Goal: Information Seeking & Learning: Learn about a topic

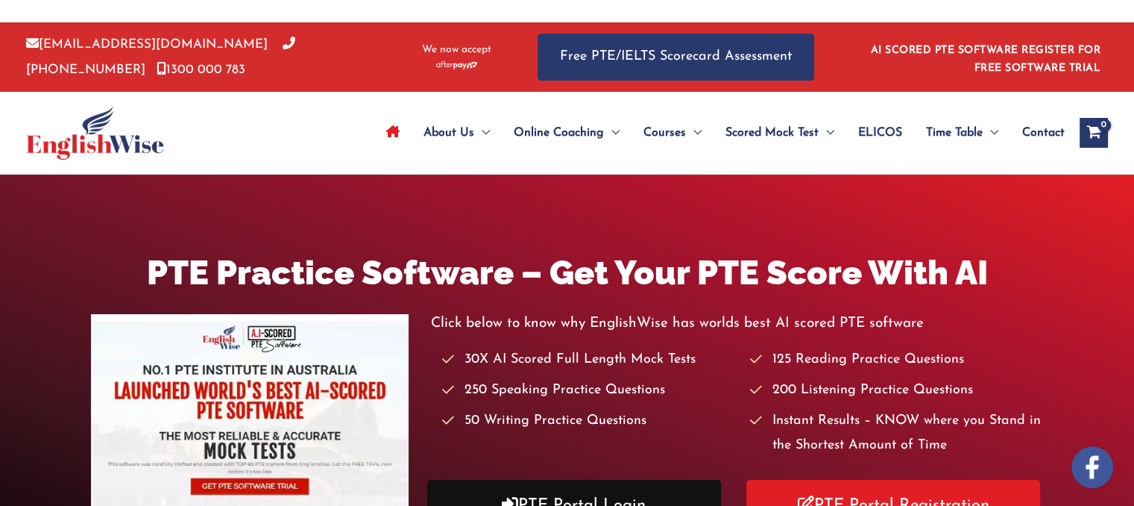
click at [614, 489] on div "Click below to know why EnglishWise has worlds best AI scored PTE software 30X …" at bounding box center [737, 421] width 613 height 220
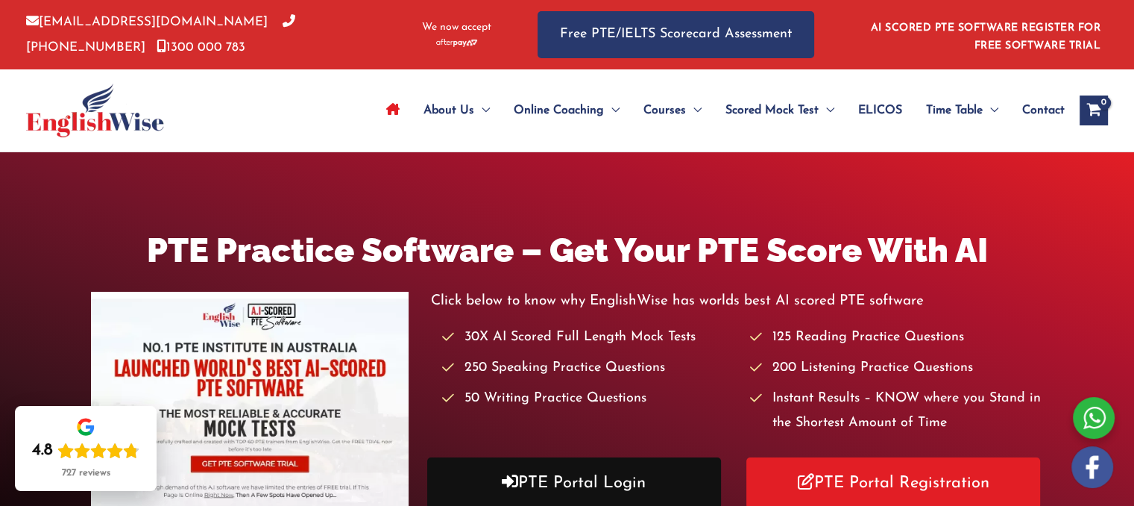
click at [587, 471] on link "PTE Portal Login" at bounding box center [574, 482] width 294 height 51
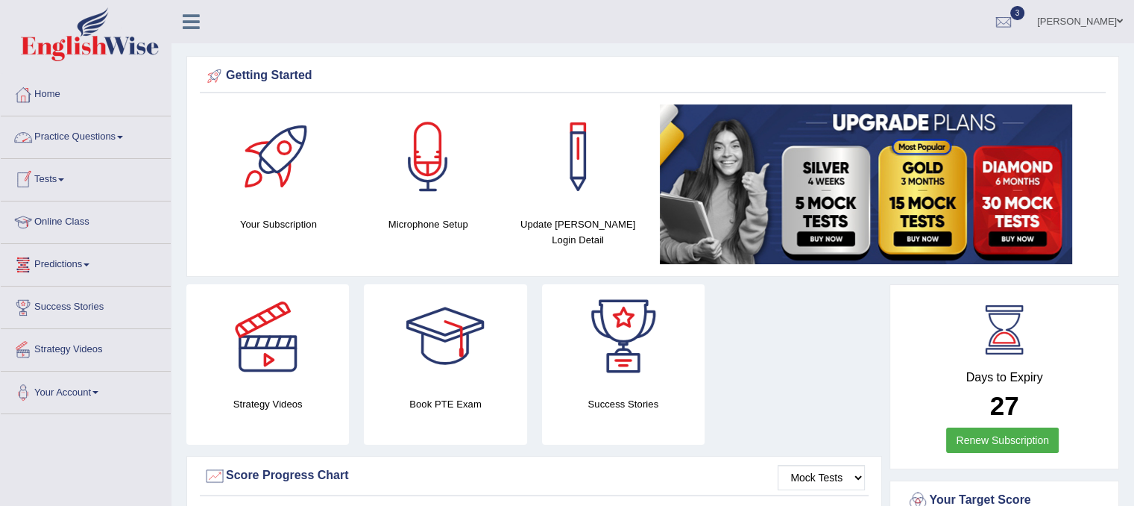
click at [57, 138] on link "Practice Questions" at bounding box center [86, 134] width 170 height 37
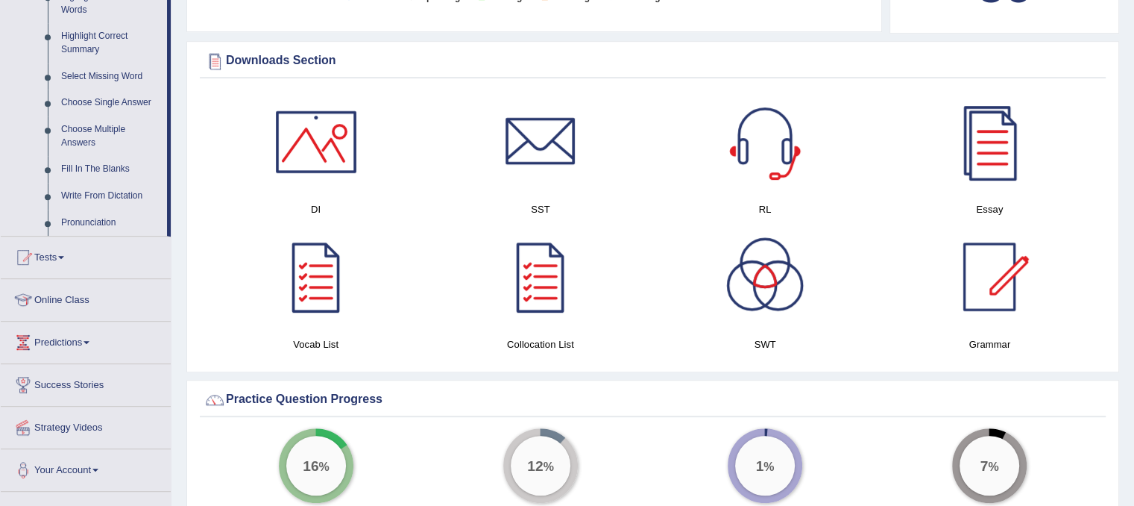
scroll to position [758, 0]
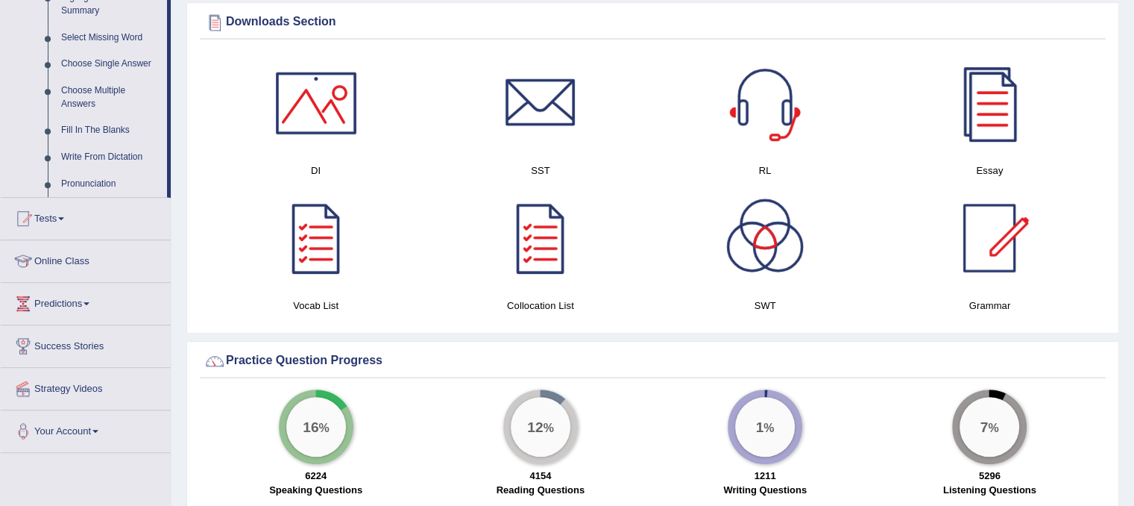
drag, startPoint x: 1124, startPoint y: 242, endPoint x: 1122, endPoint y: 341, distance: 98.5
click at [1122, 341] on div "Please login from Desktop. If you think this is an error (or logged in from des…" at bounding box center [653, 509] width 963 height 2535
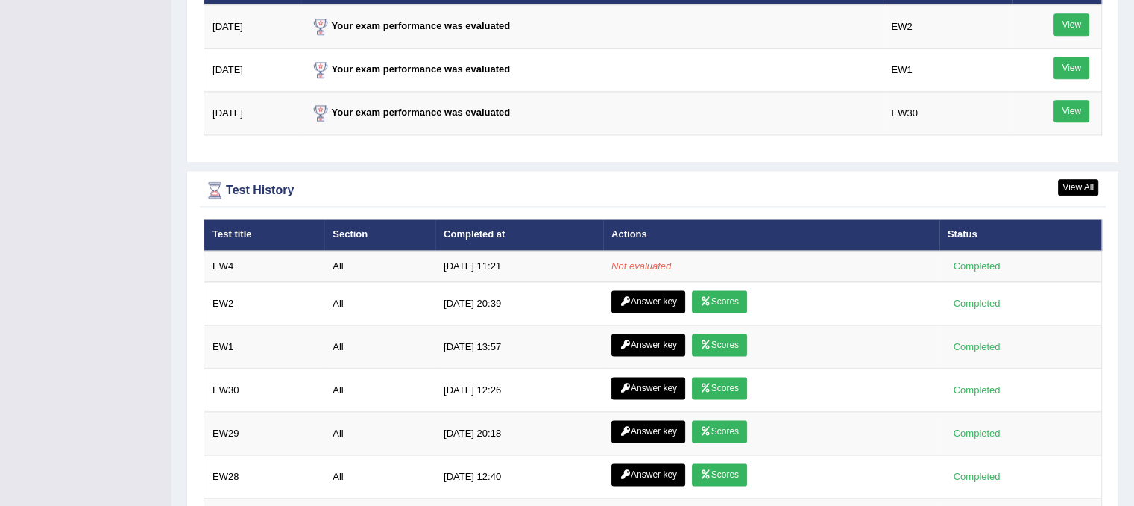
scroll to position [1918, 0]
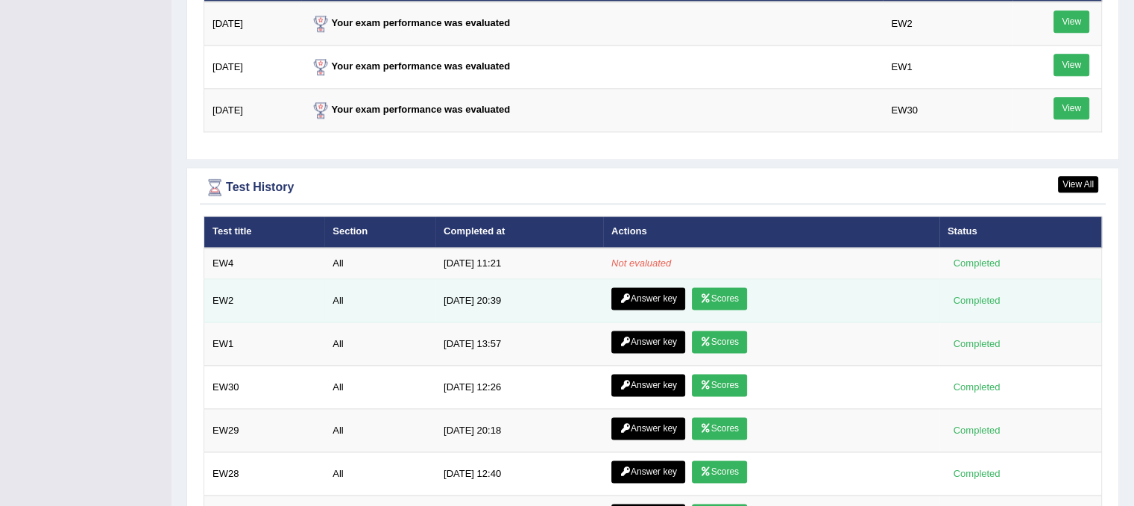
click at [651, 296] on link "Answer key" at bounding box center [649, 298] width 74 height 22
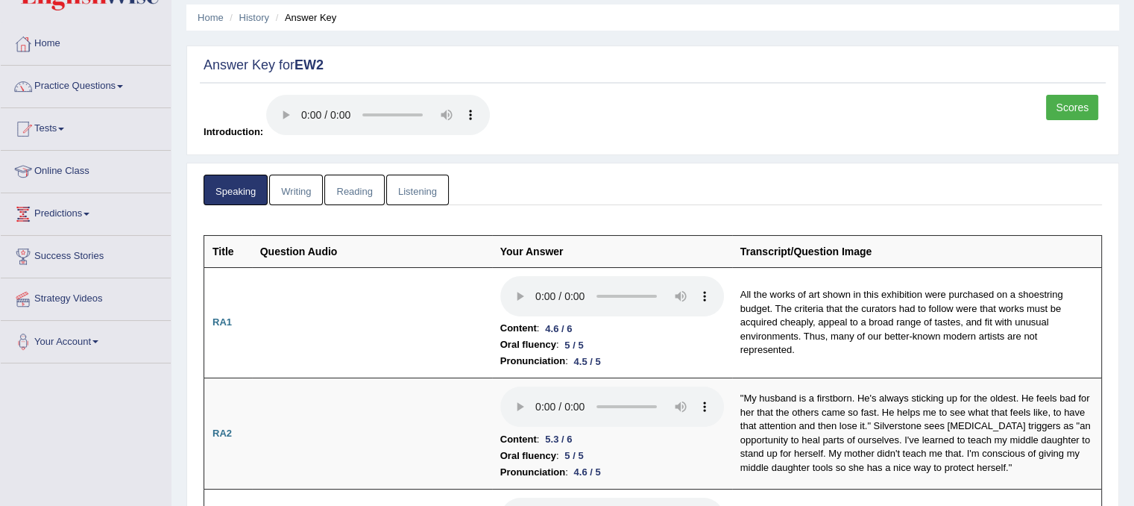
scroll to position [60, 0]
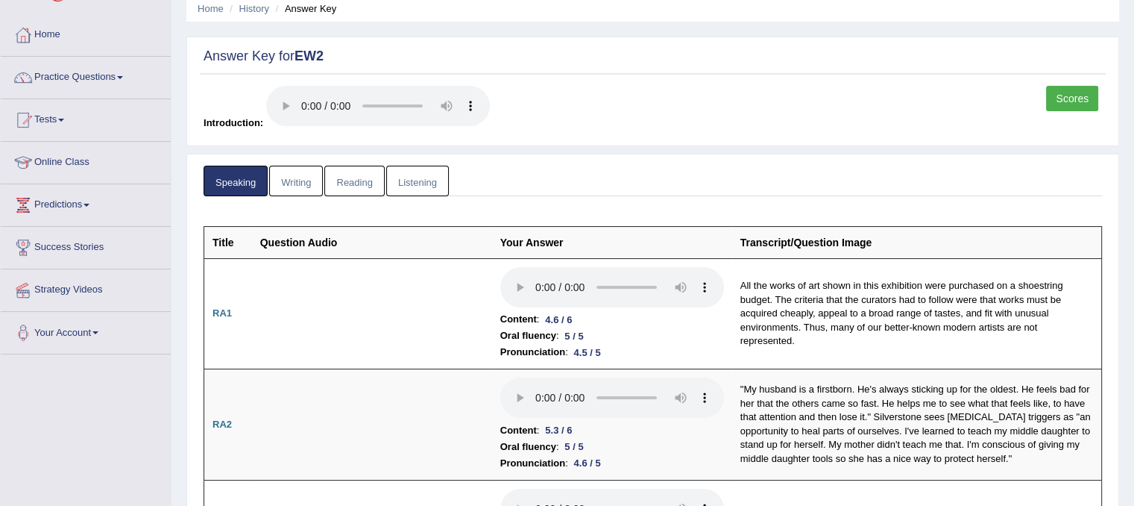
click at [358, 184] on link "Reading" at bounding box center [354, 181] width 60 height 31
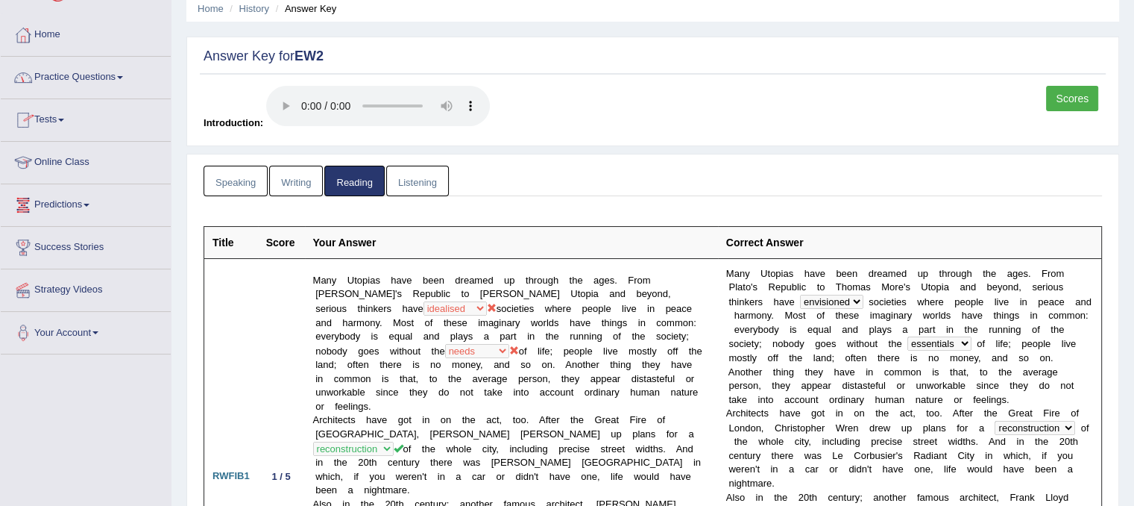
click at [28, 34] on div at bounding box center [23, 35] width 22 height 22
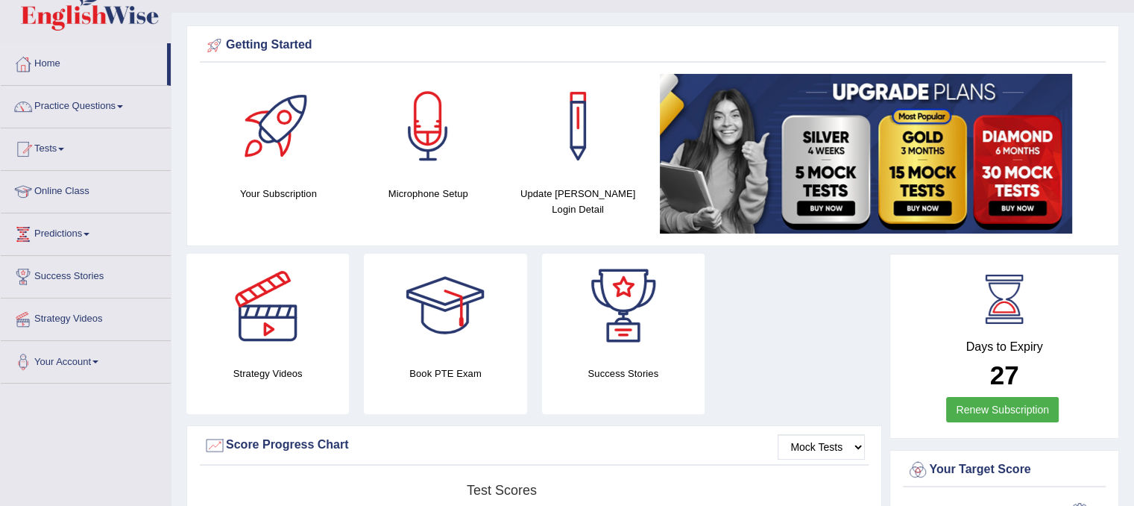
scroll to position [15, 0]
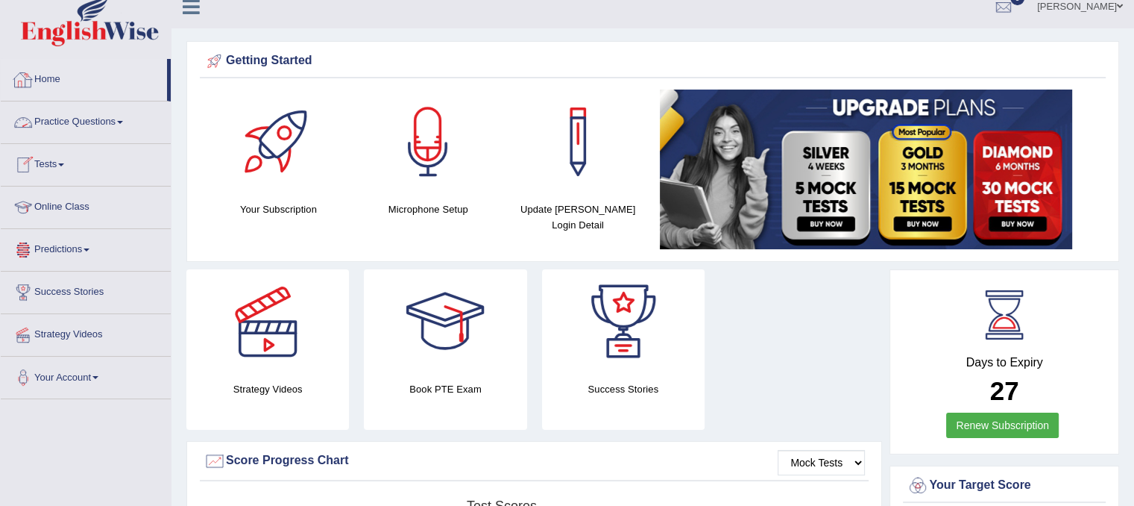
click at [51, 73] on link "Home" at bounding box center [84, 77] width 166 height 37
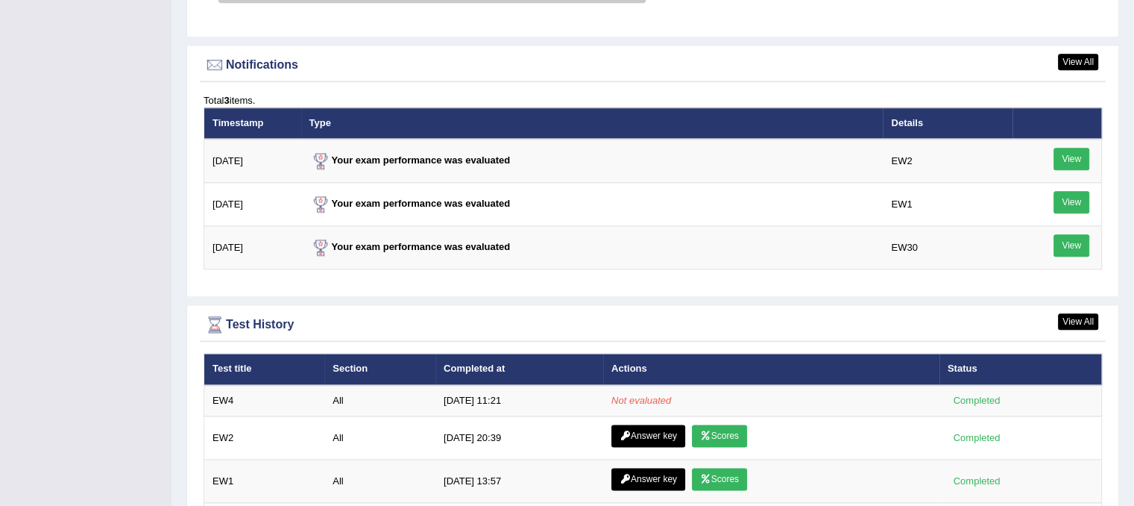
scroll to position [2058, 0]
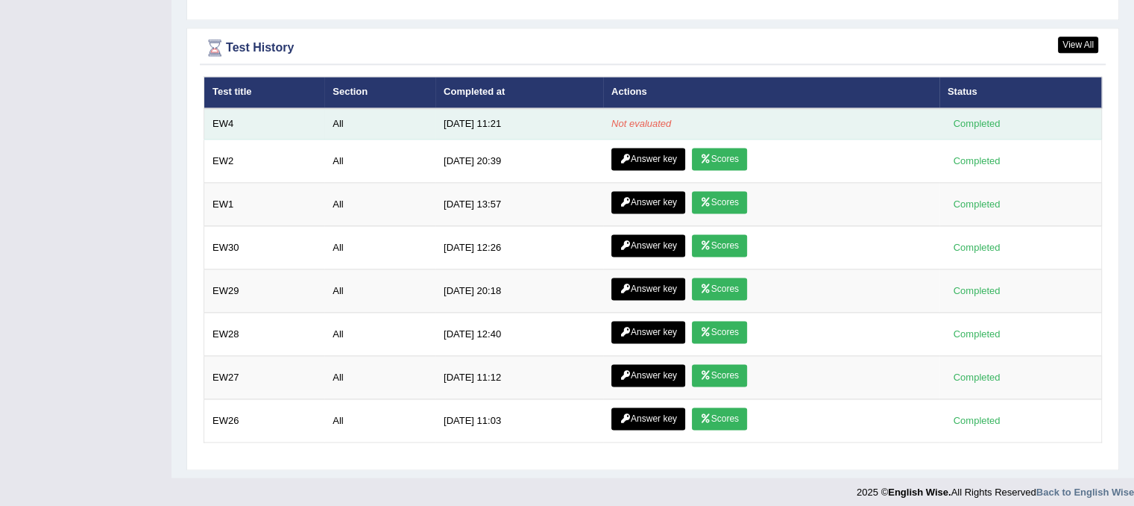
click at [665, 118] on em "Not evaluated" at bounding box center [642, 123] width 60 height 11
click at [227, 125] on td "EW4" at bounding box center [264, 123] width 121 height 31
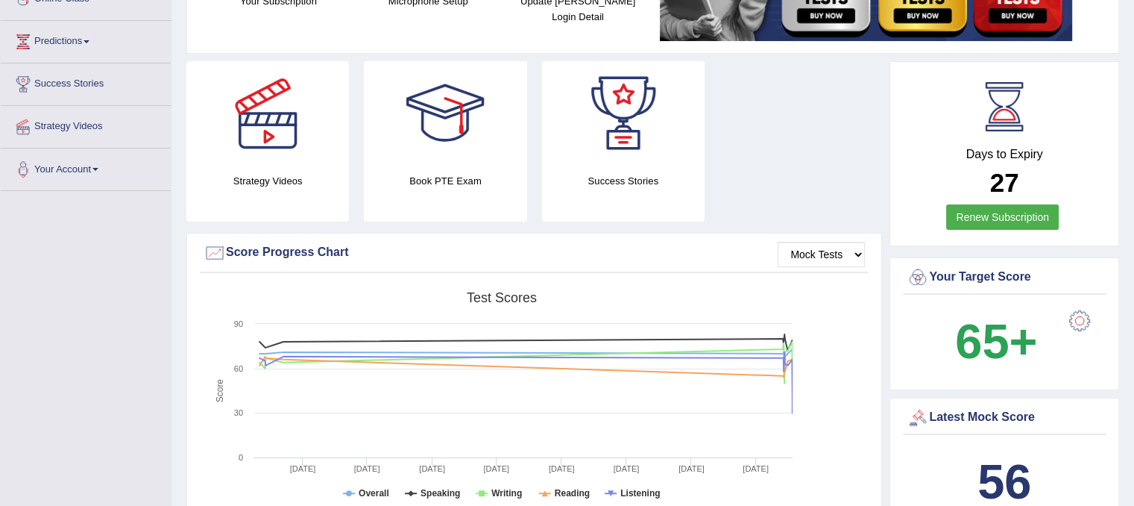
scroll to position [0, 0]
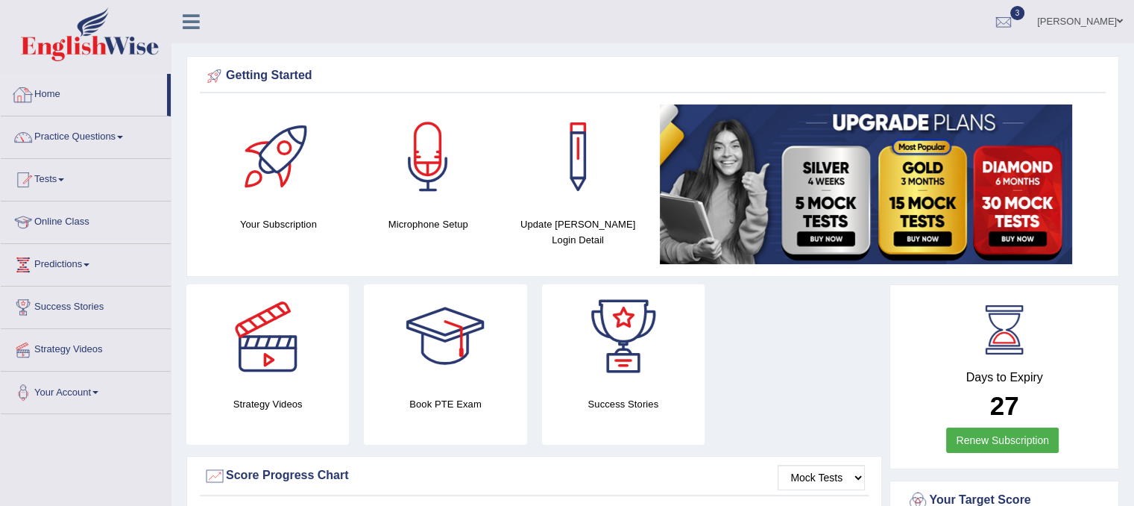
click at [50, 109] on link "Home" at bounding box center [84, 92] width 166 height 37
click at [74, 93] on link "Home" at bounding box center [84, 92] width 166 height 37
click at [66, 93] on link "Home" at bounding box center [84, 92] width 166 height 37
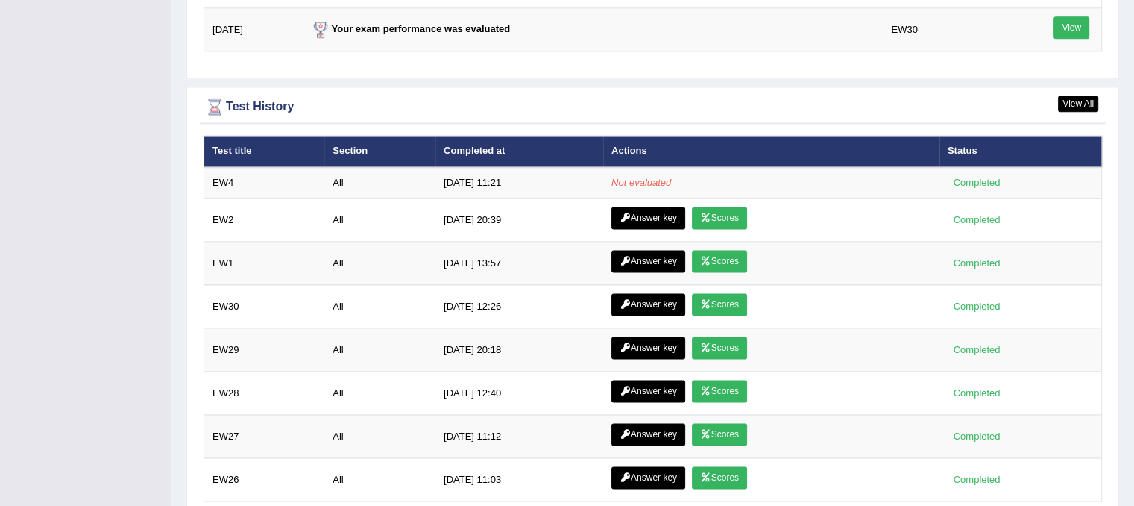
scroll to position [2058, 0]
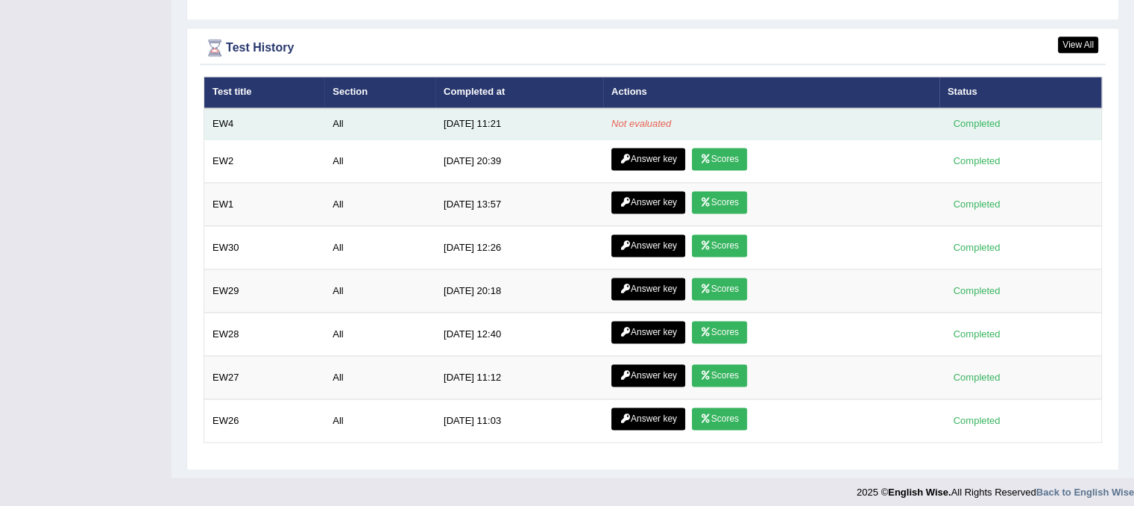
click at [221, 119] on td "EW4" at bounding box center [264, 123] width 121 height 31
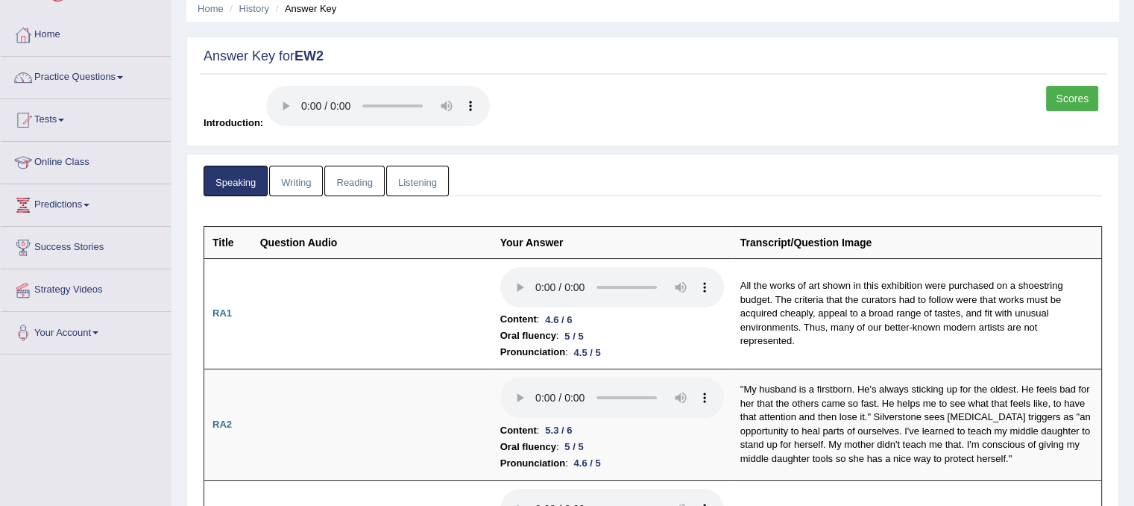
click at [33, 42] on div at bounding box center [23, 35] width 22 height 22
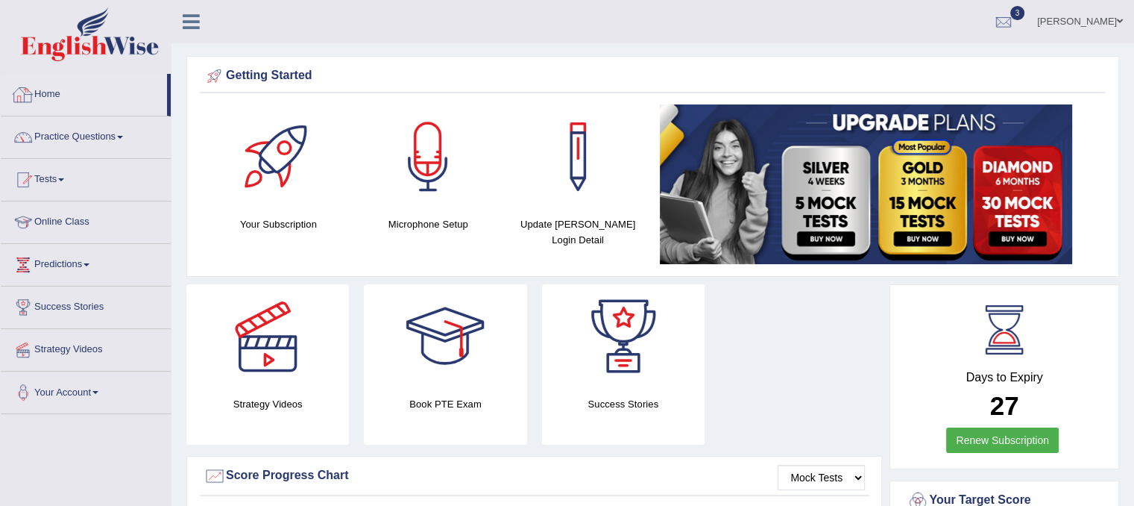
click at [48, 86] on link "Home" at bounding box center [84, 92] width 166 height 37
drag, startPoint x: 1134, startPoint y: 78, endPoint x: 1131, endPoint y: 247, distance: 169.3
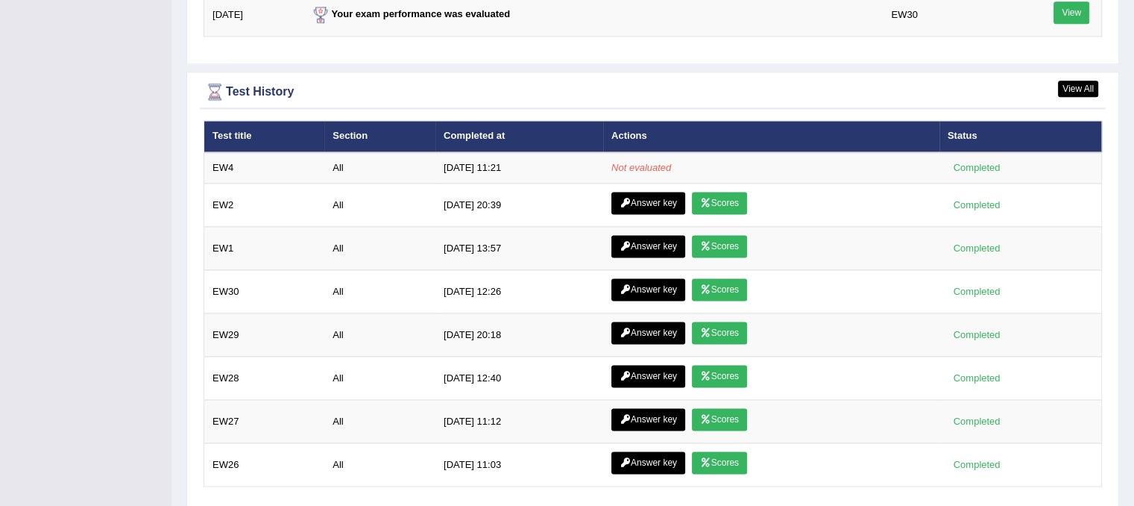
scroll to position [2058, 0]
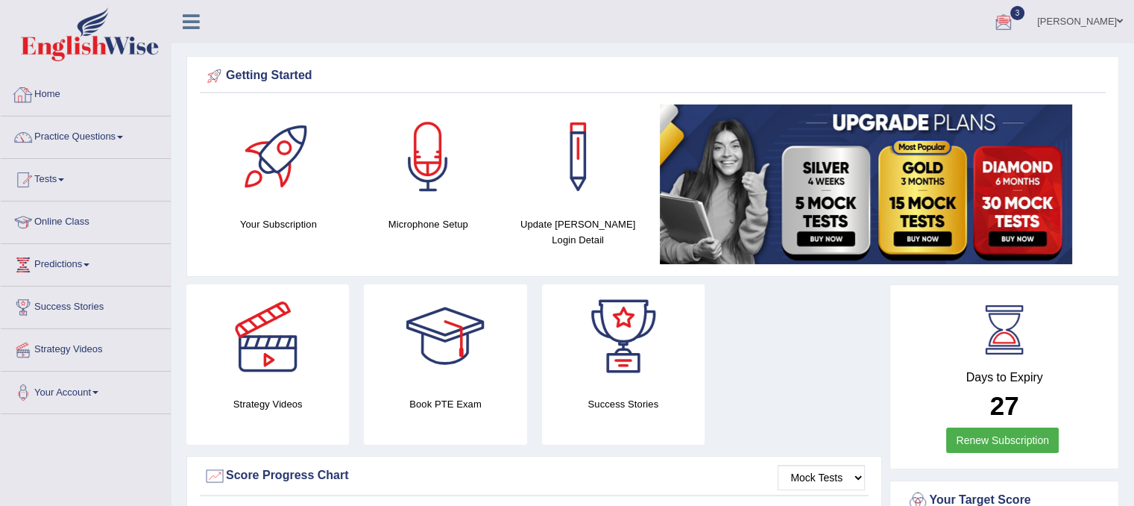
click at [63, 101] on link "Home" at bounding box center [86, 92] width 170 height 37
click at [50, 100] on link "Home" at bounding box center [84, 92] width 166 height 37
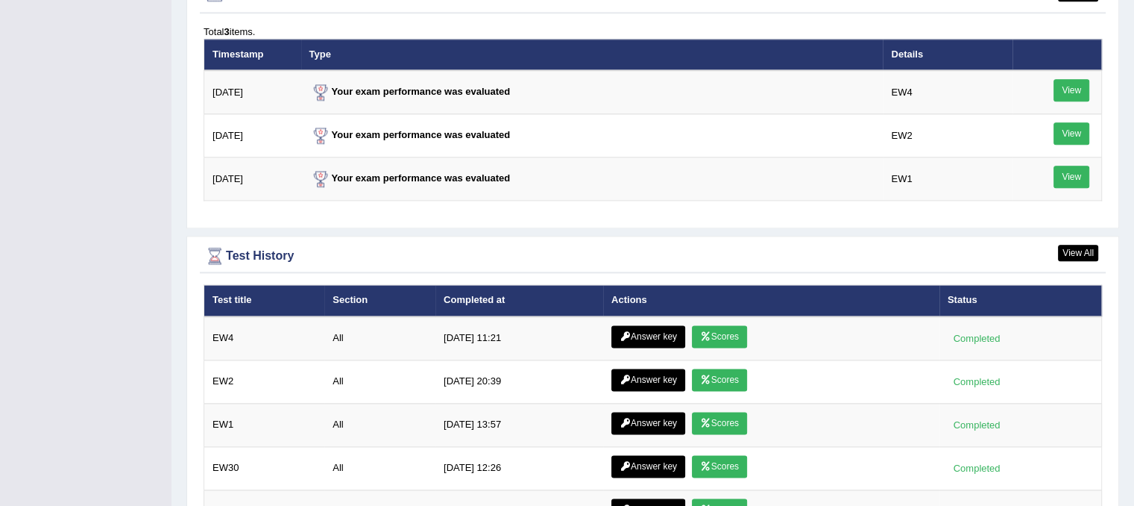
scroll to position [2070, 0]
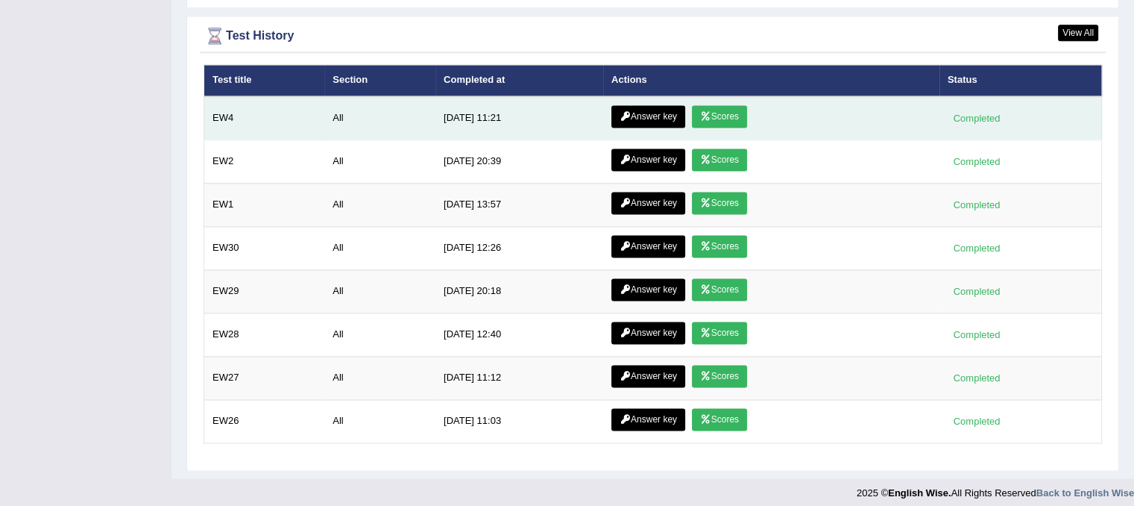
click at [731, 105] on link "Scores" at bounding box center [719, 116] width 55 height 22
click at [638, 114] on link "Answer key" at bounding box center [649, 116] width 74 height 22
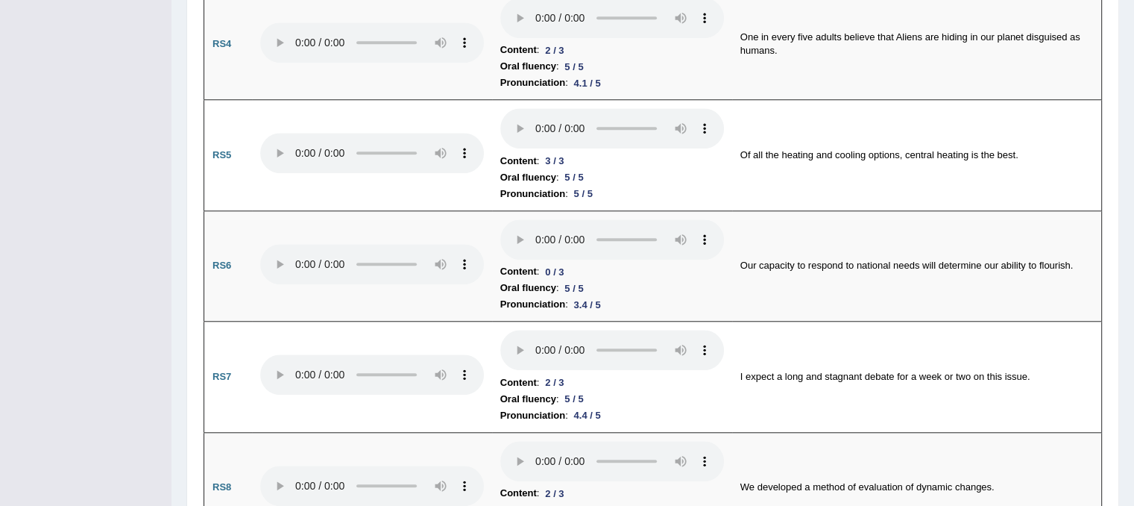
scroll to position [1333, 0]
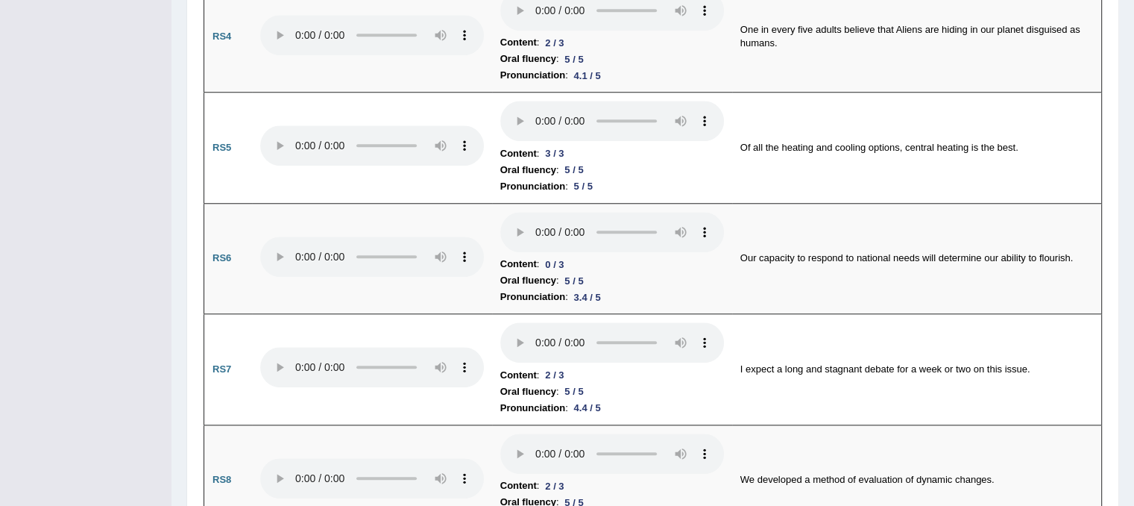
drag, startPoint x: 1137, startPoint y: 52, endPoint x: 1145, endPoint y: 169, distance: 117.3
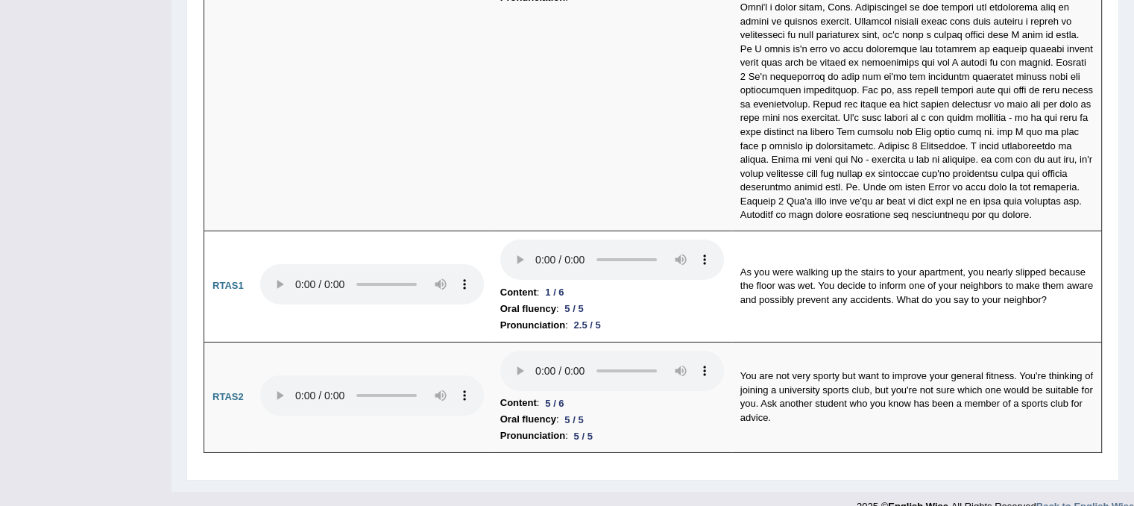
scroll to position [4952, 0]
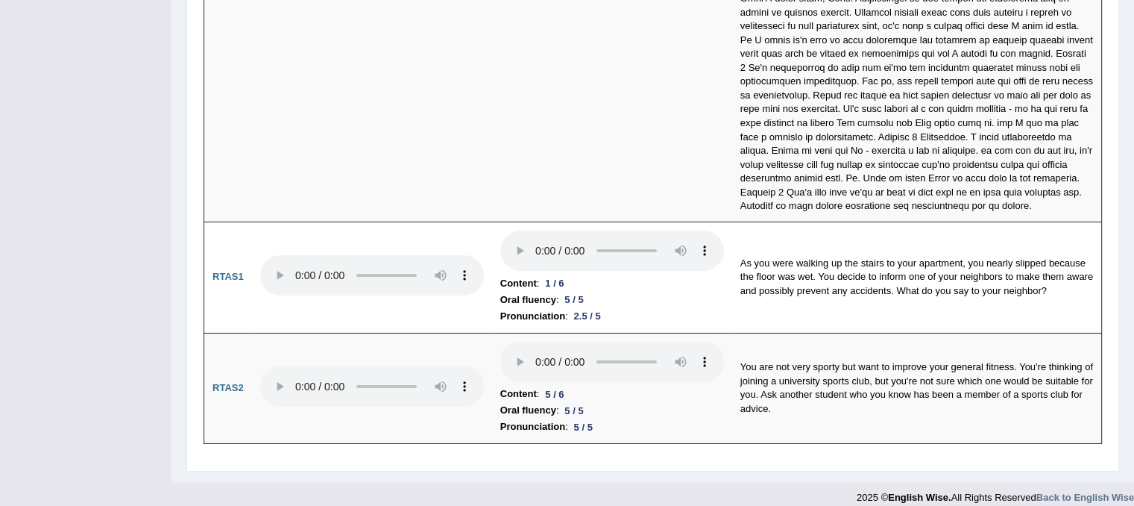
drag, startPoint x: 1131, startPoint y: 462, endPoint x: 1125, endPoint y: 437, distance: 26.0
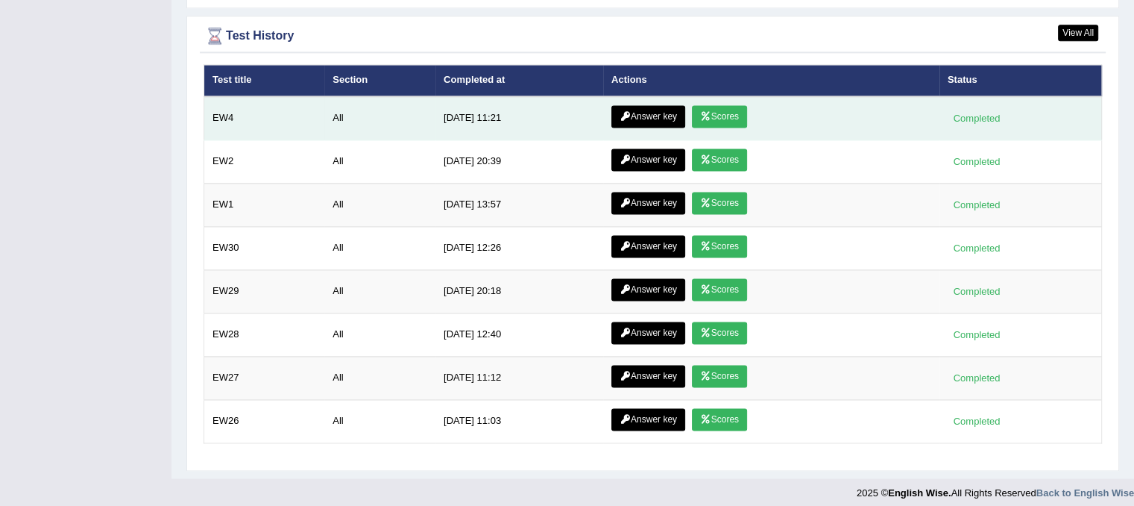
click at [642, 105] on link "Answer key" at bounding box center [649, 116] width 74 height 22
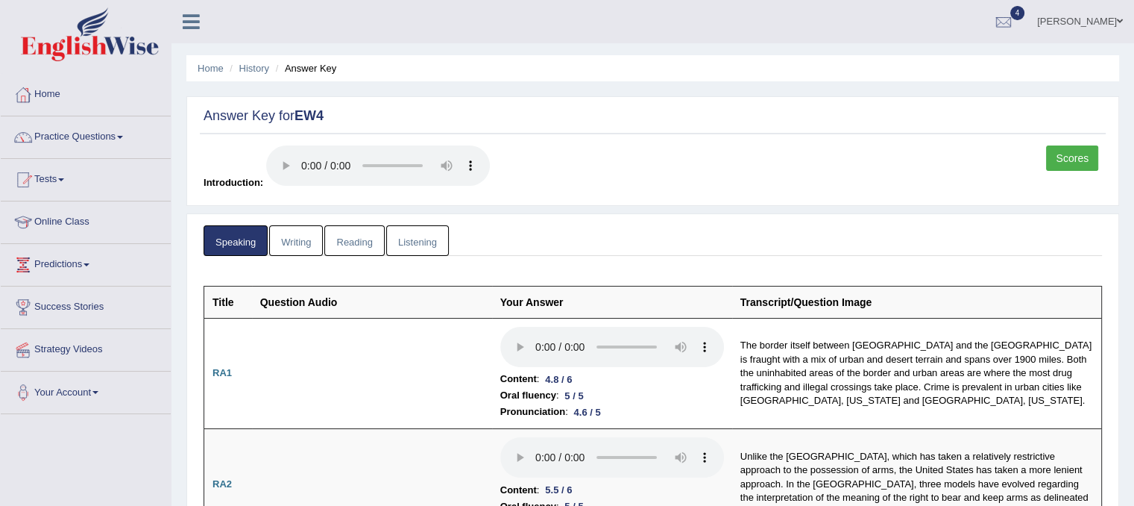
click at [357, 232] on link "Reading" at bounding box center [354, 240] width 60 height 31
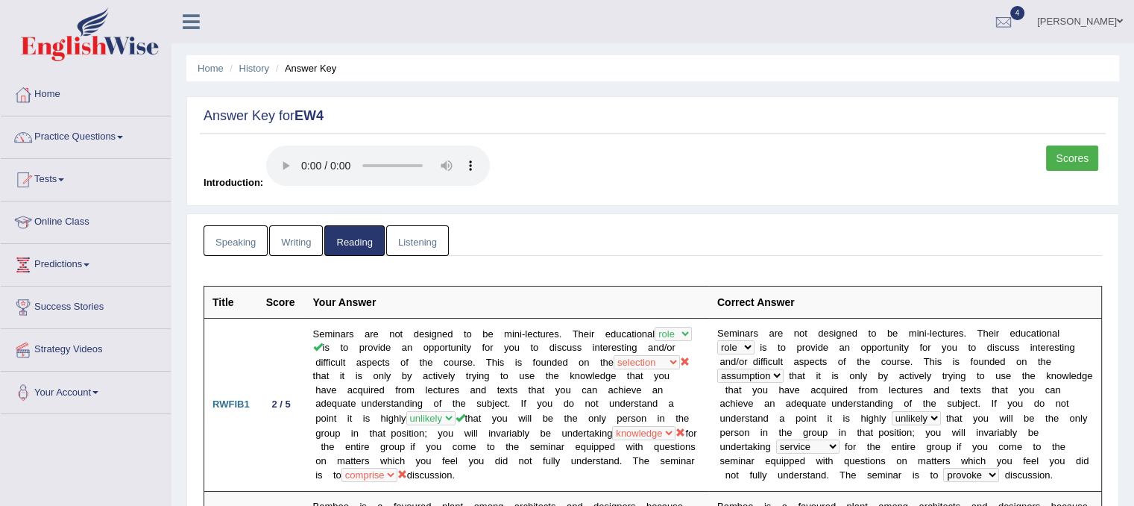
click at [403, 230] on link "Listening" at bounding box center [417, 240] width 63 height 31
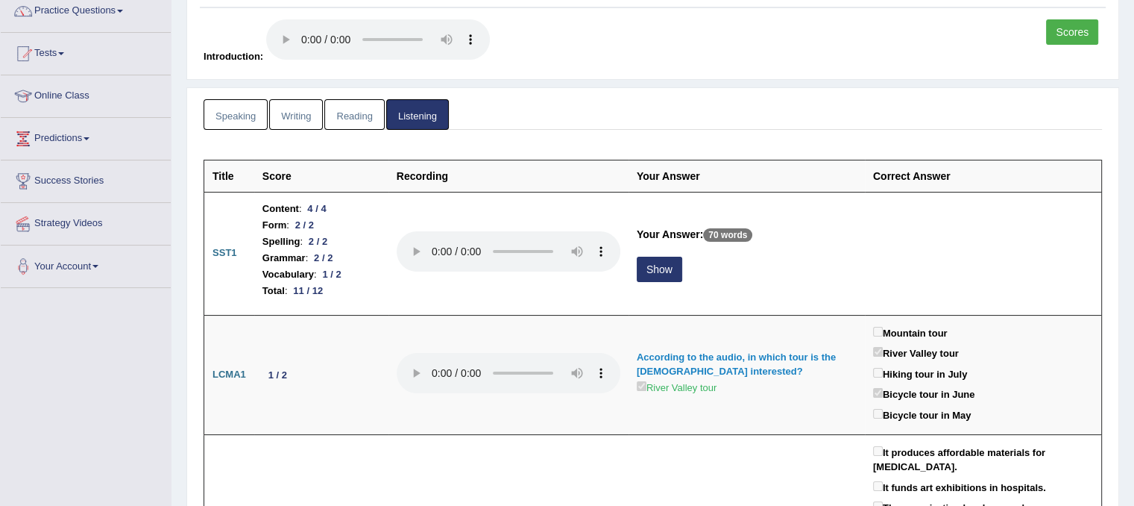
scroll to position [149, 0]
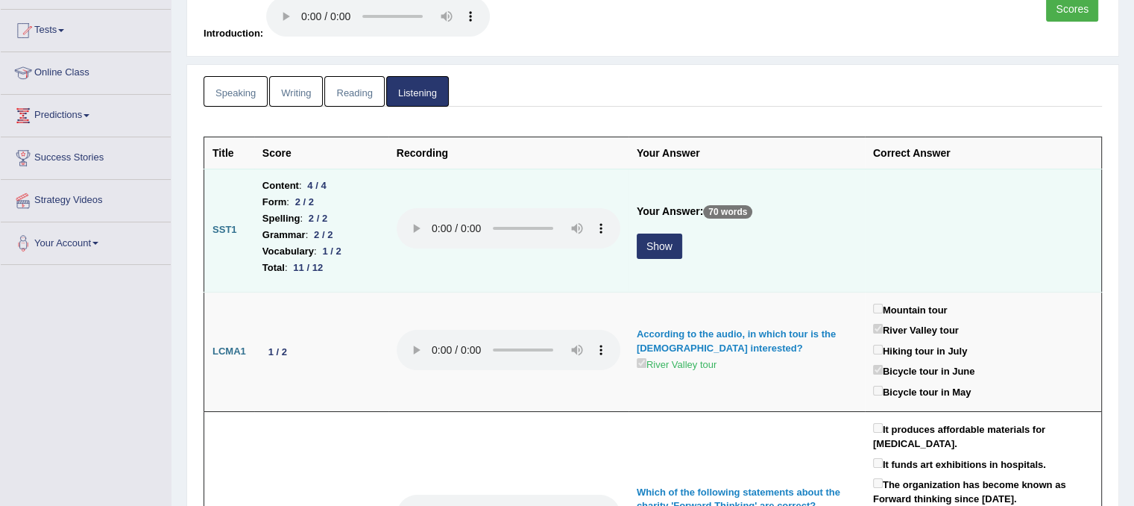
click at [653, 233] on button "Show" at bounding box center [659, 245] width 45 height 25
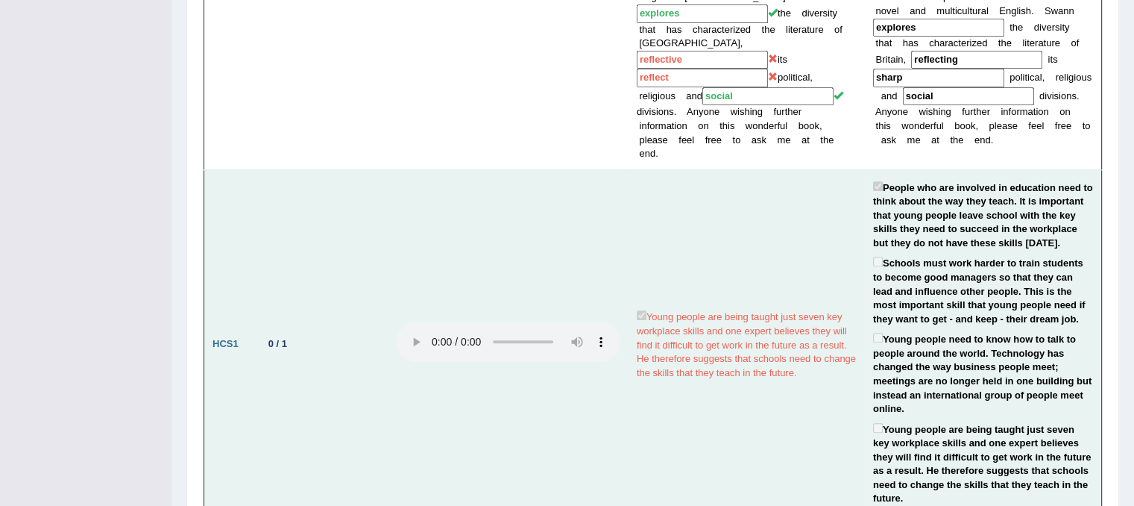
scroll to position [1432, 0]
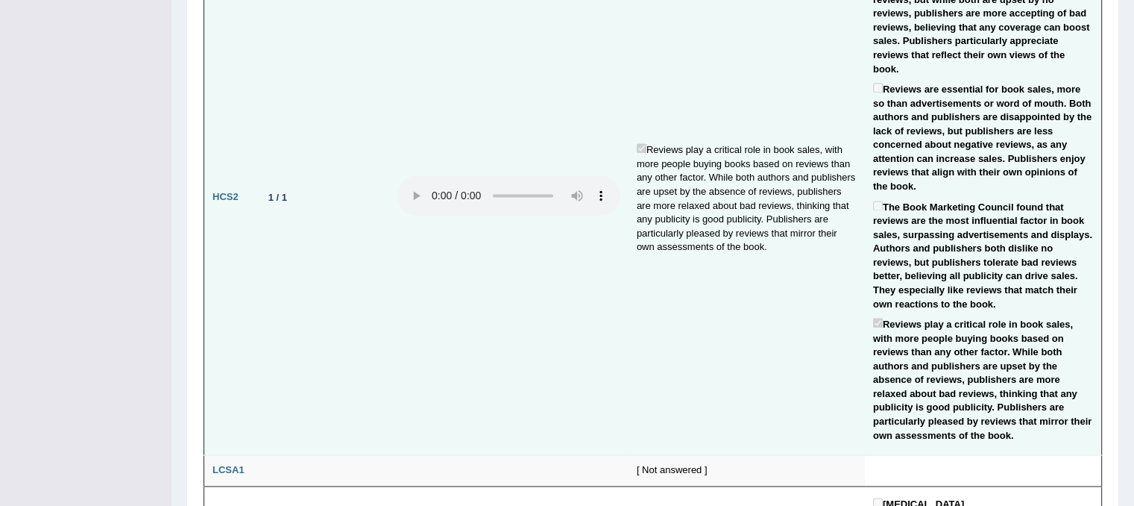
click at [1055, 172] on td "Reviews are crucial for book sales, influencing buyers more than advertisements…" at bounding box center [983, 197] width 237 height 515
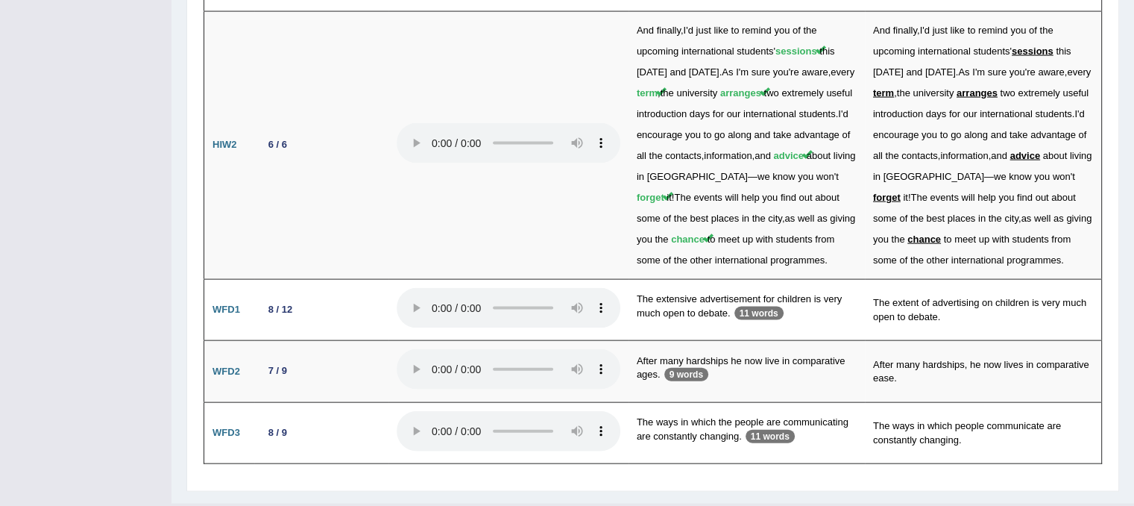
scroll to position [3192, 0]
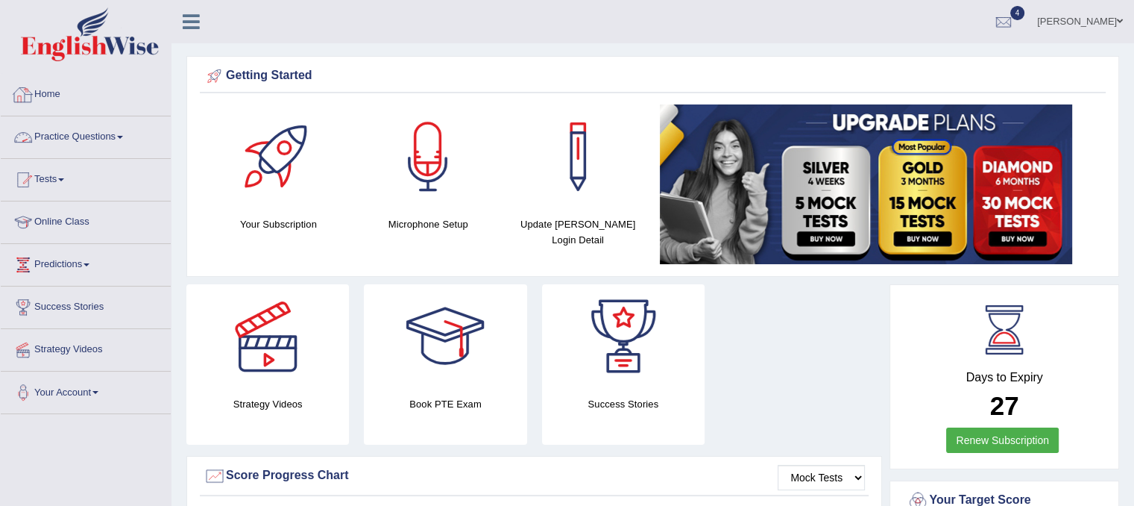
click at [91, 135] on link "Practice Questions" at bounding box center [86, 134] width 170 height 37
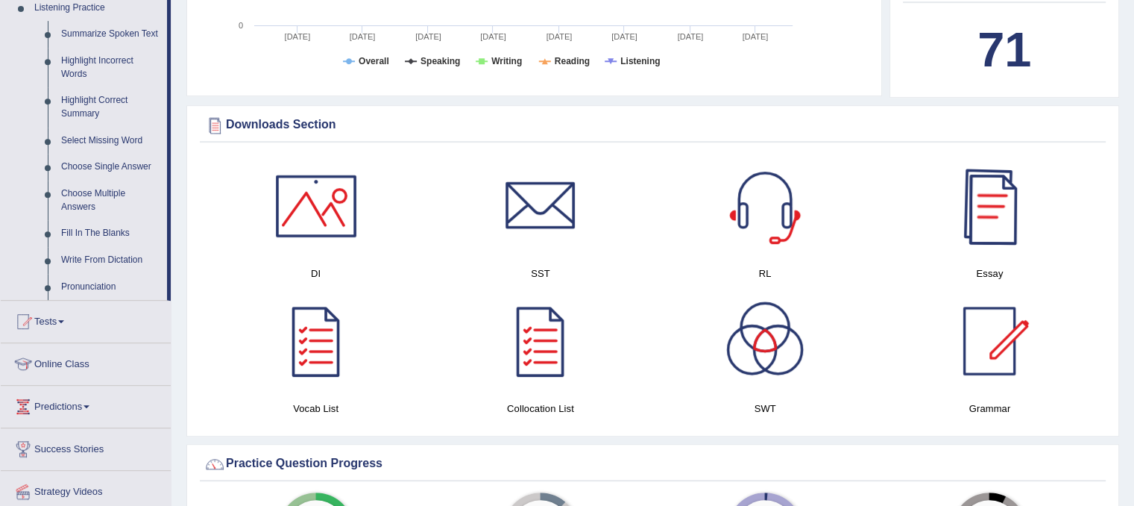
scroll to position [255, 0]
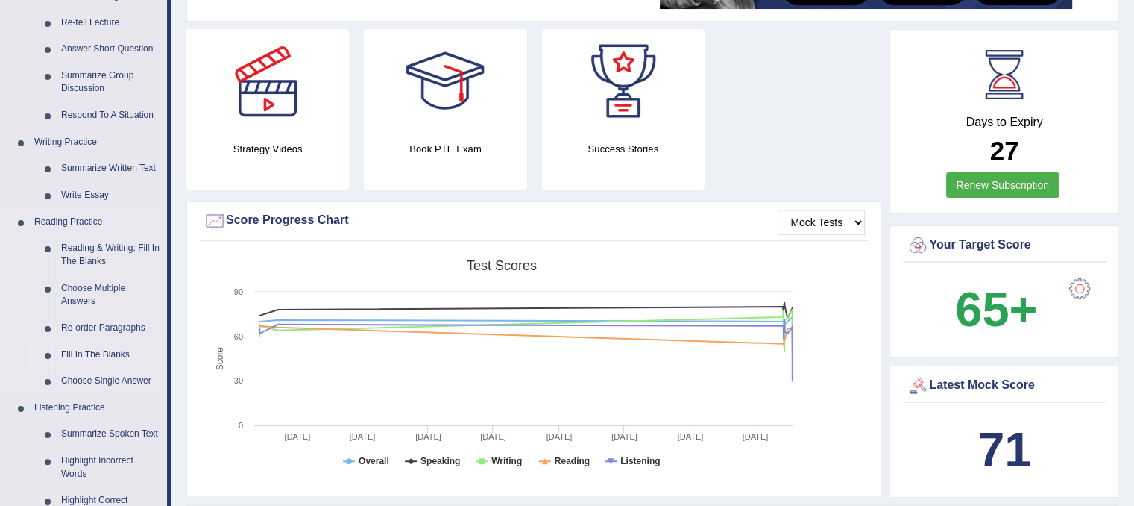
click at [112, 350] on link "Fill In The Blanks" at bounding box center [110, 355] width 113 height 27
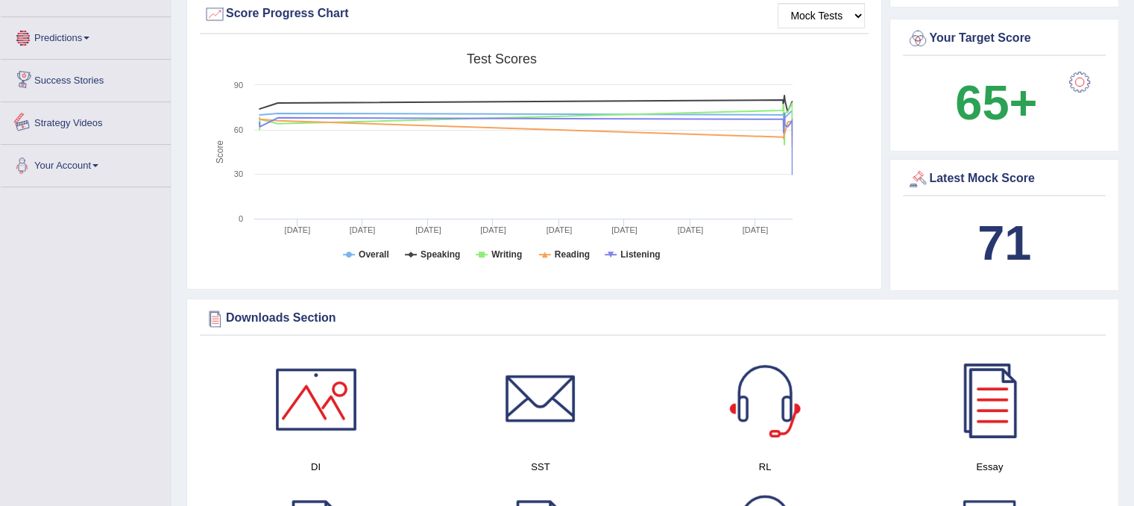
scroll to position [505, 0]
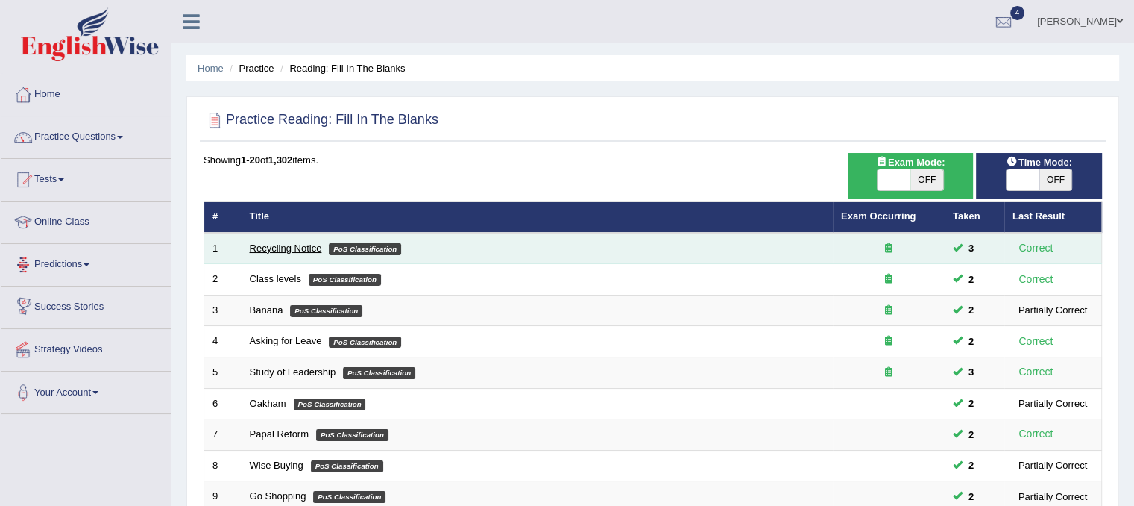
click at [256, 248] on link "Recycling Notice" at bounding box center [286, 247] width 72 height 11
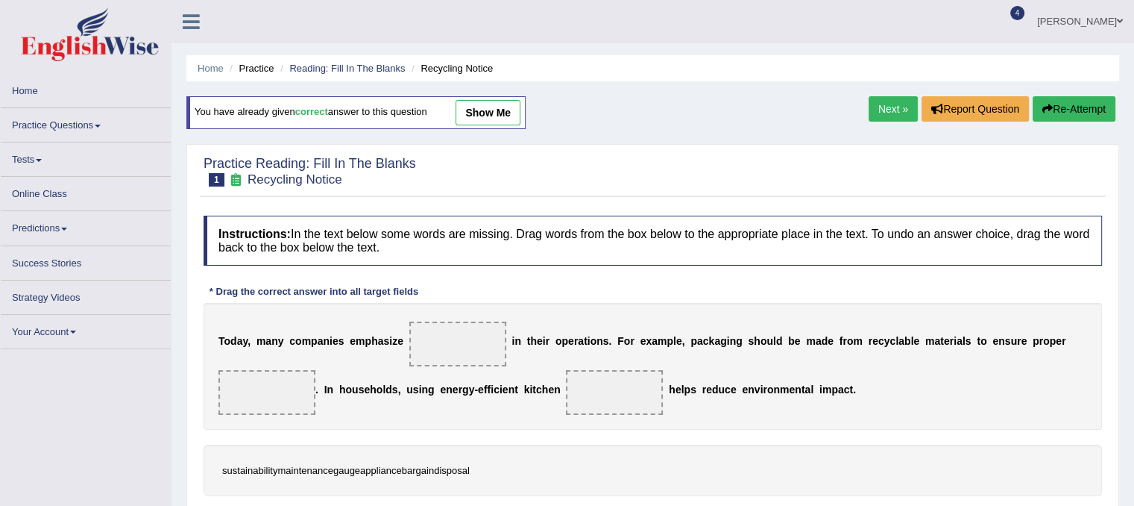
click at [74, 125] on link "Practice Questions" at bounding box center [86, 122] width 170 height 29
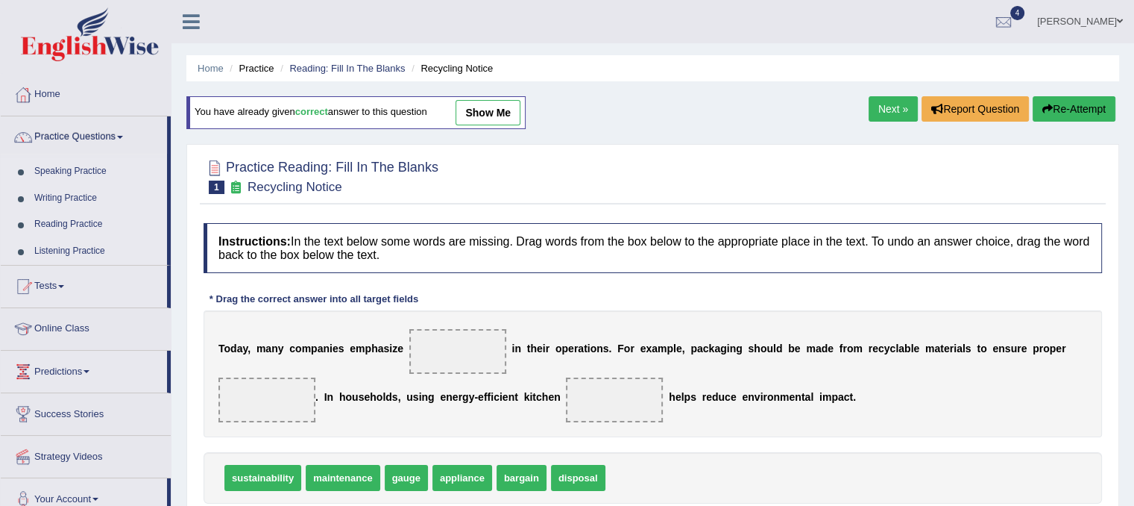
click at [78, 222] on link "Reading Practice" at bounding box center [97, 224] width 139 height 27
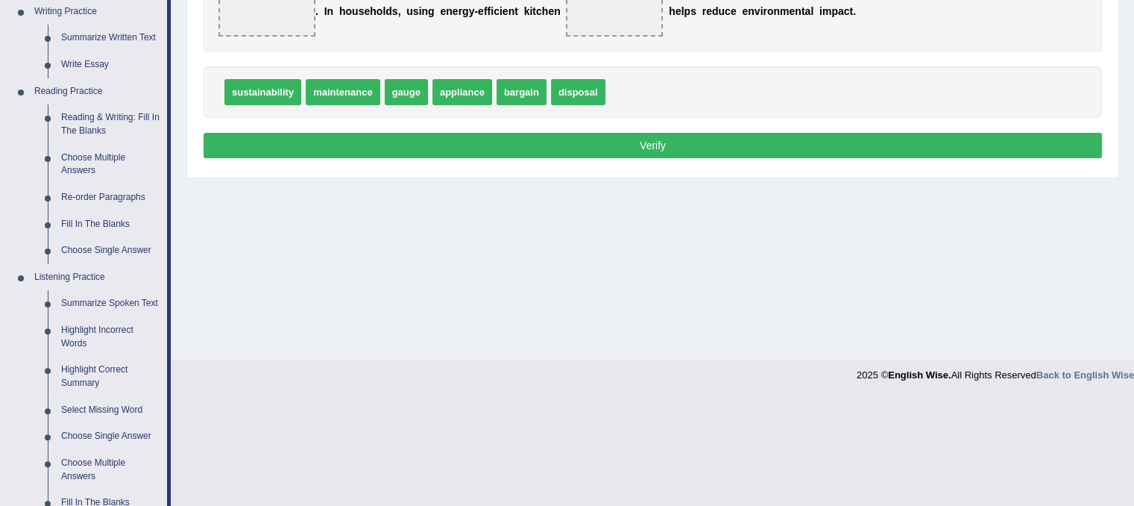
scroll to position [422, 0]
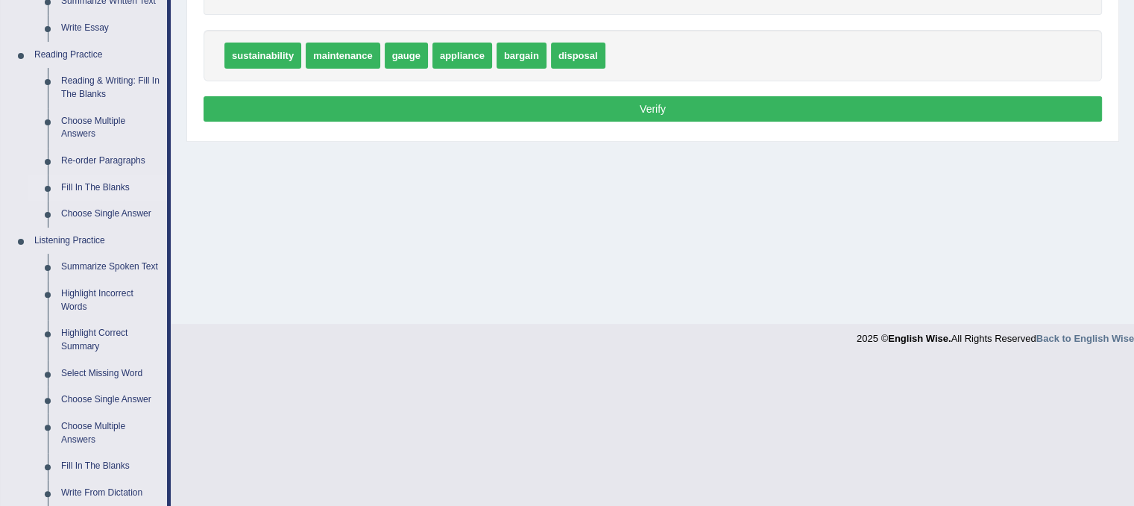
click at [101, 188] on link "Fill In The Blanks" at bounding box center [110, 188] width 113 height 27
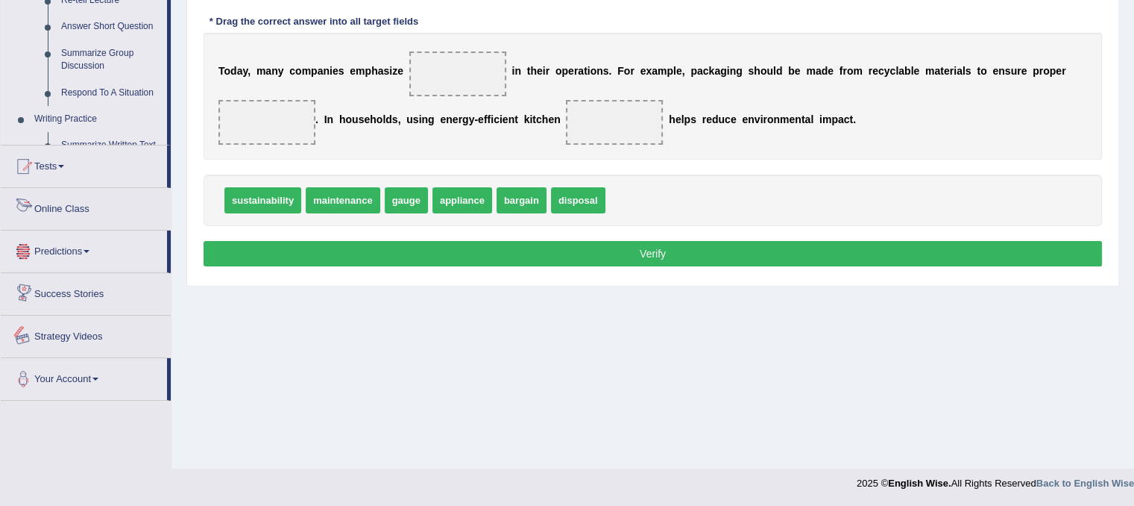
scroll to position [704, 0]
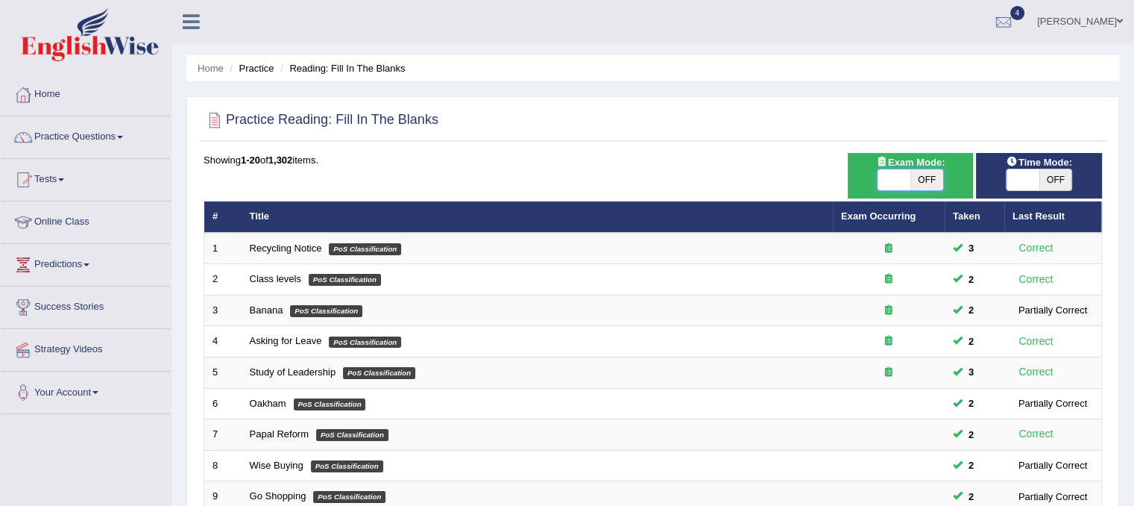
click at [886, 186] on span at bounding box center [894, 179] width 33 height 21
checkbox input "true"
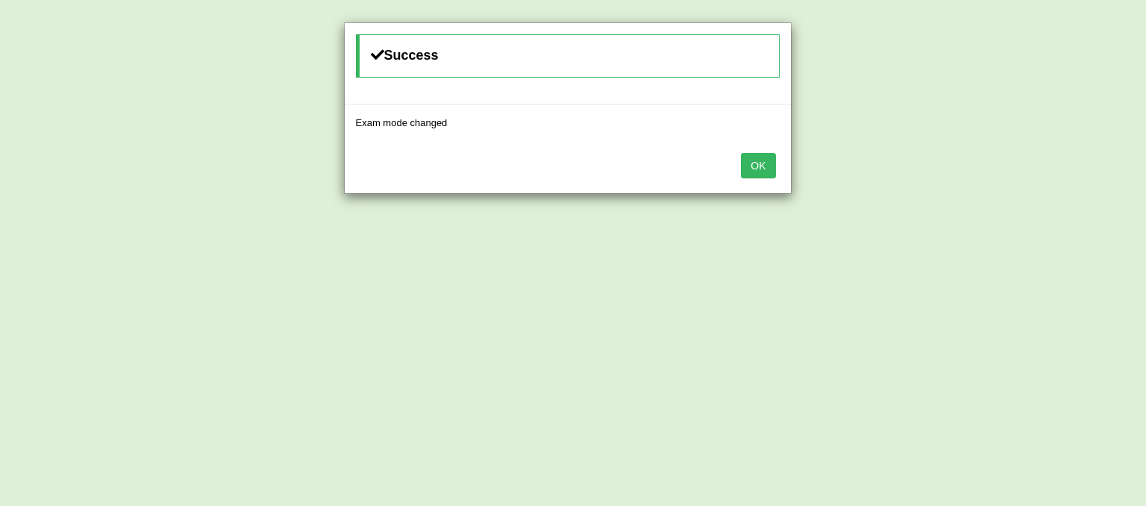
click at [770, 164] on button "OK" at bounding box center [758, 165] width 34 height 25
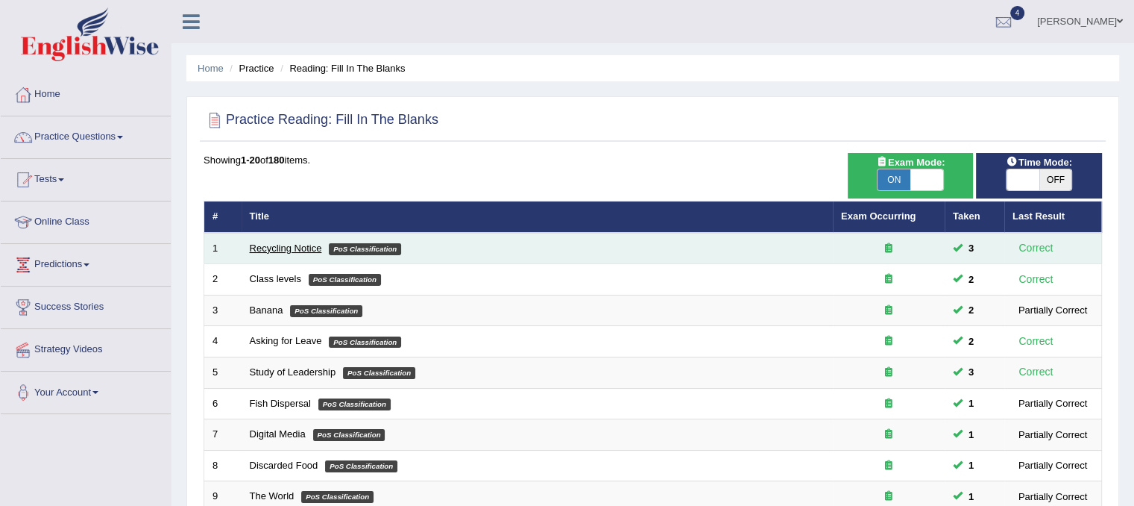
click at [268, 242] on link "Recycling Notice" at bounding box center [286, 247] width 72 height 11
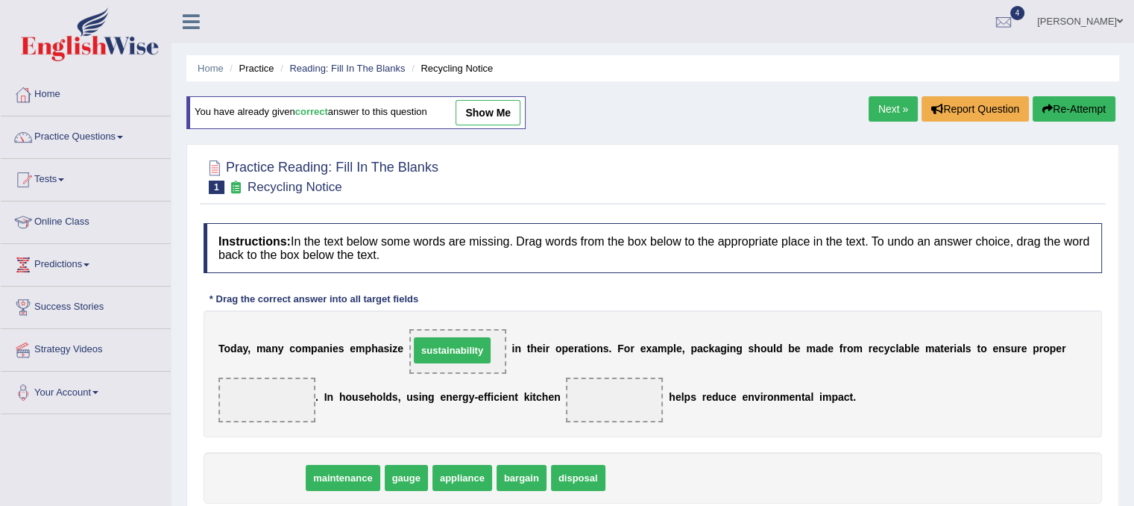
drag, startPoint x: 276, startPoint y: 477, endPoint x: 465, endPoint y: 350, distance: 228.4
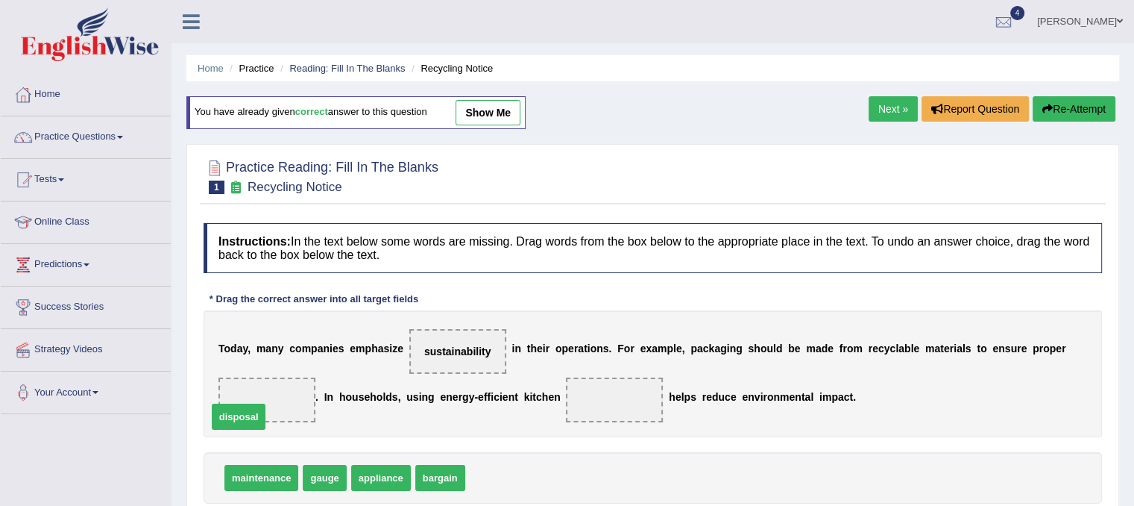
drag, startPoint x: 503, startPoint y: 483, endPoint x: 245, endPoint y: 421, distance: 265.2
drag, startPoint x: 393, startPoint y: 480, endPoint x: 626, endPoint y: 412, distance: 242.9
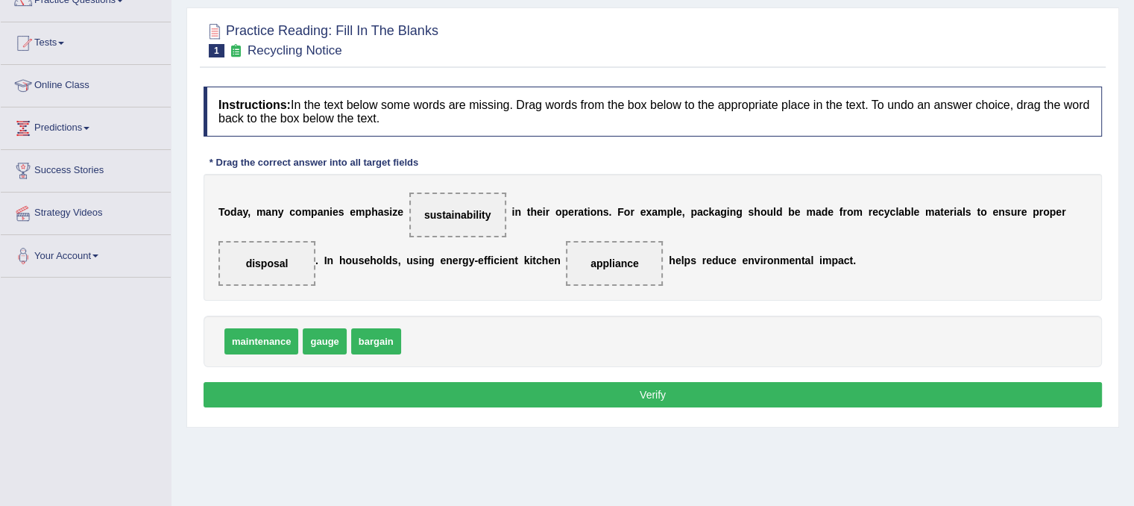
scroll to position [161, 0]
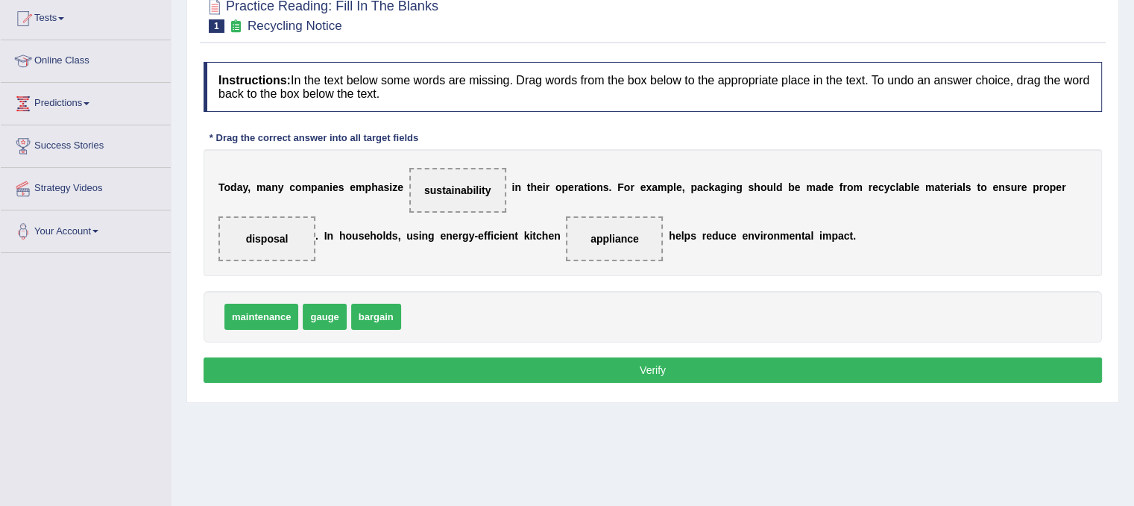
click at [758, 368] on button "Verify" at bounding box center [653, 369] width 899 height 25
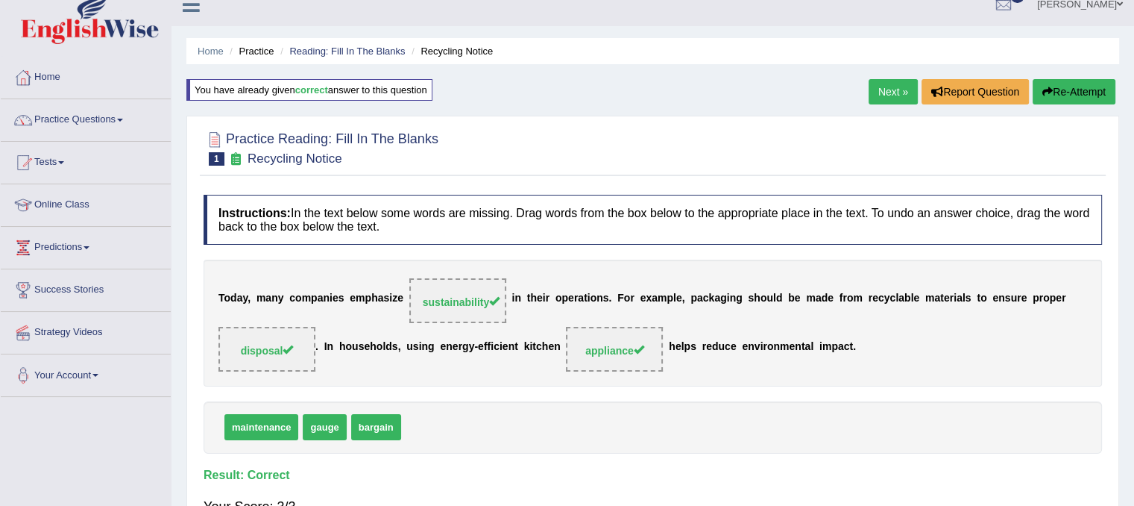
scroll to position [0, 0]
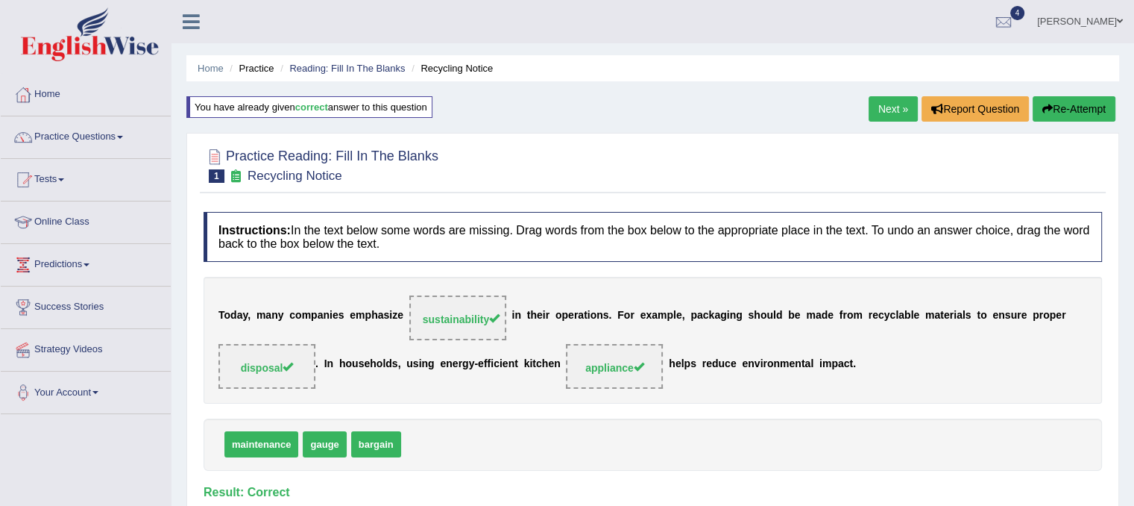
click at [896, 116] on link "Next »" at bounding box center [893, 108] width 49 height 25
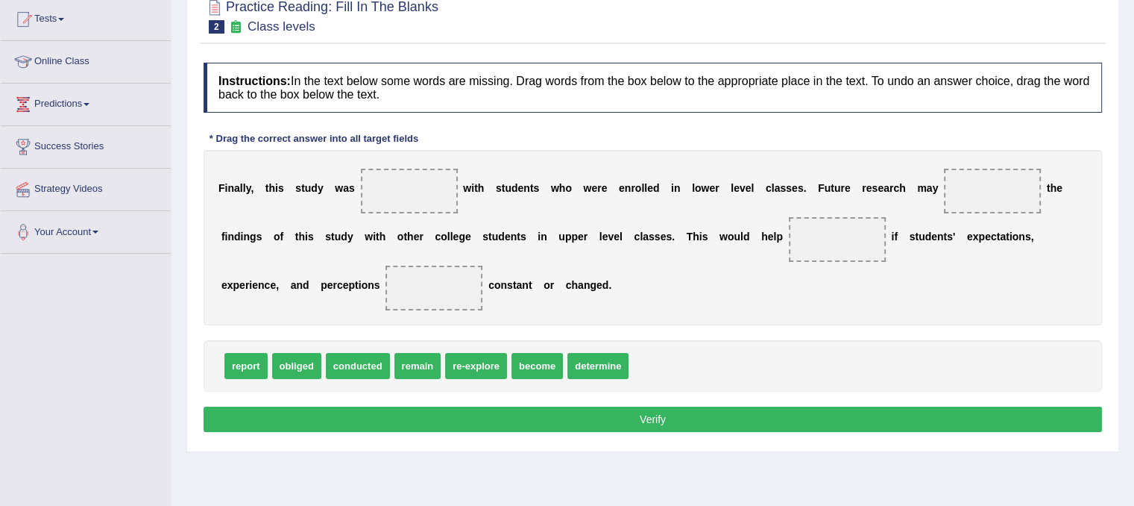
drag, startPoint x: 1145, startPoint y: 293, endPoint x: 1145, endPoint y: 389, distance: 96.2
click at [1134, 345] on html "Toggle navigation Home Practice Questions Speaking Practice Read Aloud Repeat S…" at bounding box center [567, 93] width 1134 height 506
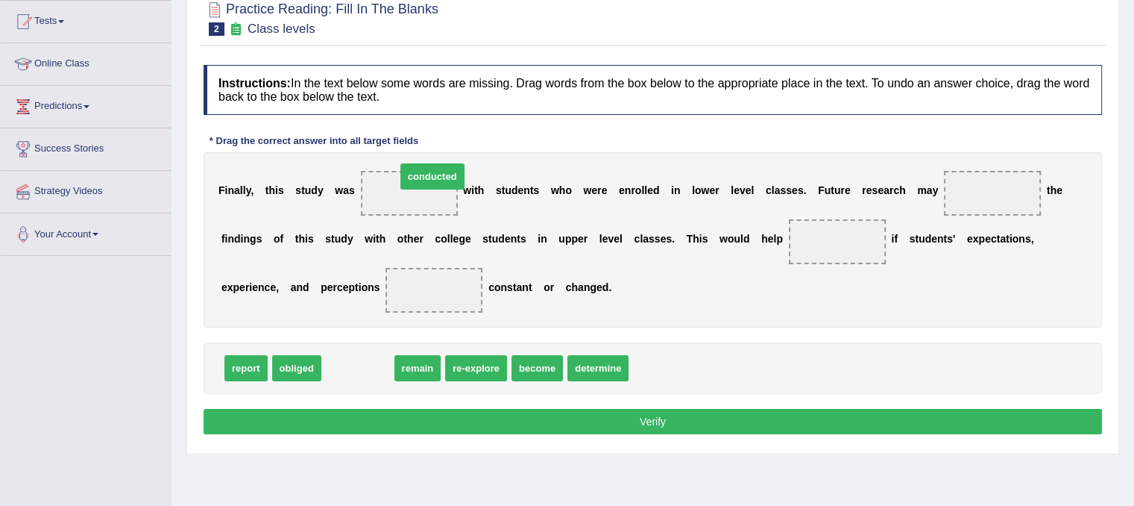
drag, startPoint x: 376, startPoint y: 367, endPoint x: 450, endPoint y: 175, distance: 205.7
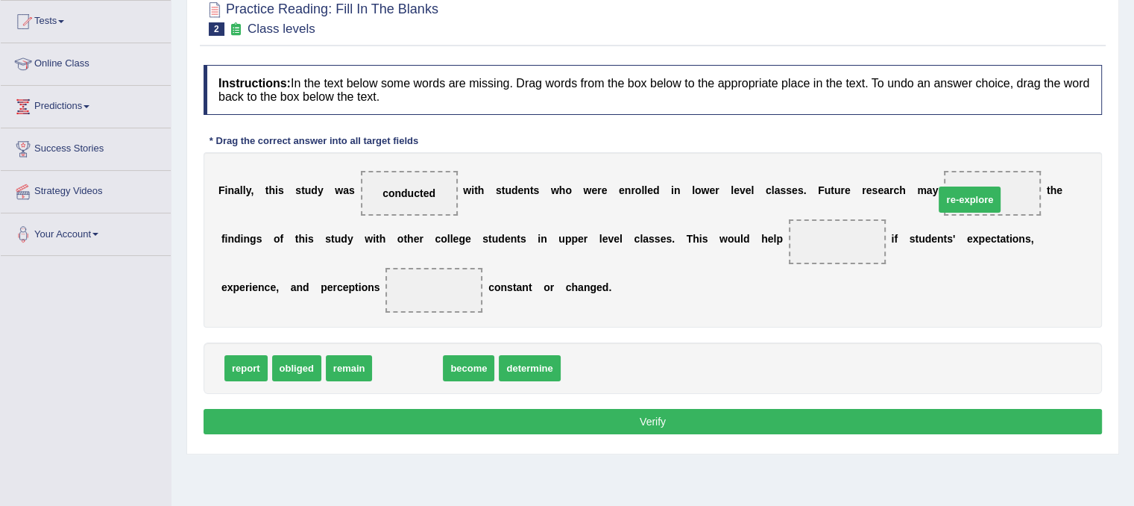
drag, startPoint x: 395, startPoint y: 362, endPoint x: 957, endPoint y: 194, distance: 587.0
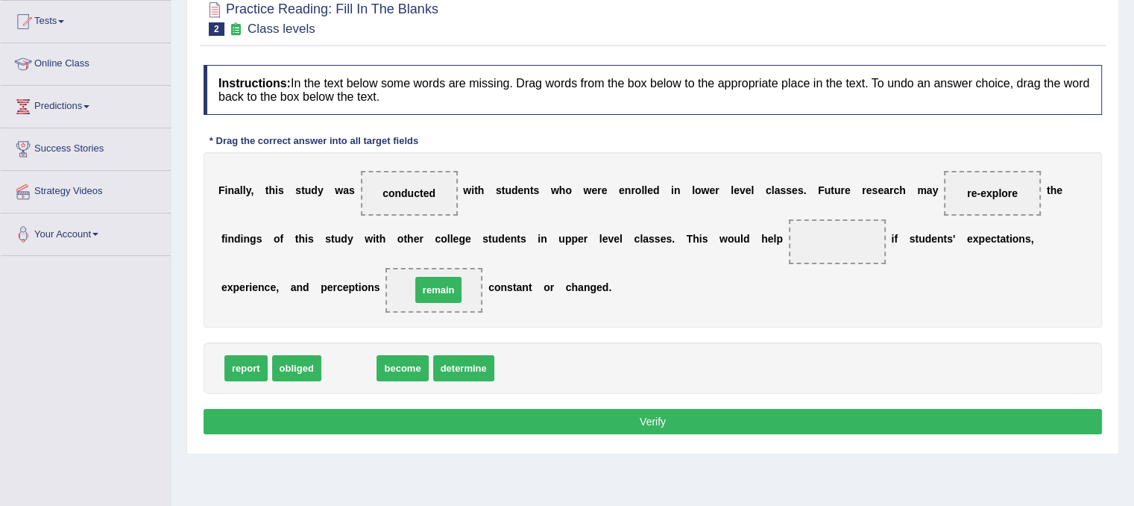
drag, startPoint x: 349, startPoint y: 362, endPoint x: 439, endPoint y: 283, distance: 118.9
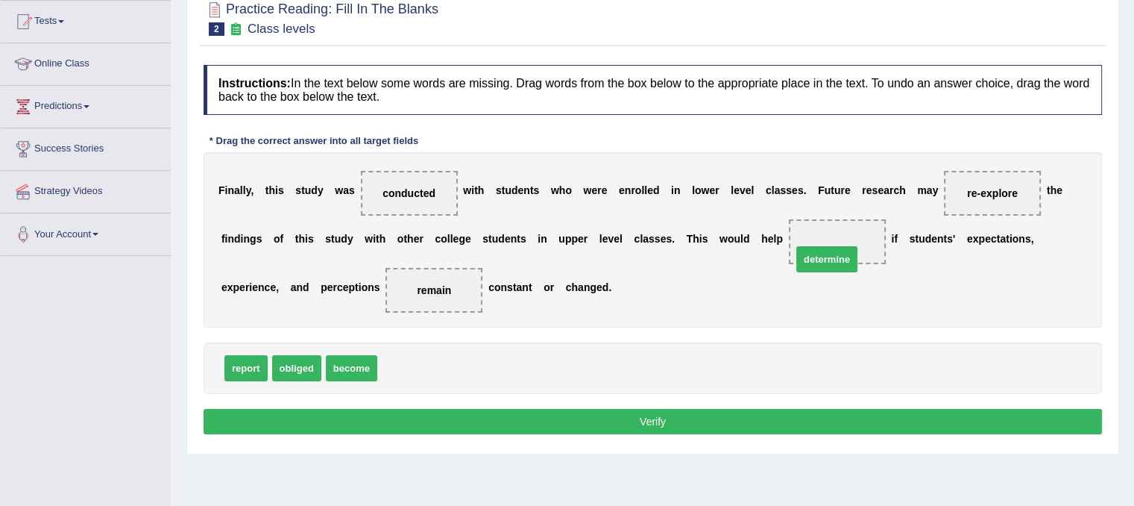
drag, startPoint x: 418, startPoint y: 360, endPoint x: 832, endPoint y: 248, distance: 428.8
click at [653, 427] on button "Verify" at bounding box center [653, 421] width 899 height 25
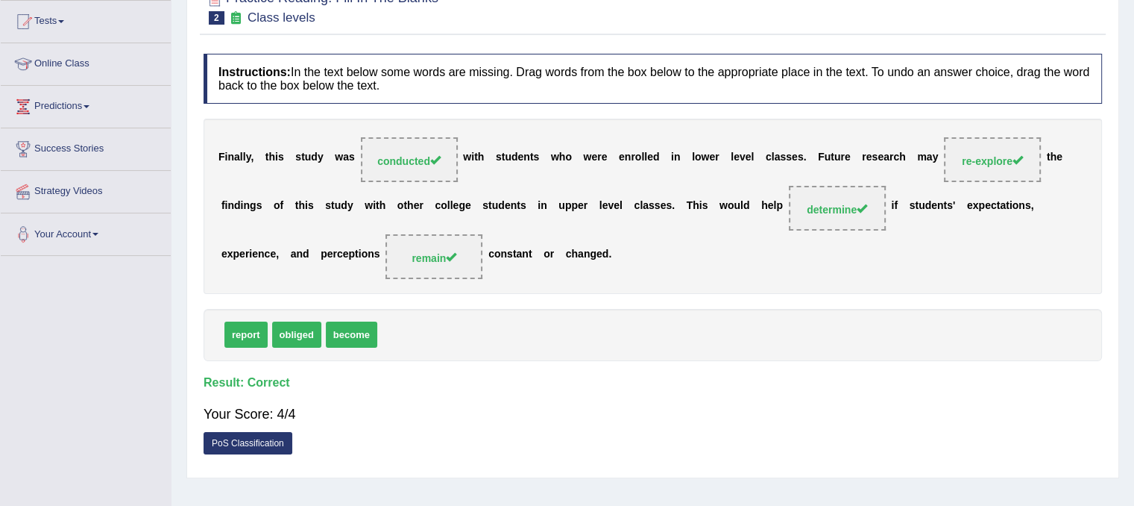
drag, startPoint x: 1143, startPoint y: 395, endPoint x: 1127, endPoint y: 129, distance: 266.7
click at [1127, 129] on div "Home Practice Reading: Fill In The Blanks Class levels You have already given c…" at bounding box center [653, 215] width 963 height 746
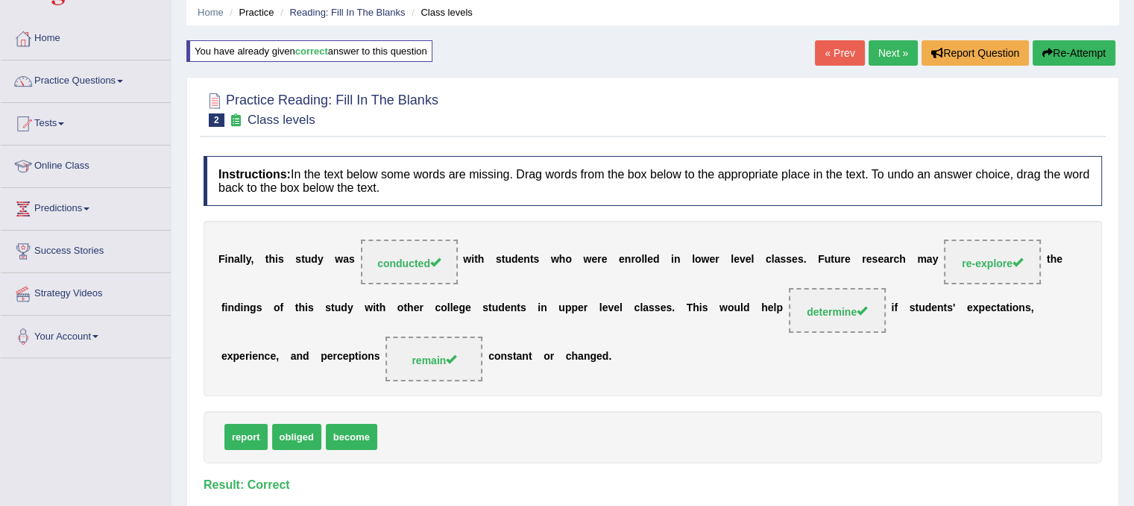
scroll to position [49, 0]
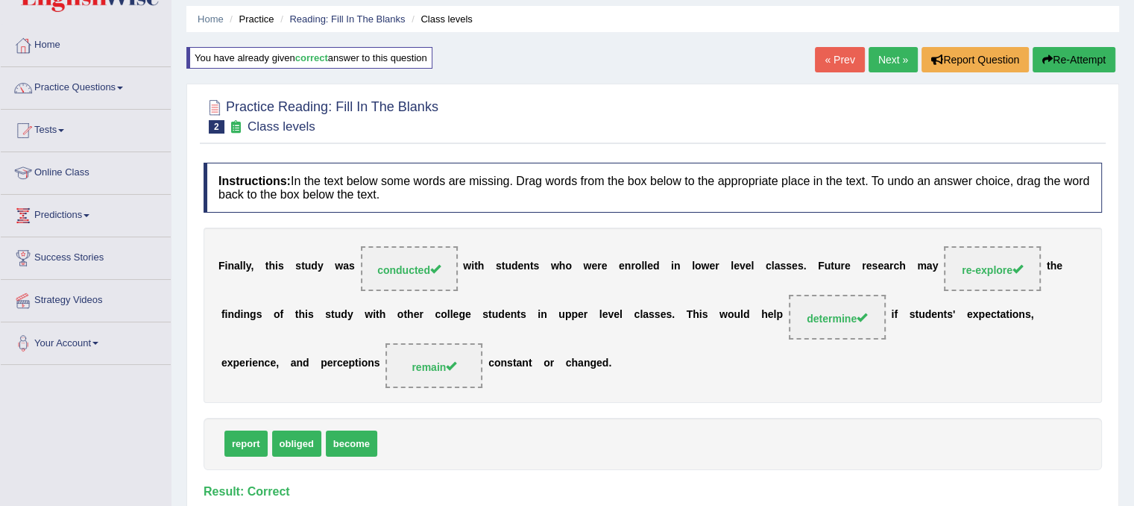
click at [895, 57] on link "Next »" at bounding box center [893, 59] width 49 height 25
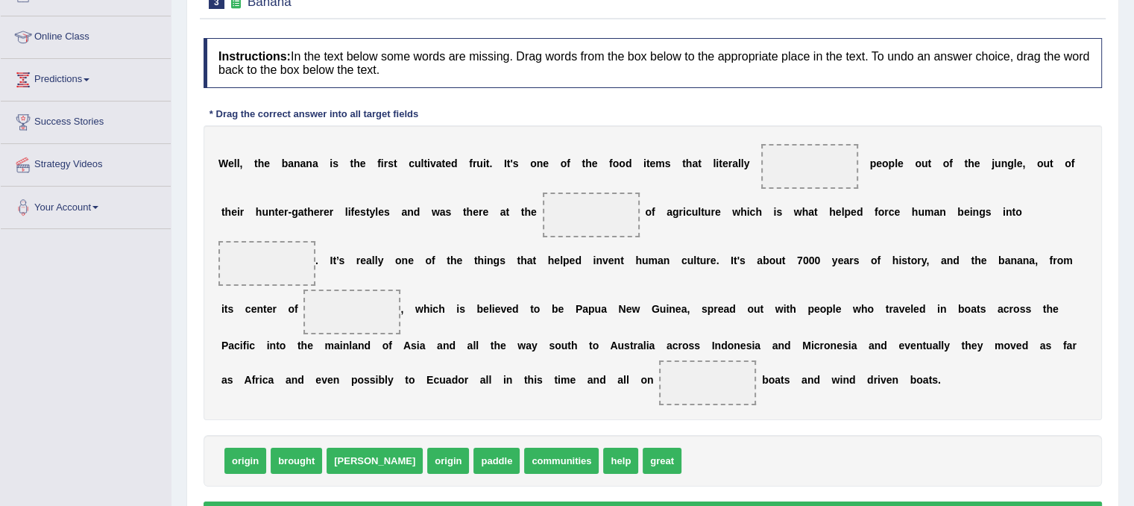
drag, startPoint x: 1145, startPoint y: 312, endPoint x: 1145, endPoint y: 424, distance: 111.9
click at [1134, 321] on html "Toggle navigation Home Practice Questions Speaking Practice Read Aloud Repeat S…" at bounding box center [567, 68] width 1134 height 506
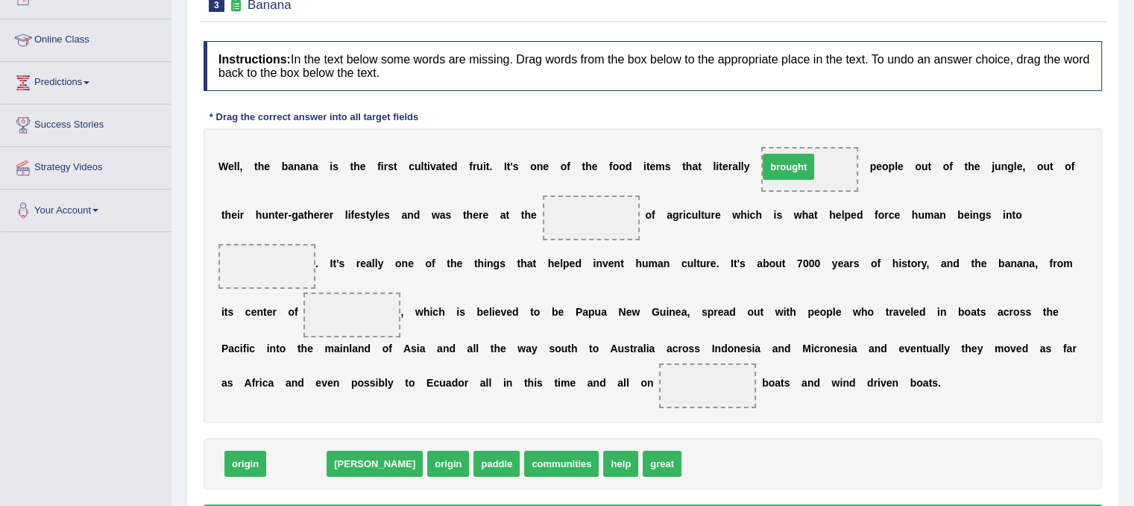
drag, startPoint x: 284, startPoint y: 460, endPoint x: 776, endPoint y: 163, distance: 575.2
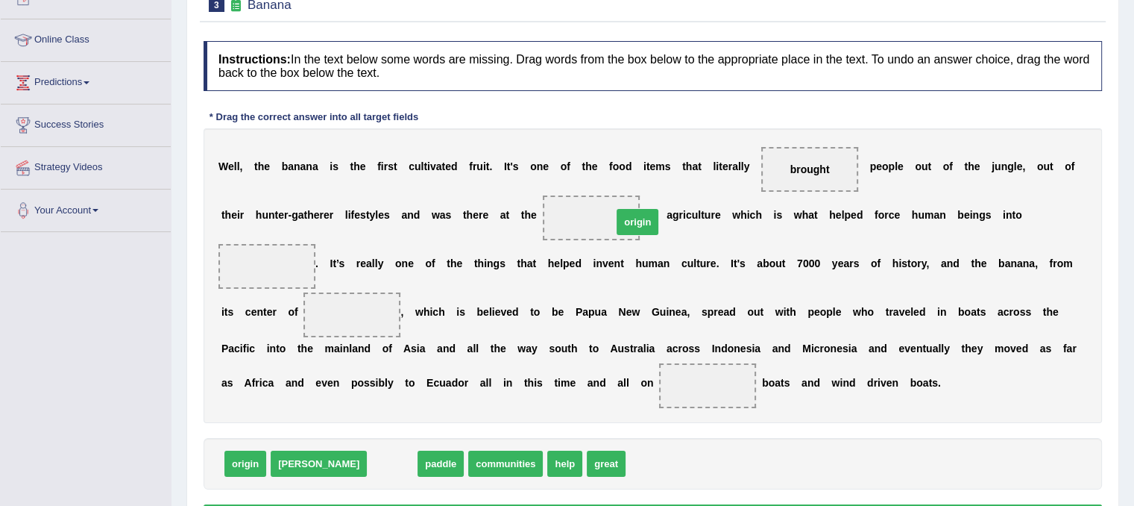
drag, startPoint x: 344, startPoint y: 465, endPoint x: 591, endPoint y: 219, distance: 349.1
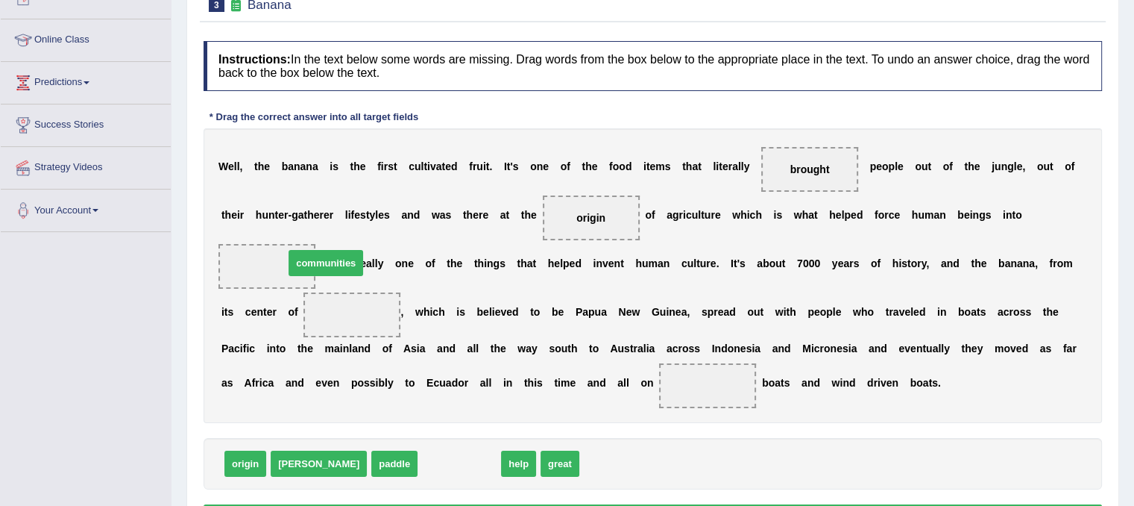
drag, startPoint x: 415, startPoint y: 472, endPoint x: 282, endPoint y: 271, distance: 241.6
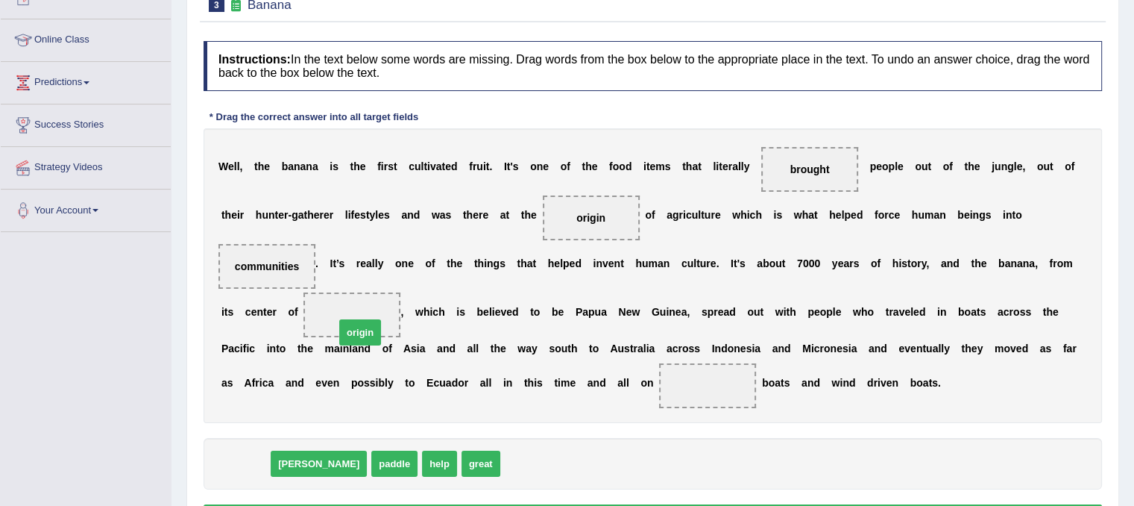
drag, startPoint x: 252, startPoint y: 469, endPoint x: 367, endPoint y: 338, distance: 174.4
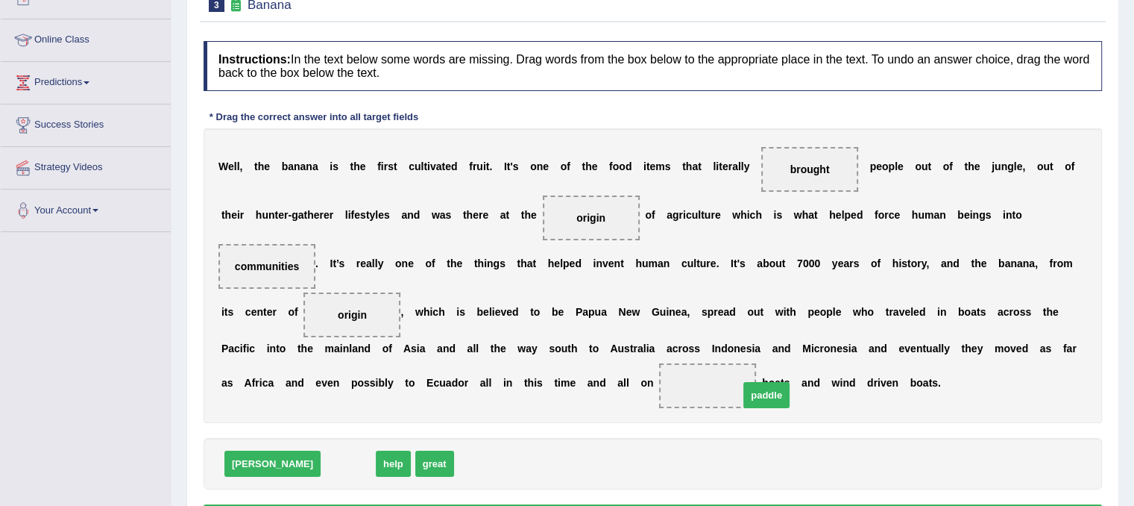
drag, startPoint x: 284, startPoint y: 460, endPoint x: 703, endPoint y: 391, distance: 424.1
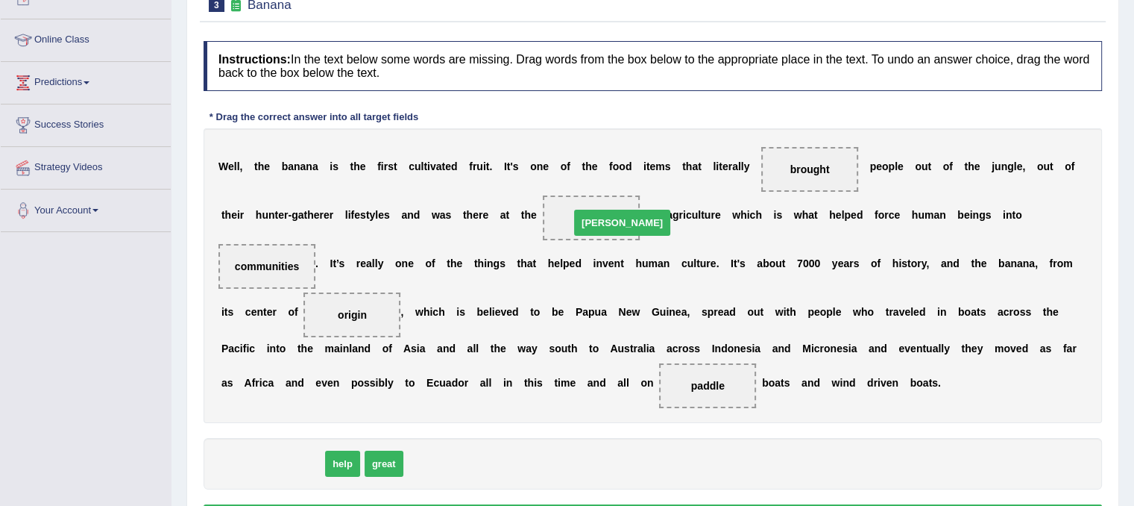
drag, startPoint x: 238, startPoint y: 459, endPoint x: 588, endPoint y: 218, distance: 424.7
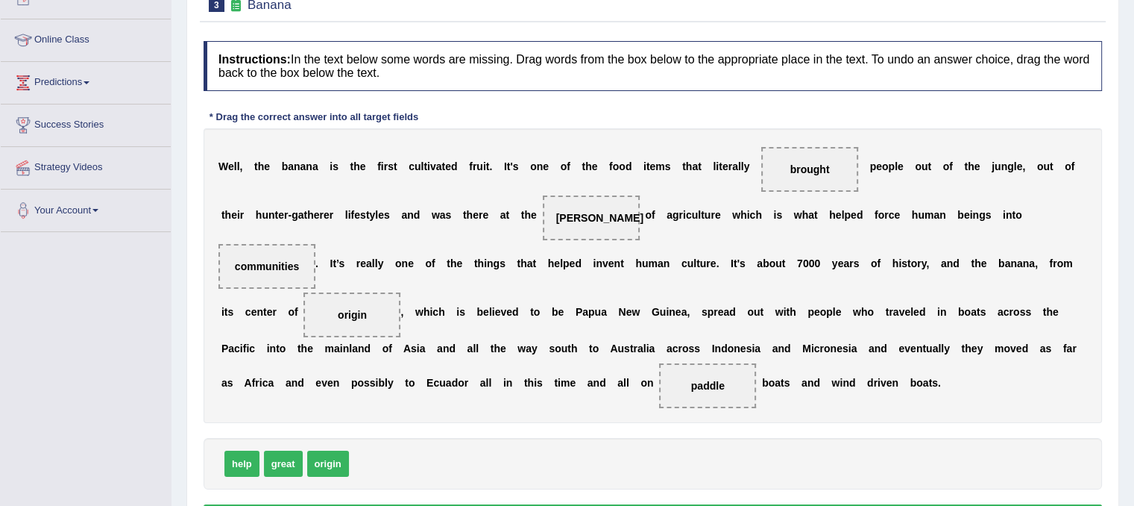
scroll to position [277, 0]
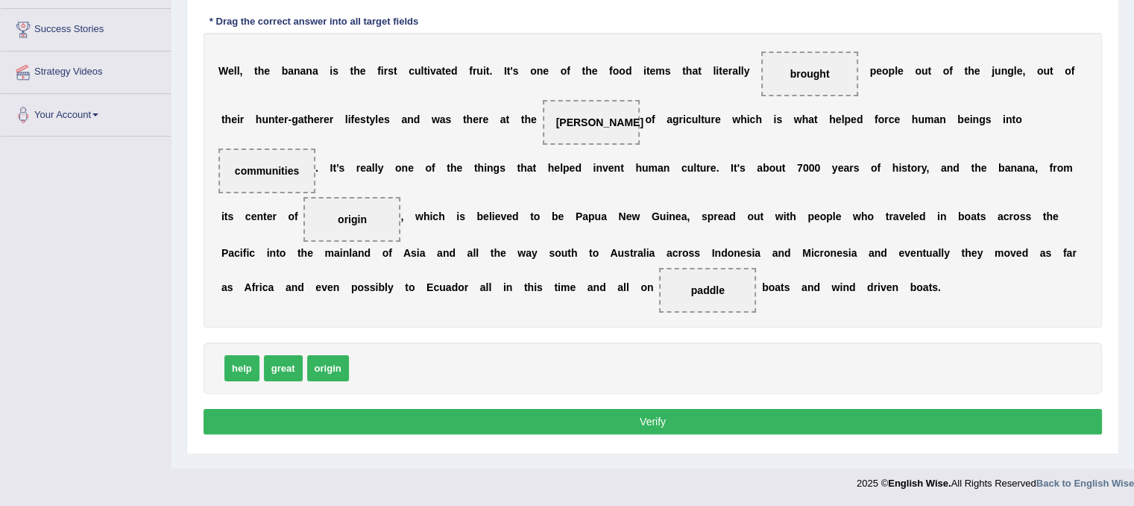
click at [999, 424] on button "Verify" at bounding box center [653, 421] width 899 height 25
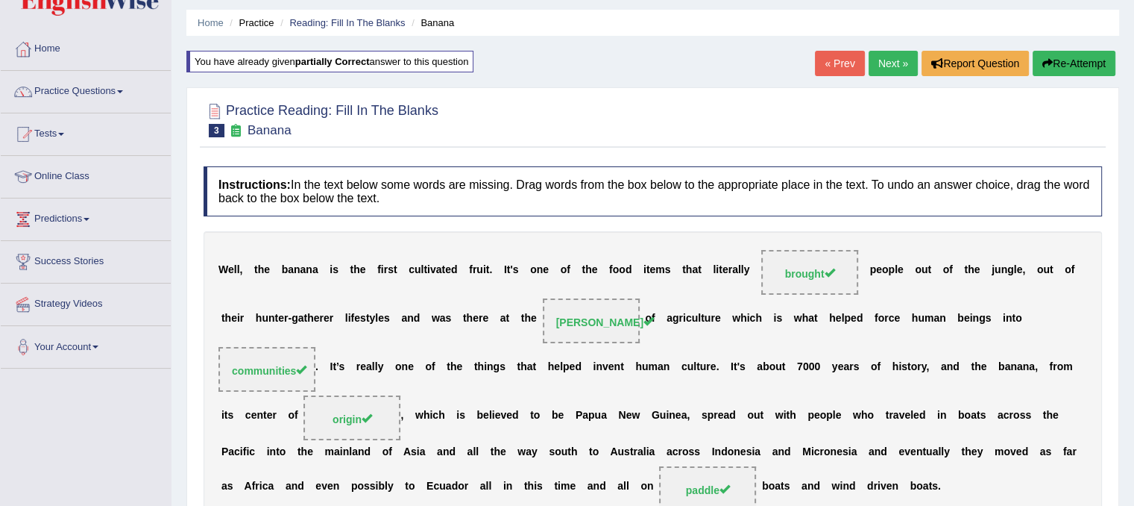
scroll to position [54, 0]
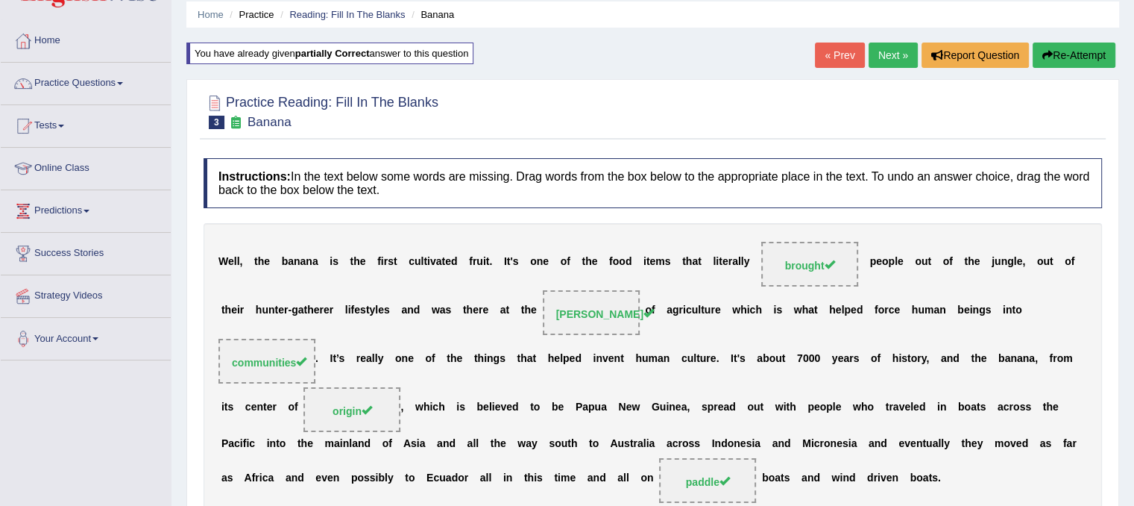
click at [890, 51] on link "Next »" at bounding box center [893, 55] width 49 height 25
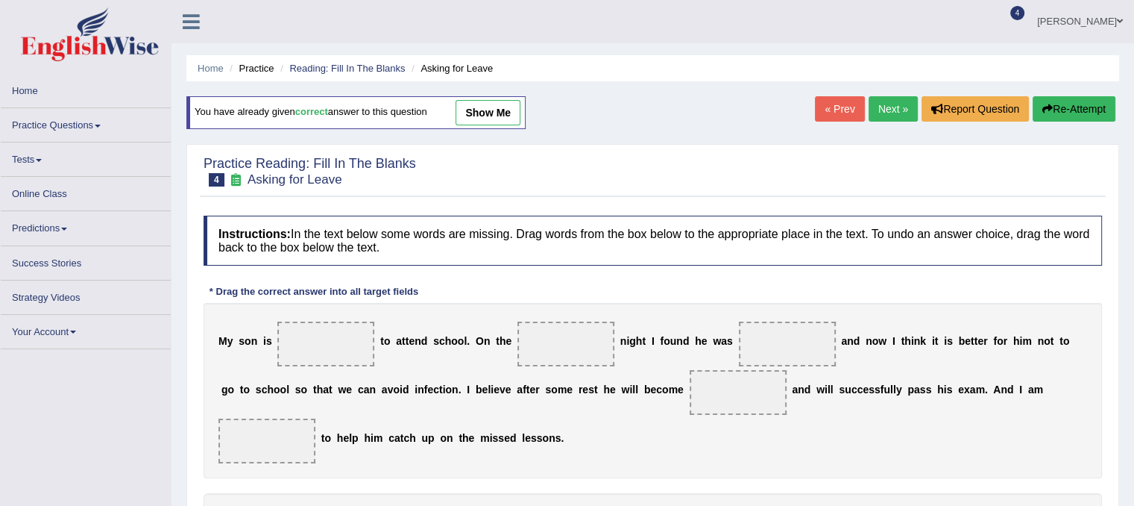
drag, startPoint x: 689, startPoint y: 231, endPoint x: 494, endPoint y: 319, distance: 213.6
click at [494, 319] on div "Instructions: In the text below some words are missing. Drag words from the box…" at bounding box center [653, 386] width 906 height 356
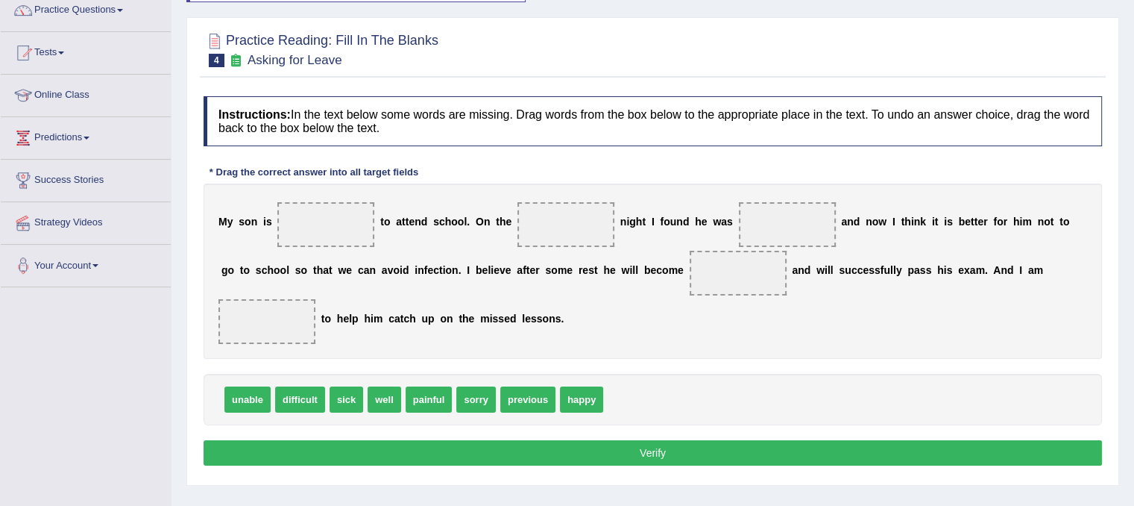
scroll to position [251, 0]
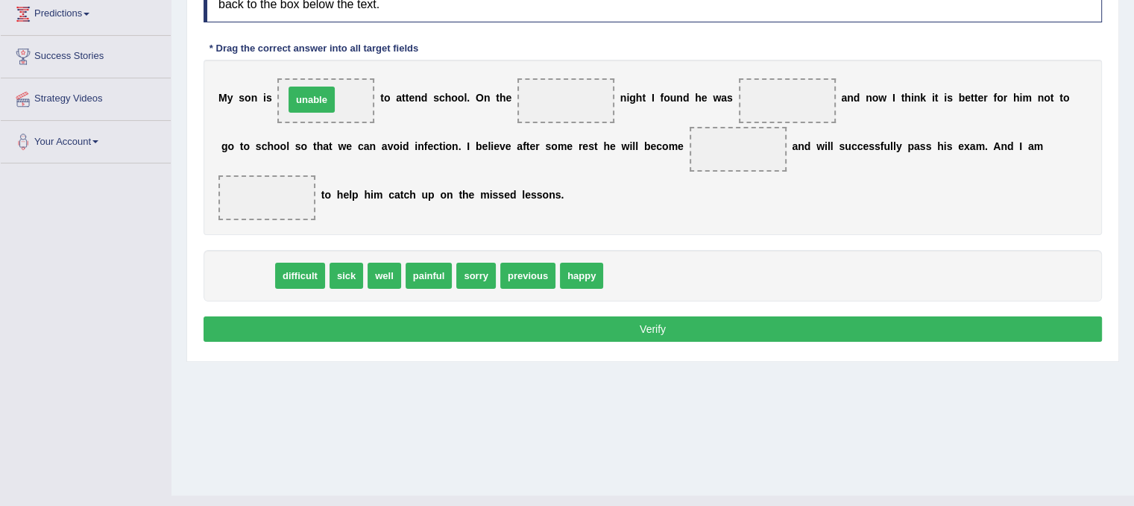
drag, startPoint x: 256, startPoint y: 271, endPoint x: 320, endPoint y: 95, distance: 187.3
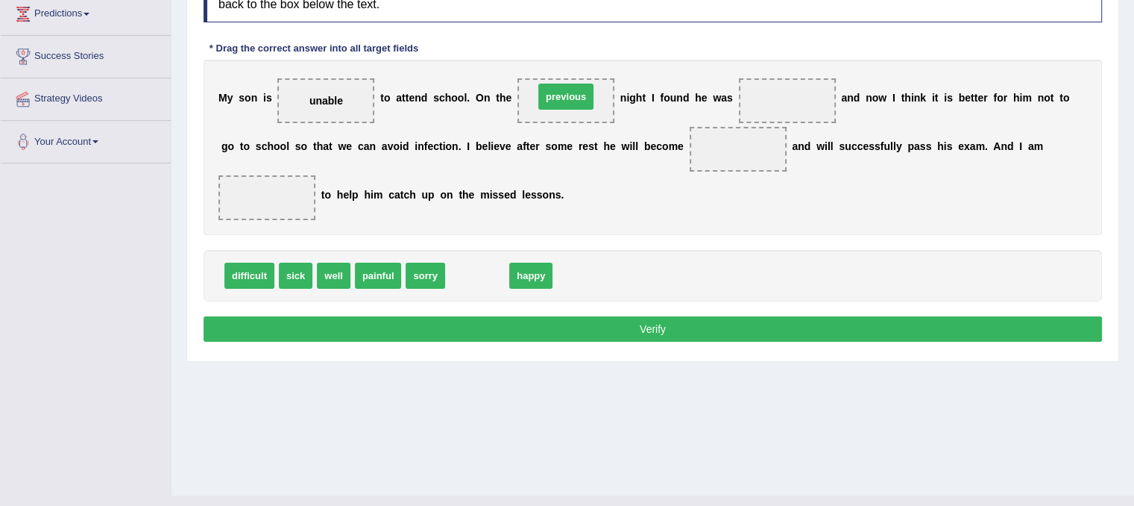
drag, startPoint x: 488, startPoint y: 280, endPoint x: 577, endPoint y: 101, distance: 199.8
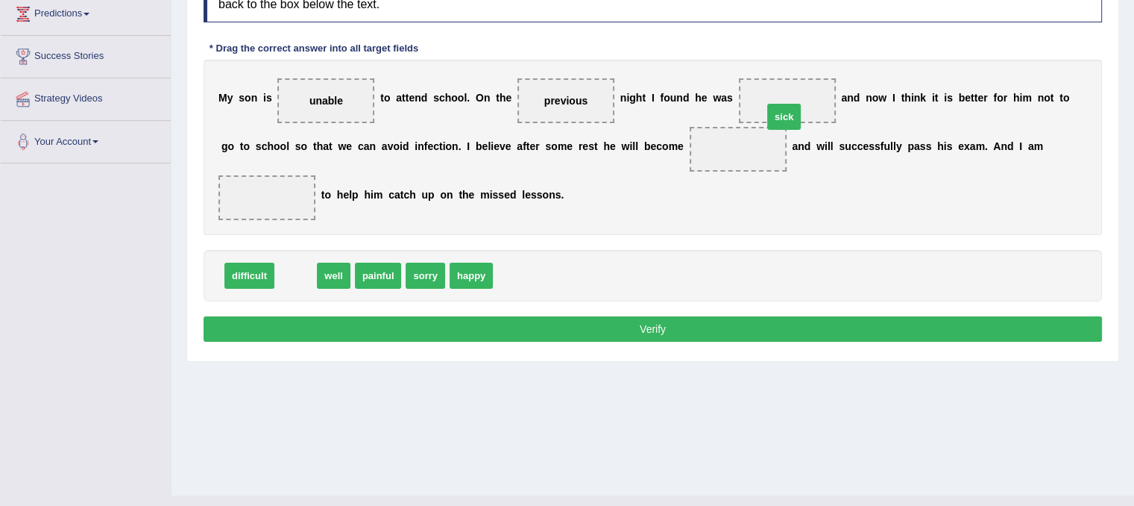
drag, startPoint x: 298, startPoint y: 275, endPoint x: 787, endPoint y: 116, distance: 513.9
drag, startPoint x: 749, startPoint y: 145, endPoint x: 745, endPoint y: 129, distance: 16.8
click at [745, 129] on span "sick" at bounding box center [738, 149] width 97 height 45
click at [736, 157] on span "sick" at bounding box center [738, 149] width 97 height 45
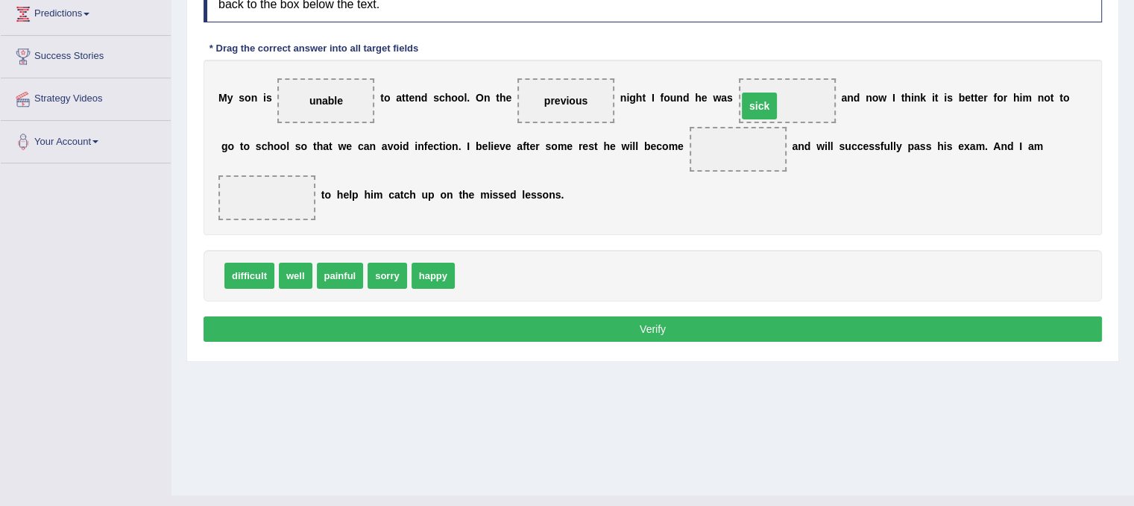
drag, startPoint x: 736, startPoint y: 145, endPoint x: 758, endPoint y: 102, distance: 47.7
drag, startPoint x: 305, startPoint y: 272, endPoint x: 742, endPoint y: 147, distance: 454.6
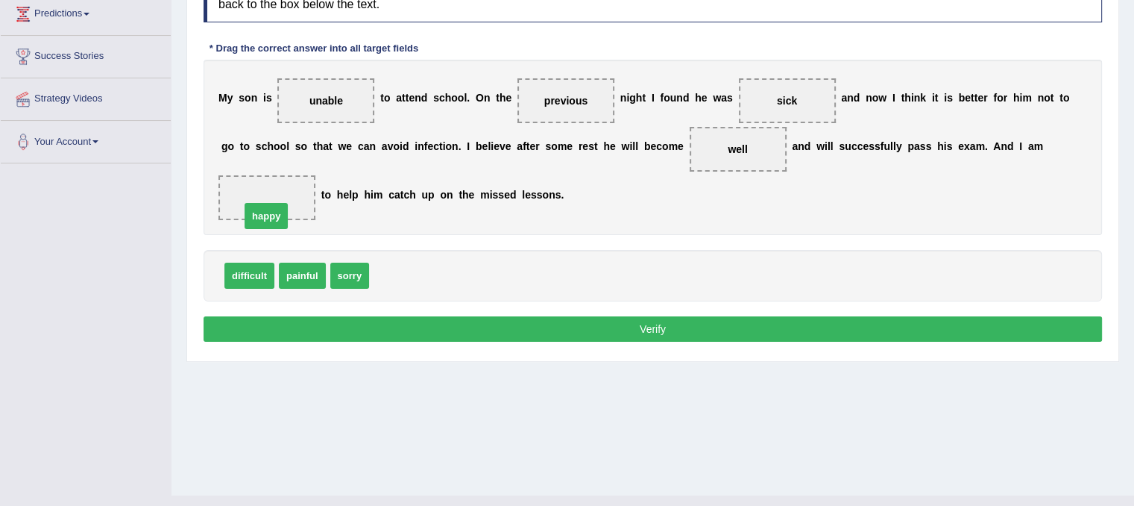
drag, startPoint x: 415, startPoint y: 266, endPoint x: 268, endPoint y: 198, distance: 162.5
click at [660, 327] on button "Verify" at bounding box center [653, 328] width 899 height 25
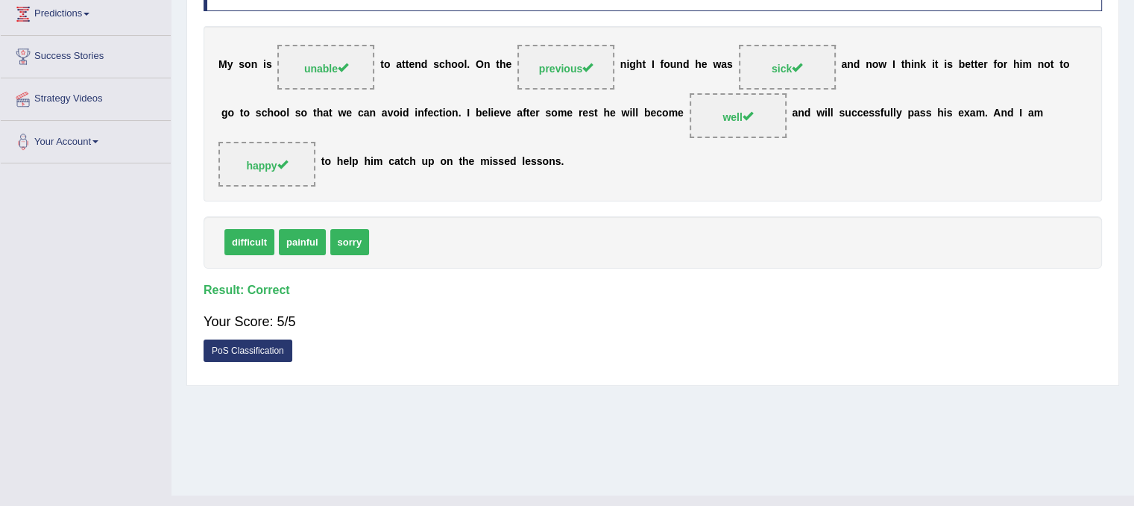
scroll to position [83, 0]
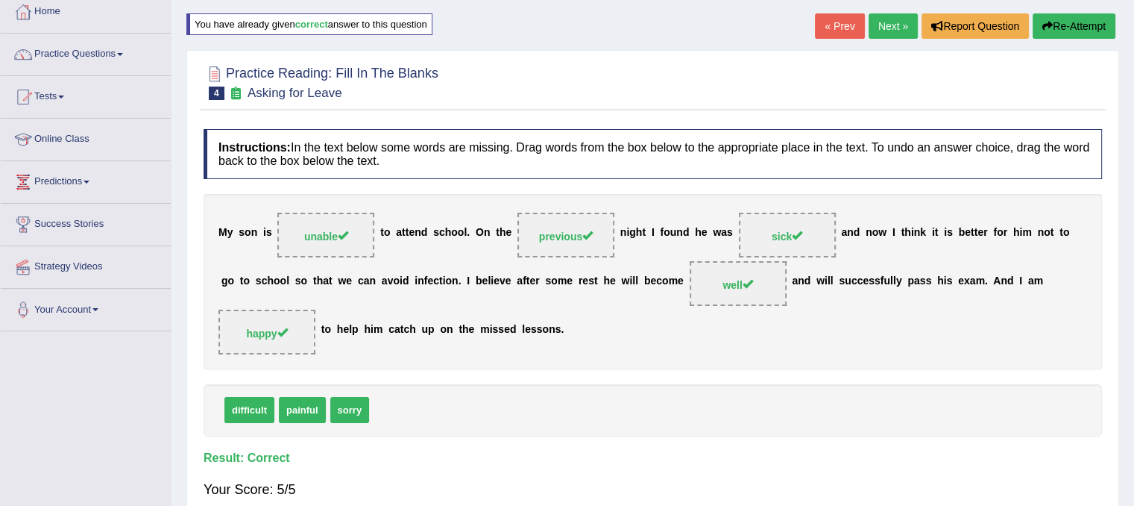
click at [887, 24] on link "Next »" at bounding box center [893, 25] width 49 height 25
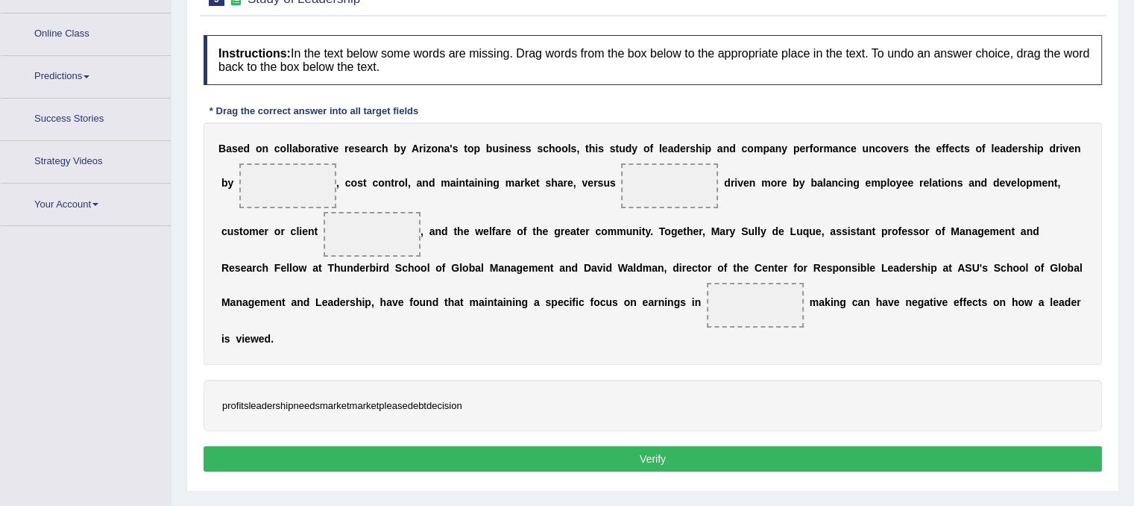
scroll to position [216, 0]
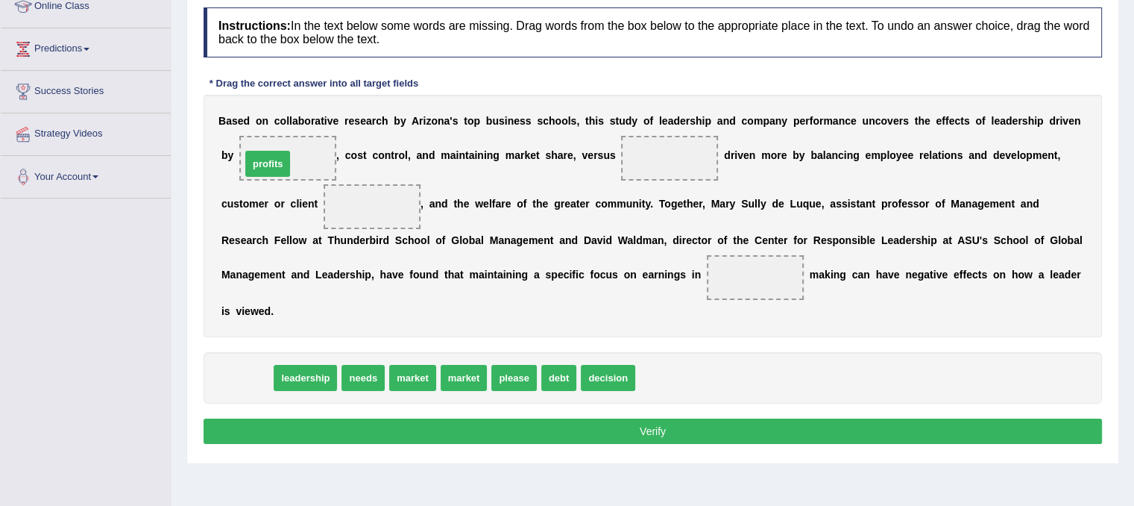
drag, startPoint x: 263, startPoint y: 380, endPoint x: 283, endPoint y: 166, distance: 215.1
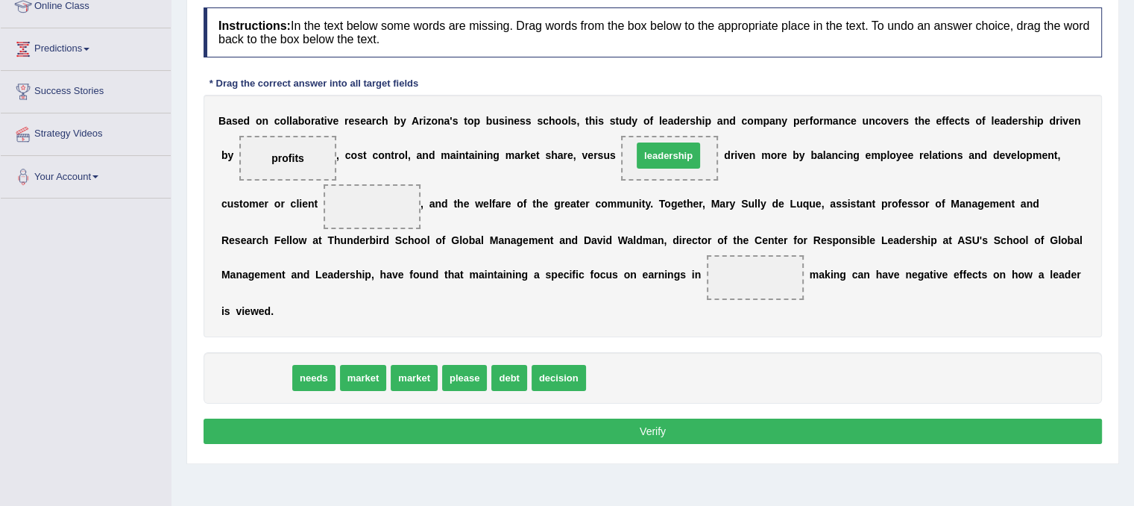
drag, startPoint x: 269, startPoint y: 379, endPoint x: 682, endPoint y: 156, distance: 468.9
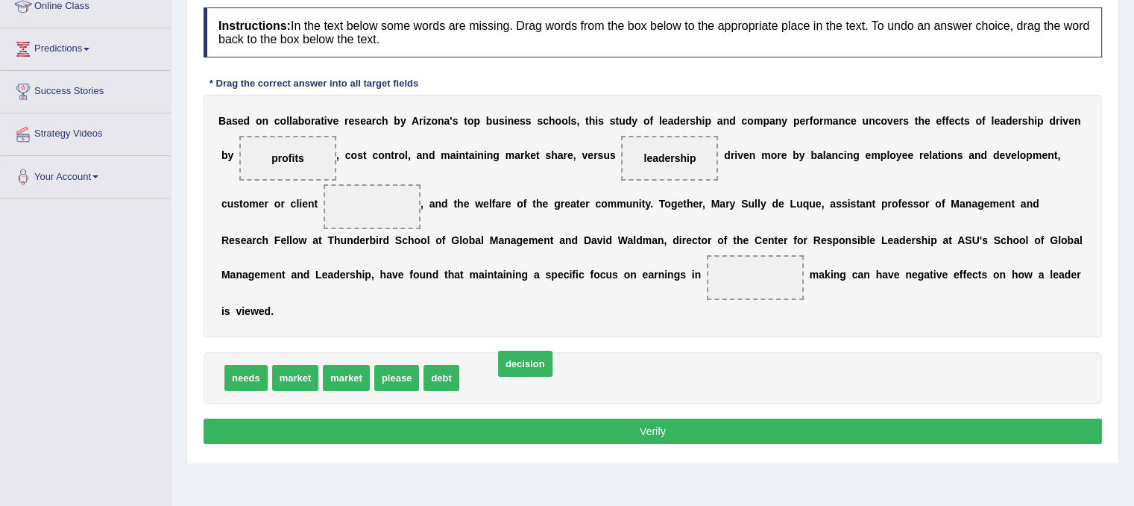
drag, startPoint x: 503, startPoint y: 375, endPoint x: 537, endPoint y: 362, distance: 36.8
drag, startPoint x: 502, startPoint y: 371, endPoint x: 755, endPoint y: 277, distance: 269.7
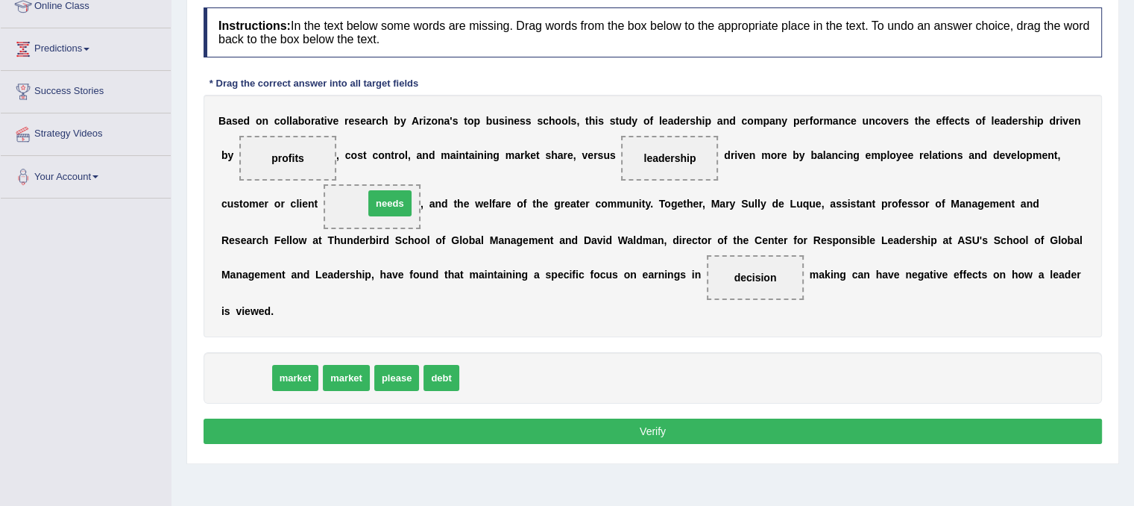
drag, startPoint x: 243, startPoint y: 371, endPoint x: 377, endPoint y: 200, distance: 217.2
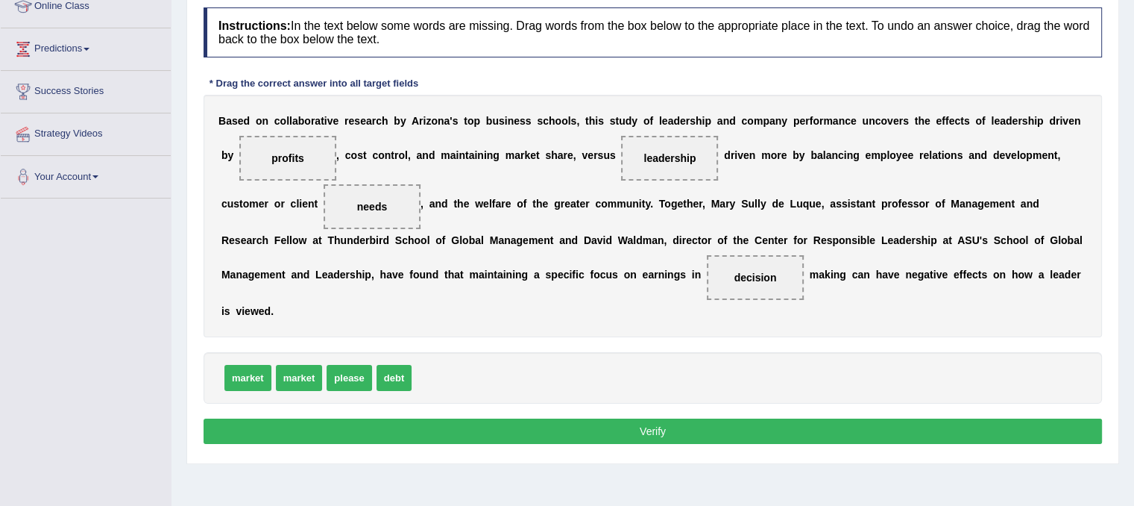
click at [693, 435] on button "Verify" at bounding box center [653, 430] width 899 height 25
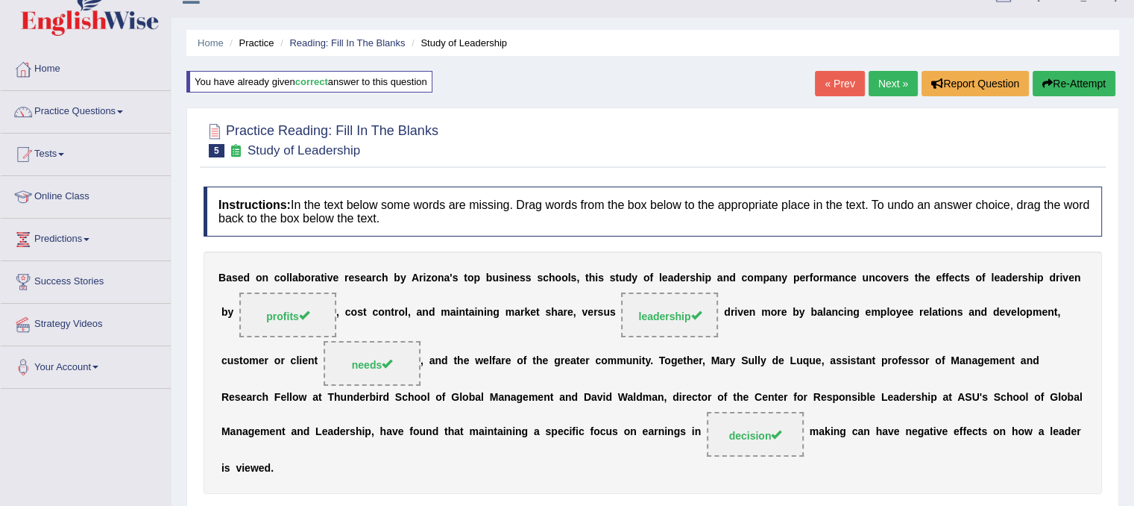
scroll to position [24, 0]
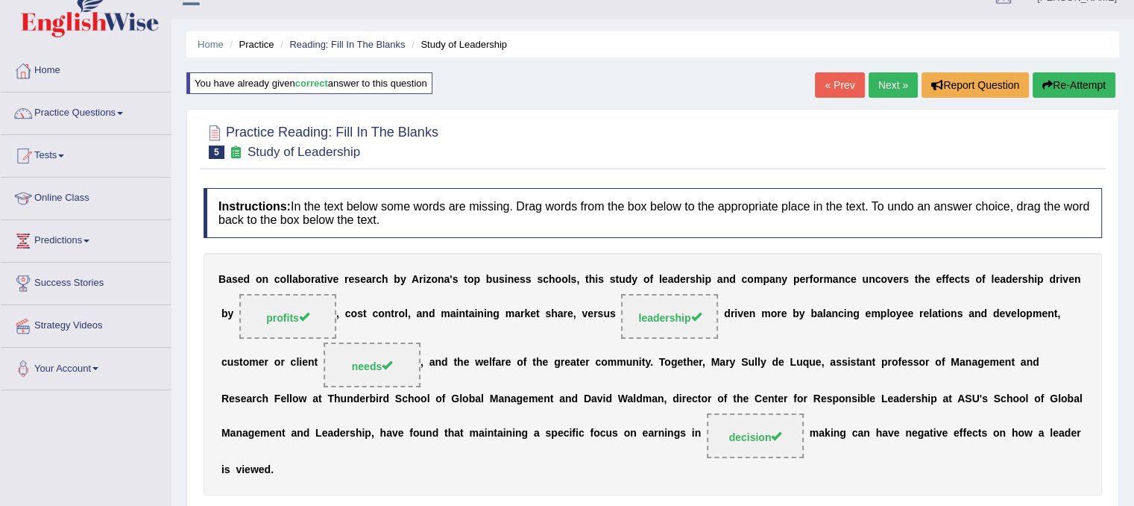
click at [891, 91] on link "Next »" at bounding box center [893, 84] width 49 height 25
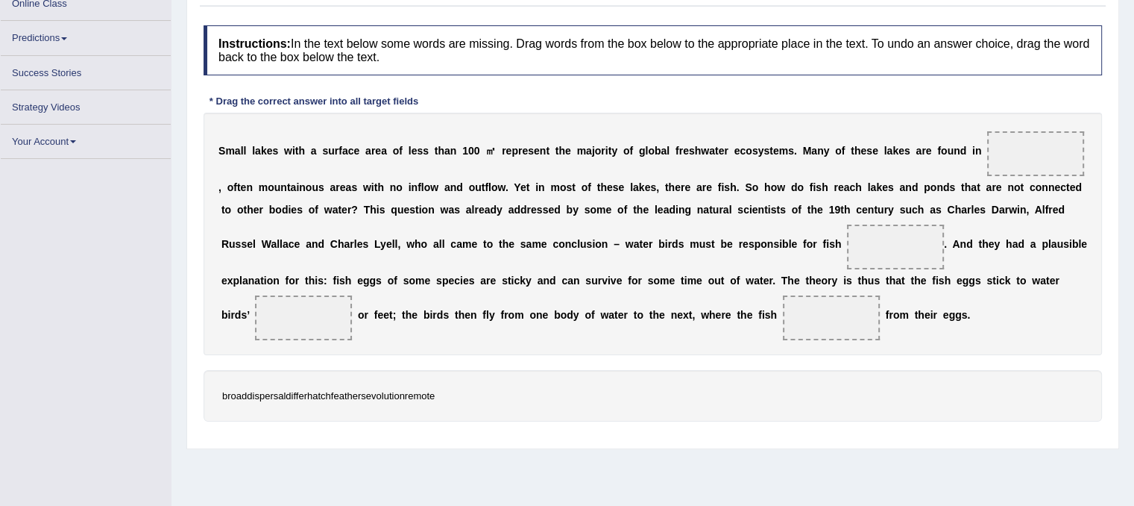
scroll to position [218, 0]
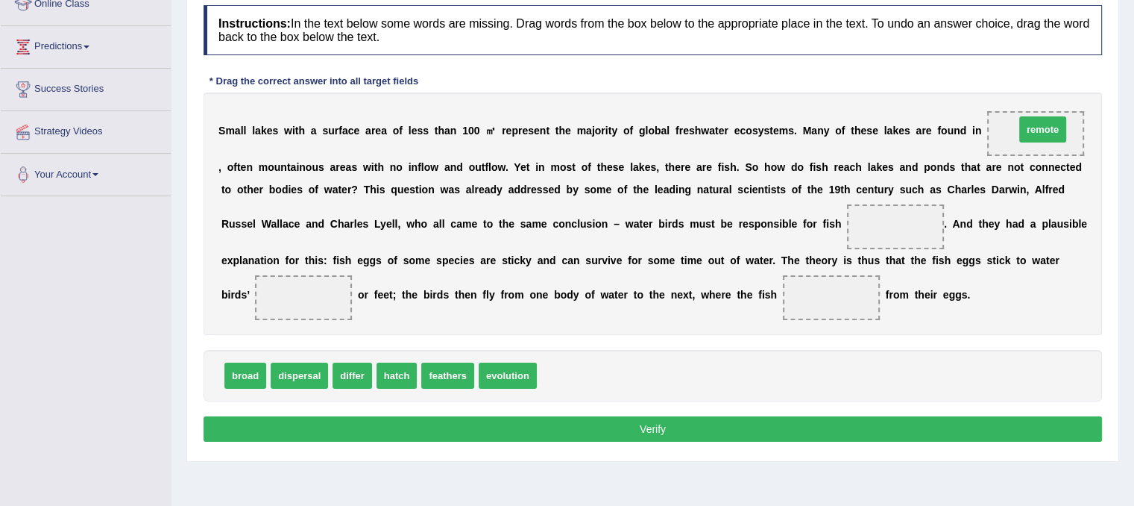
drag, startPoint x: 566, startPoint y: 375, endPoint x: 1044, endPoint y: 129, distance: 537.7
drag, startPoint x: 318, startPoint y: 377, endPoint x: 908, endPoint y: 228, distance: 608.3
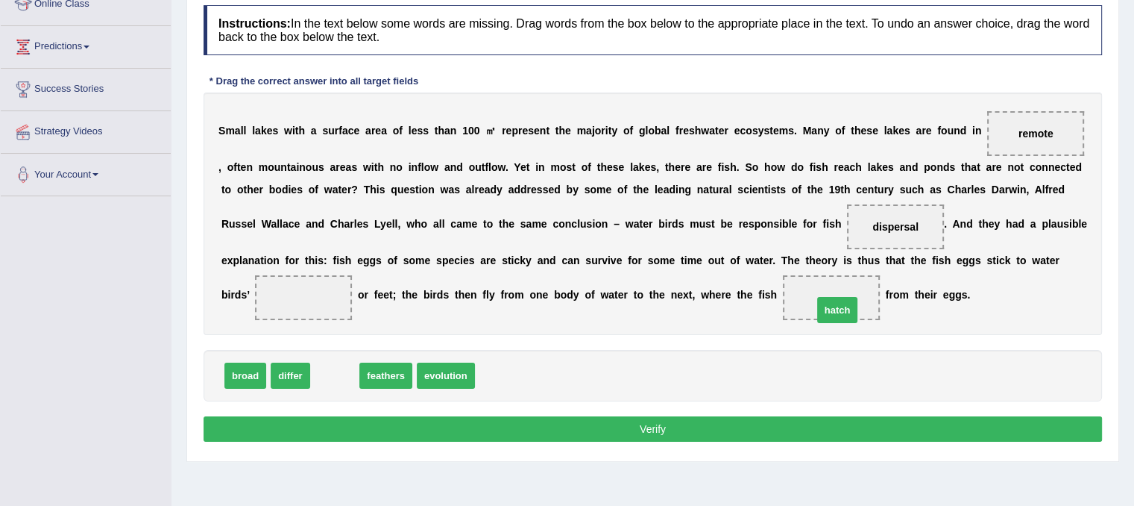
drag, startPoint x: 330, startPoint y: 364, endPoint x: 826, endPoint y: 294, distance: 501.6
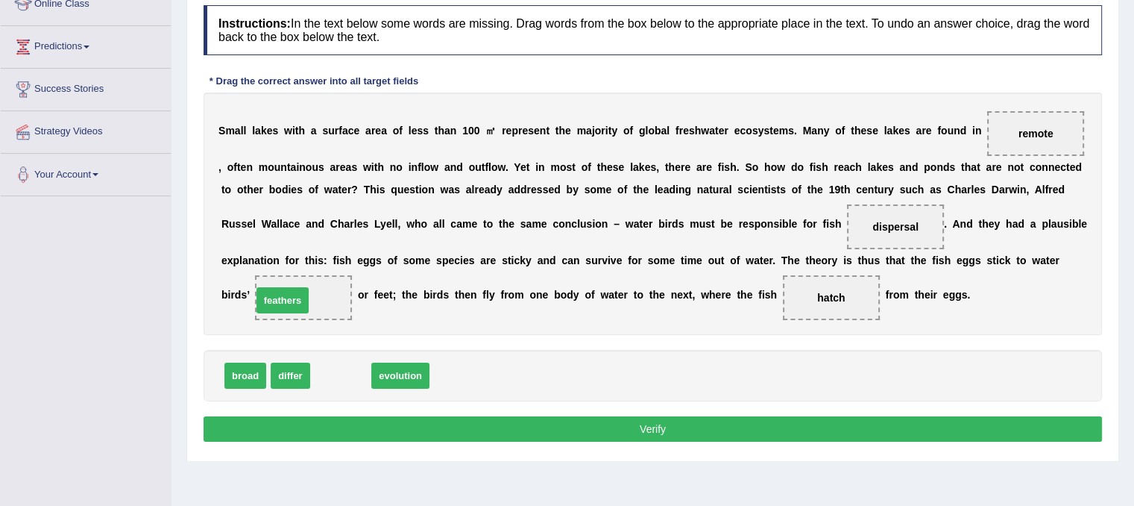
drag, startPoint x: 334, startPoint y: 366, endPoint x: 276, endPoint y: 290, distance: 95.8
click at [559, 430] on button "Verify" at bounding box center [653, 428] width 899 height 25
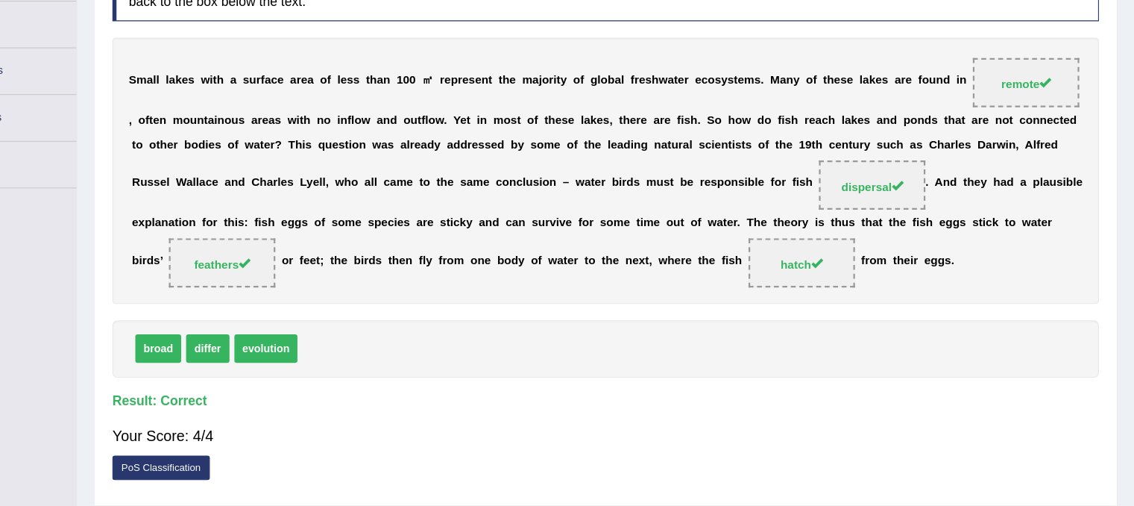
scroll to position [0, 0]
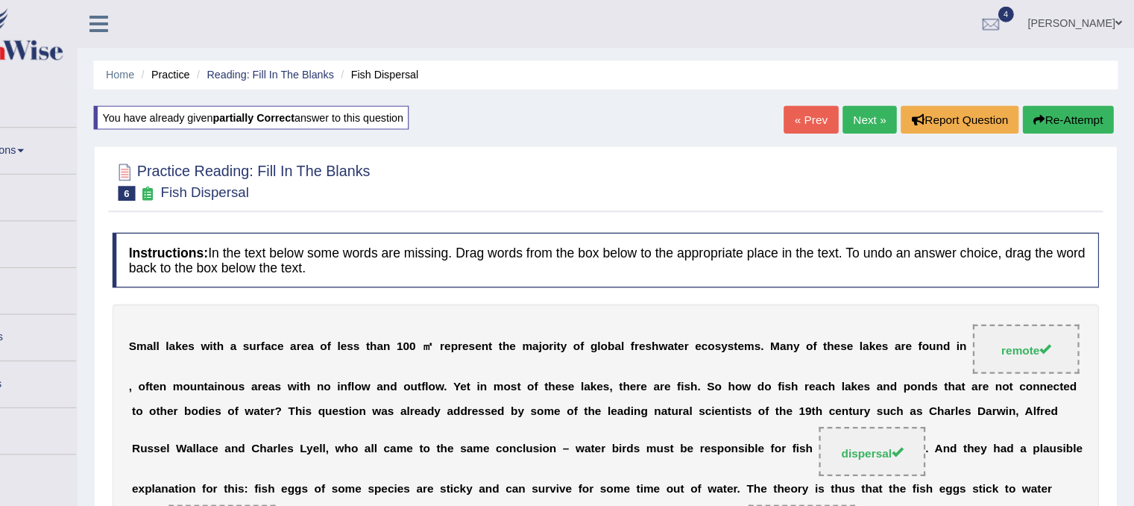
click at [878, 104] on link "Next »" at bounding box center [893, 108] width 49 height 25
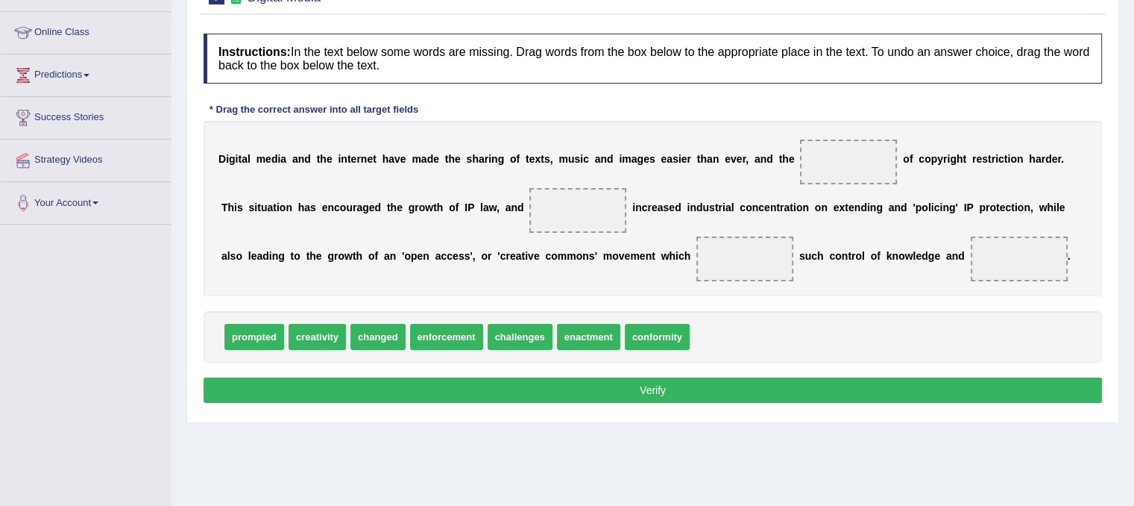
scroll to position [227, 0]
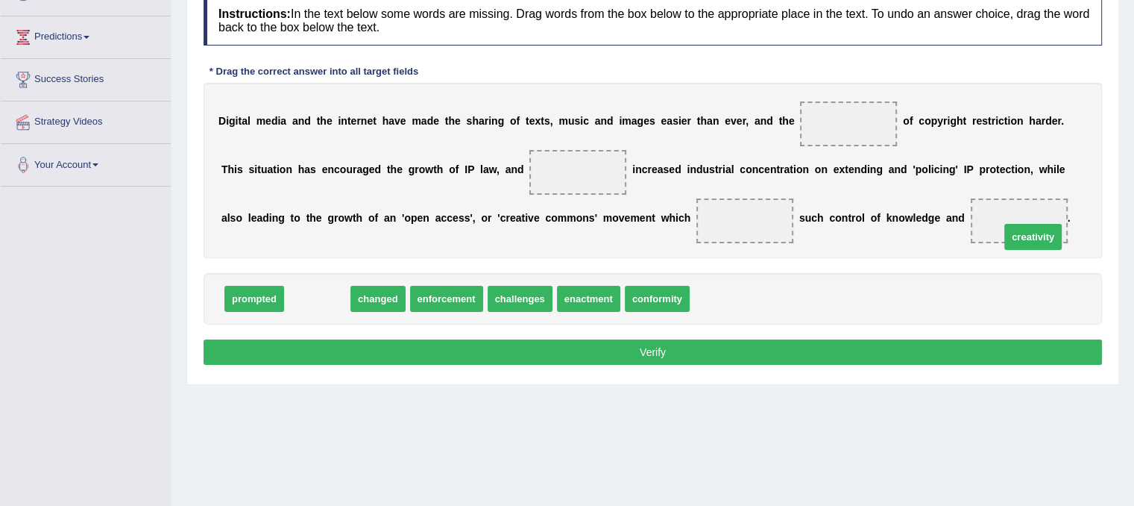
drag, startPoint x: 324, startPoint y: 292, endPoint x: 1040, endPoint y: 230, distance: 718.6
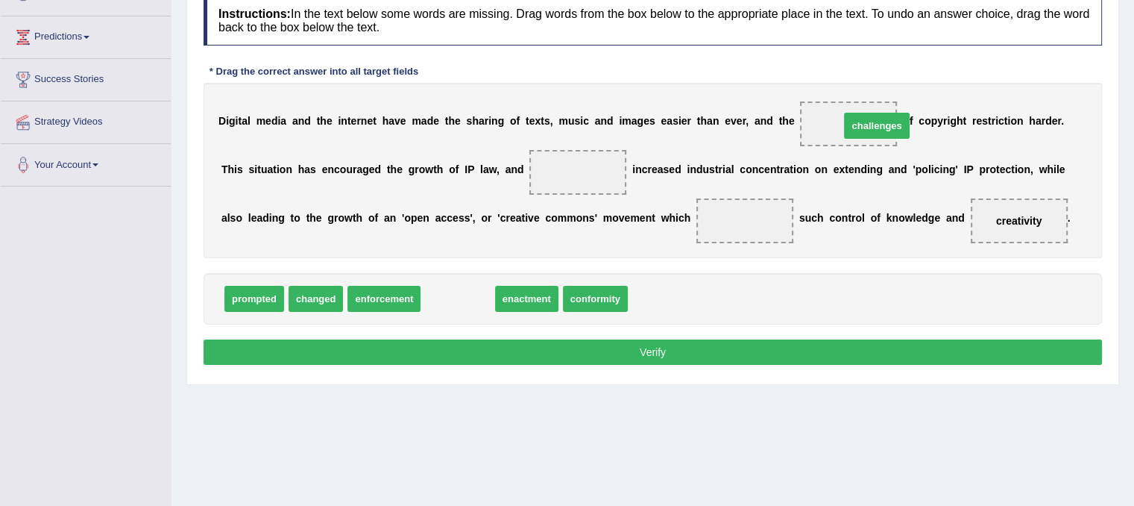
drag, startPoint x: 465, startPoint y: 292, endPoint x: 884, endPoint y: 119, distance: 452.5
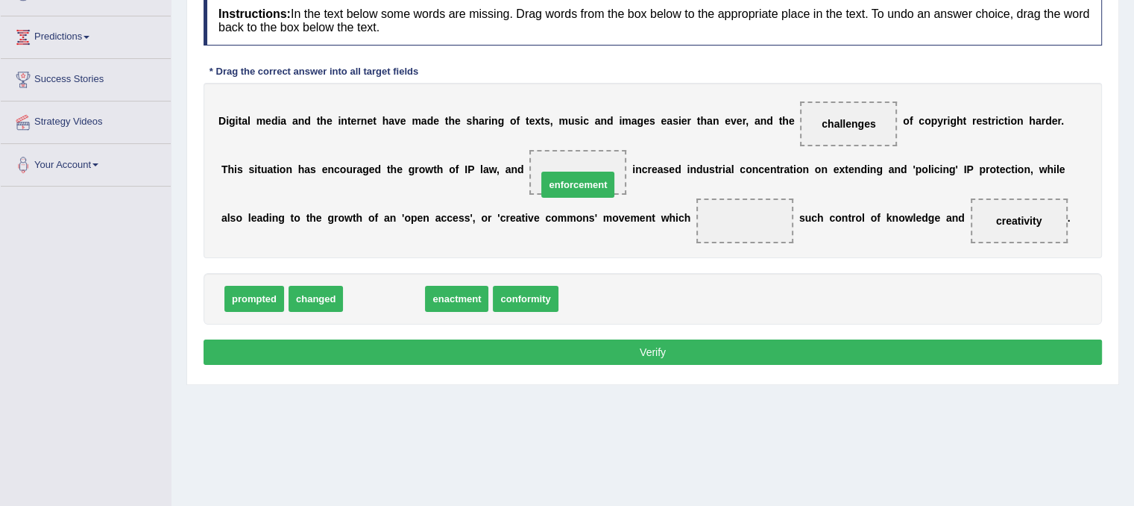
drag, startPoint x: 409, startPoint y: 295, endPoint x: 603, endPoint y: 180, distance: 225.4
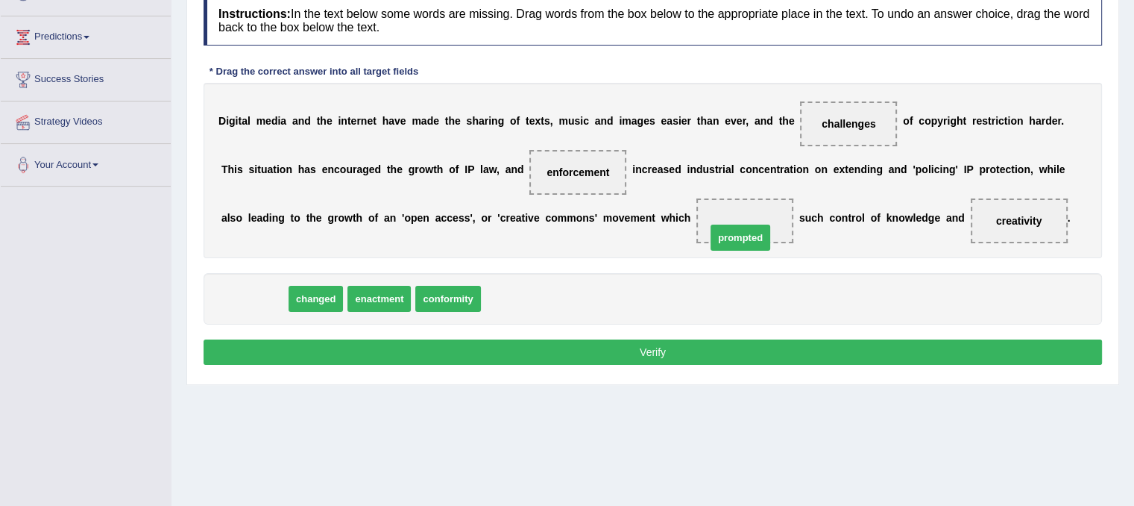
drag, startPoint x: 261, startPoint y: 301, endPoint x: 747, endPoint y: 239, distance: 489.4
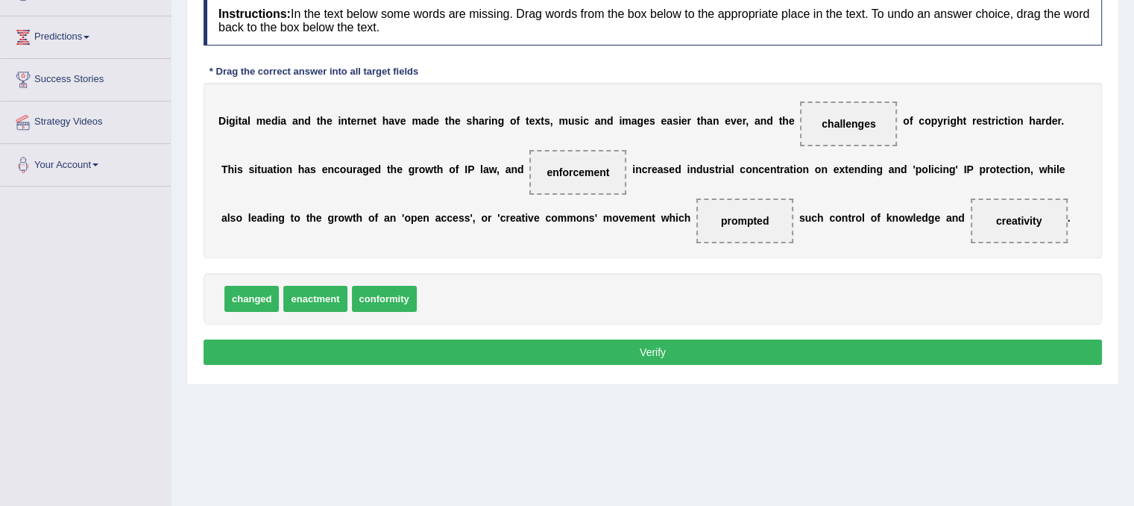
click at [665, 341] on button "Verify" at bounding box center [653, 351] width 899 height 25
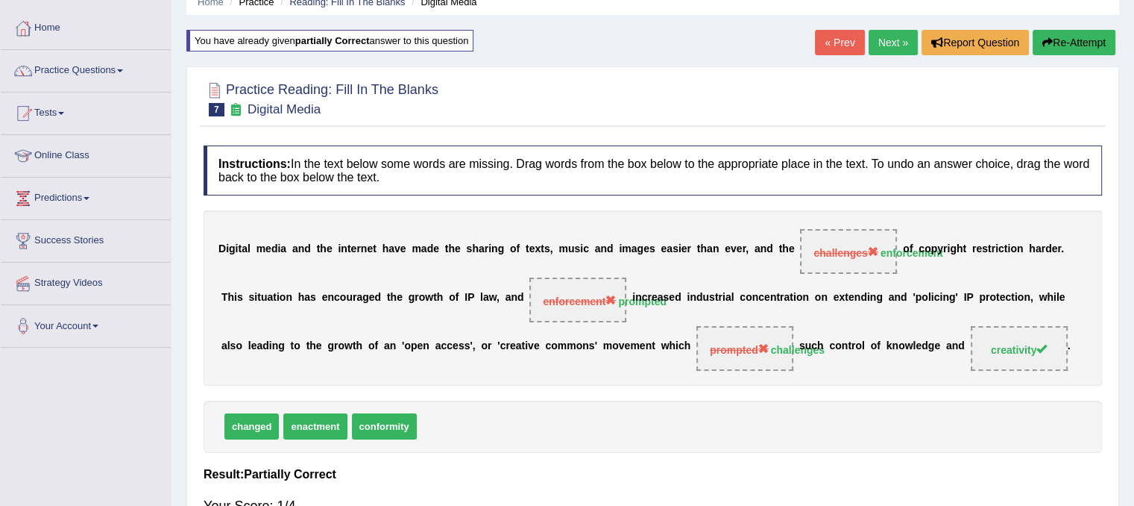
scroll to position [0, 0]
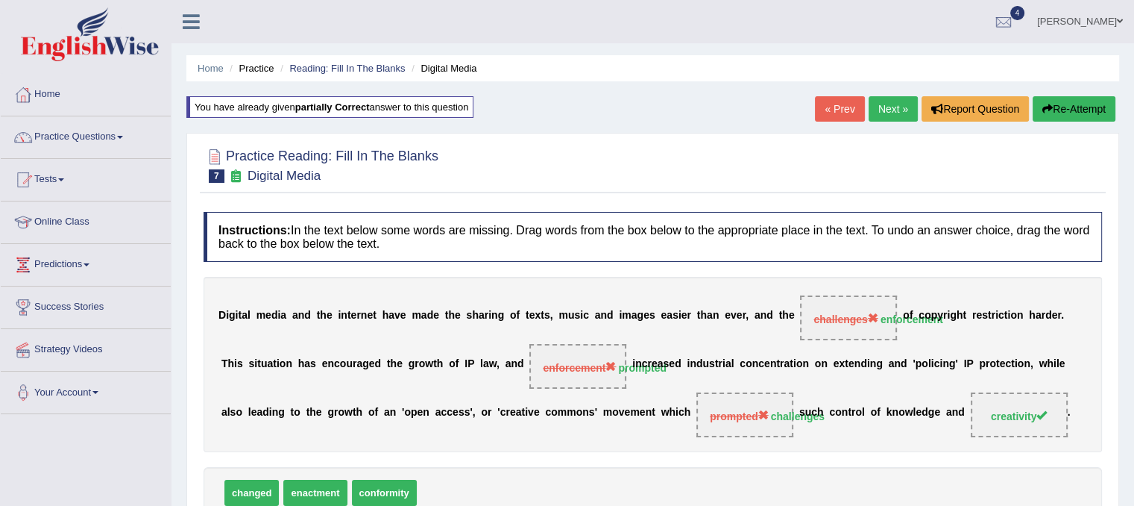
click at [874, 105] on link "Next »" at bounding box center [893, 108] width 49 height 25
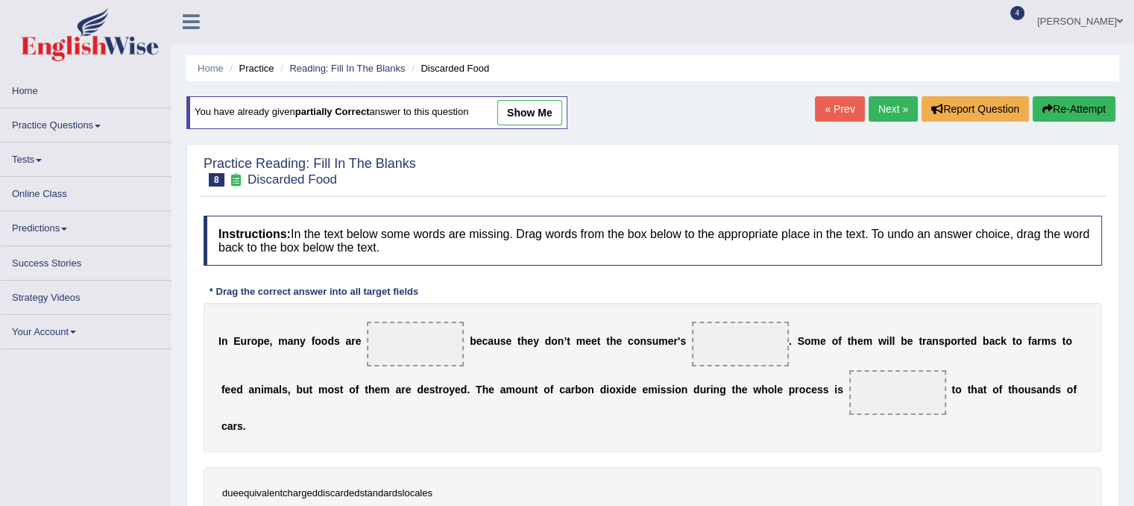
click at [447, 349] on span at bounding box center [415, 343] width 97 height 45
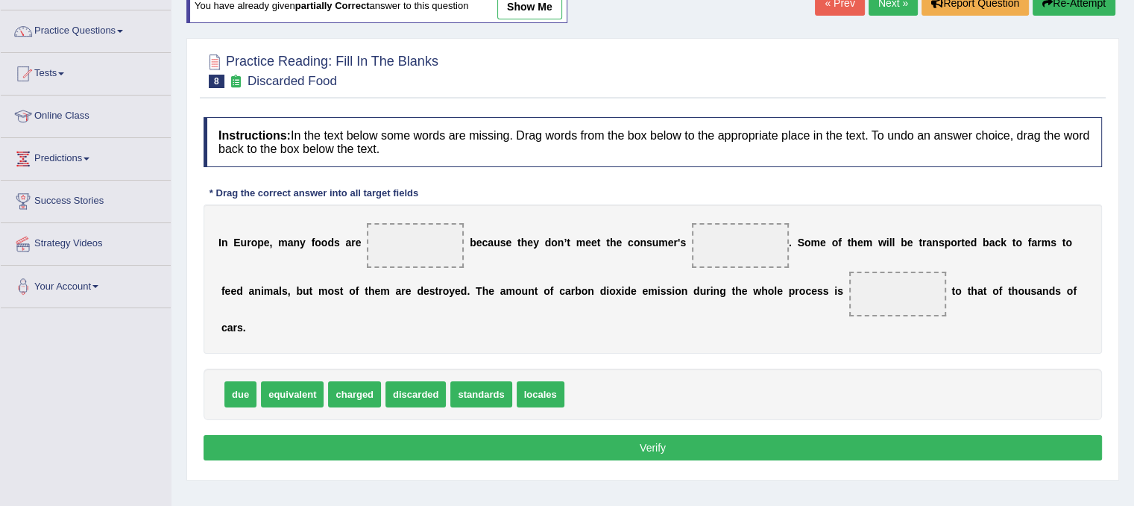
scroll to position [131, 0]
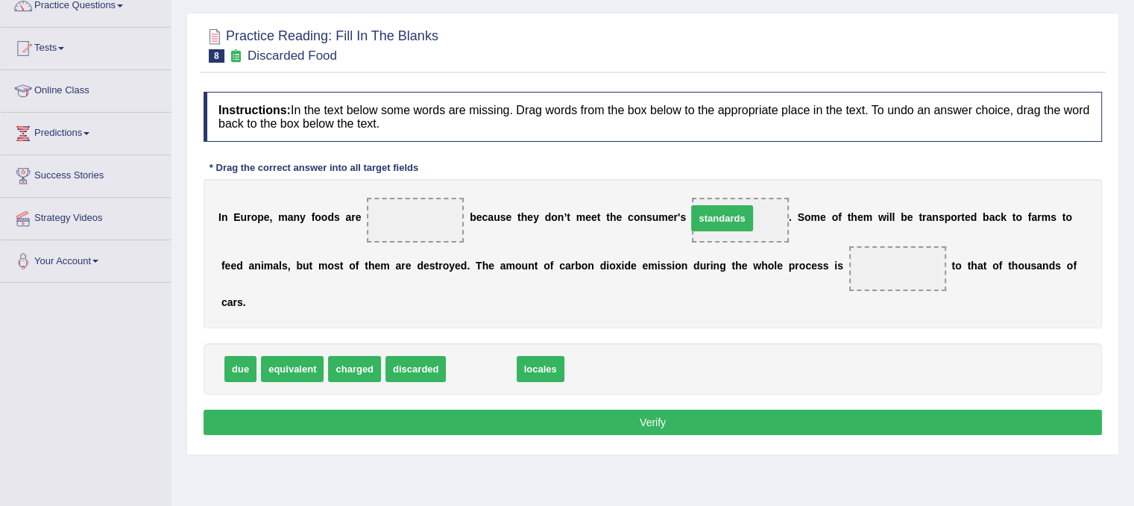
drag, startPoint x: 487, startPoint y: 371, endPoint x: 728, endPoint y: 219, distance: 284.5
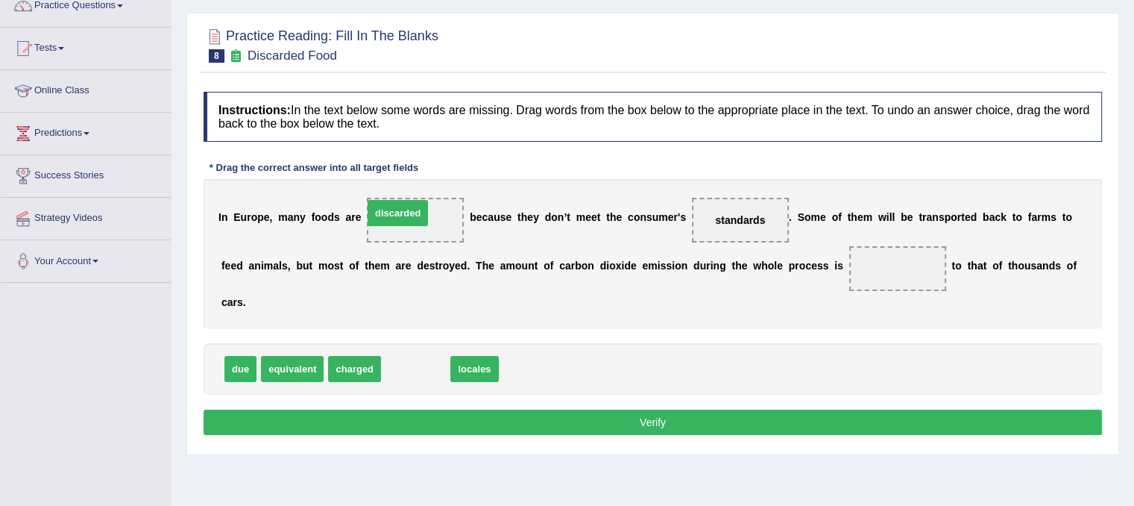
drag, startPoint x: 416, startPoint y: 356, endPoint x: 399, endPoint y: 201, distance: 156.8
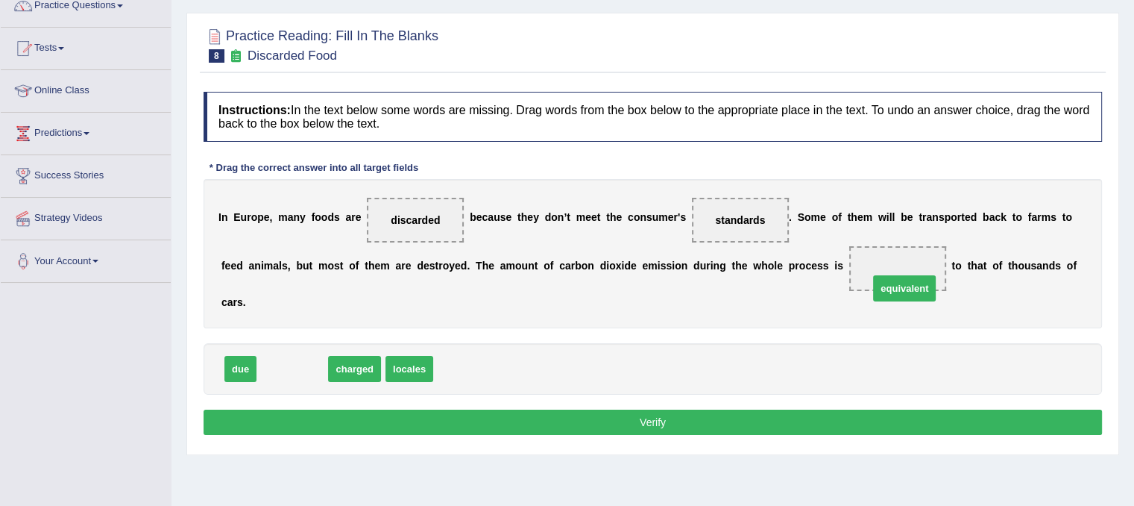
drag, startPoint x: 304, startPoint y: 364, endPoint x: 916, endPoint y: 284, distance: 617.5
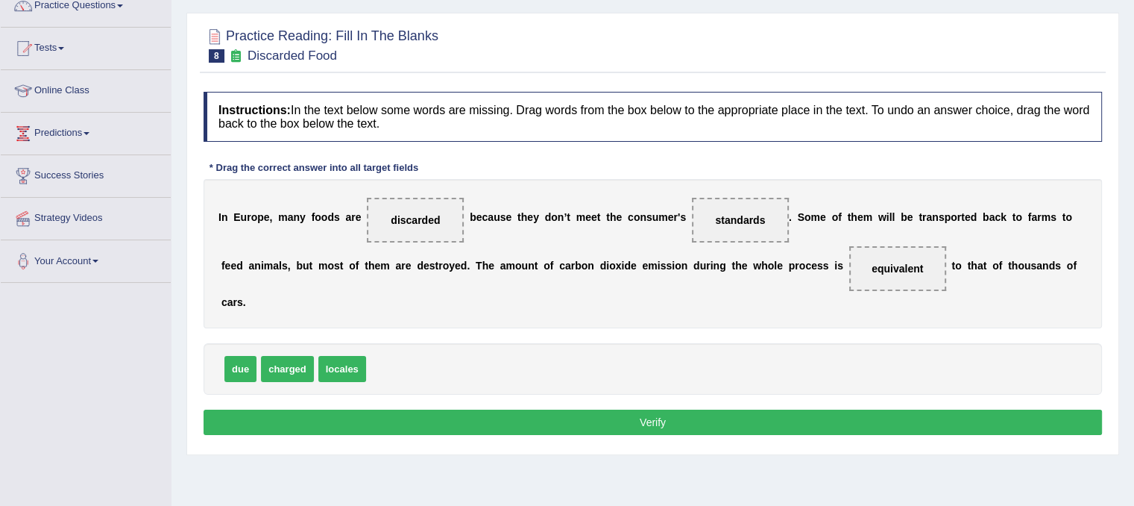
click at [659, 421] on button "Verify" at bounding box center [653, 421] width 899 height 25
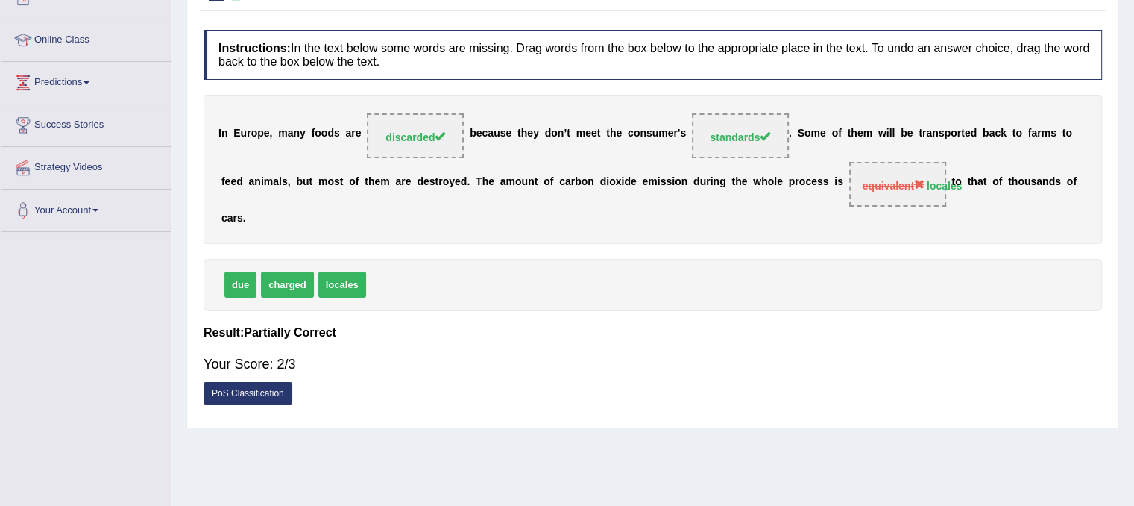
scroll to position [0, 0]
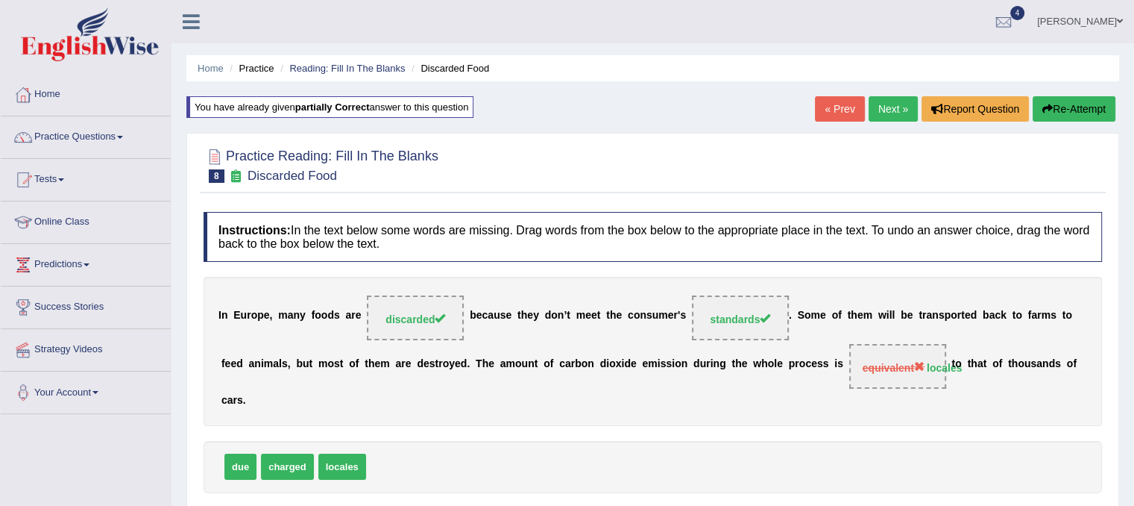
click at [893, 108] on link "Next »" at bounding box center [893, 108] width 49 height 25
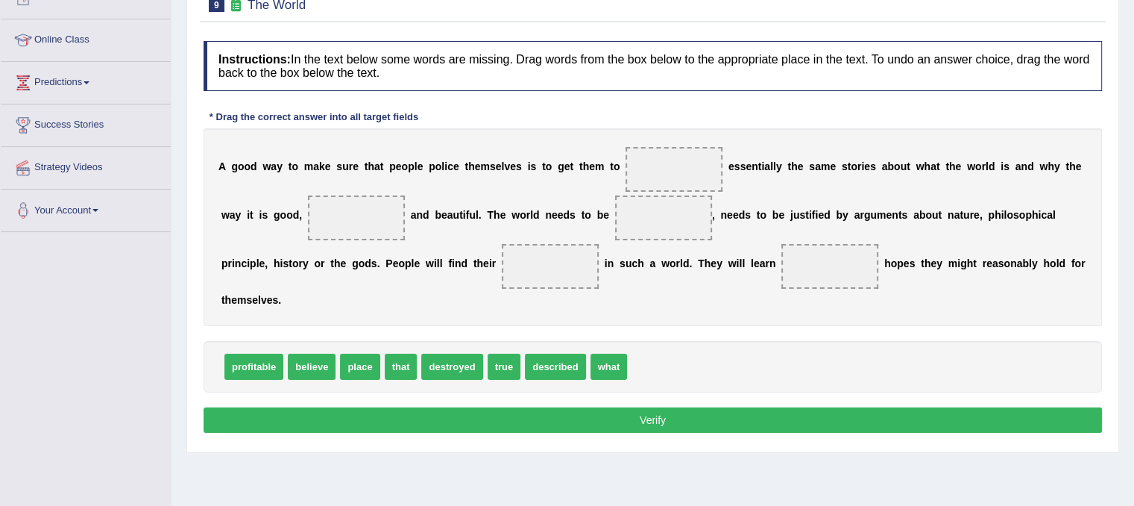
scroll to position [219, 0]
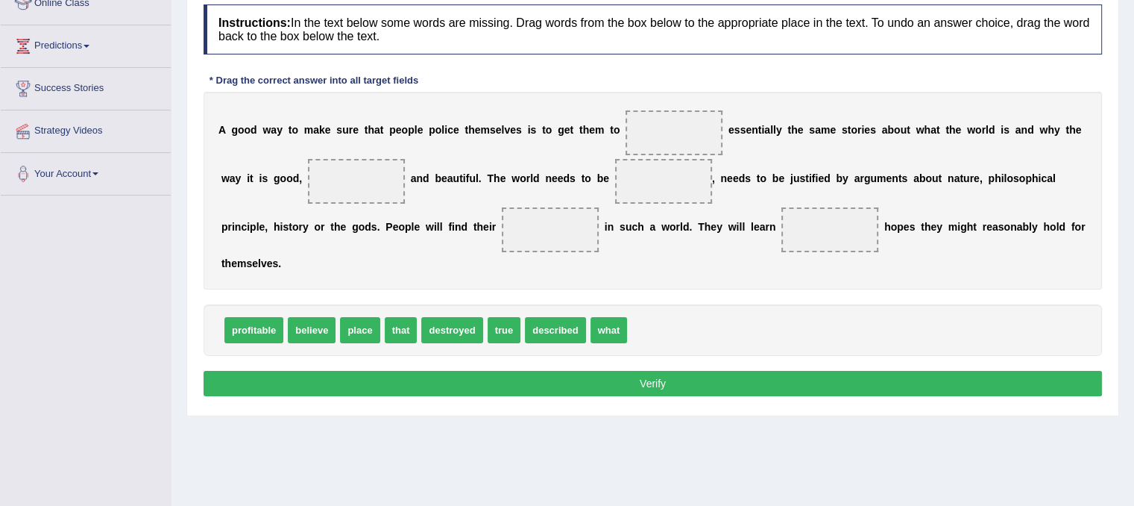
drag, startPoint x: 330, startPoint y: 332, endPoint x: 685, endPoint y: 254, distance: 364.1
drag, startPoint x: 553, startPoint y: 320, endPoint x: 644, endPoint y: 177, distance: 169.7
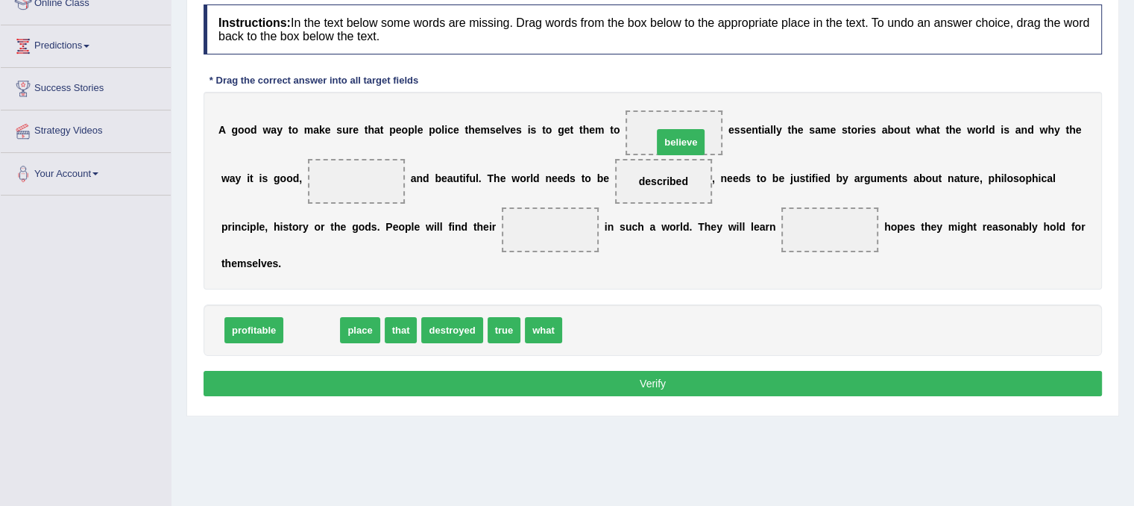
drag, startPoint x: 322, startPoint y: 327, endPoint x: 691, endPoint y: 139, distance: 414.3
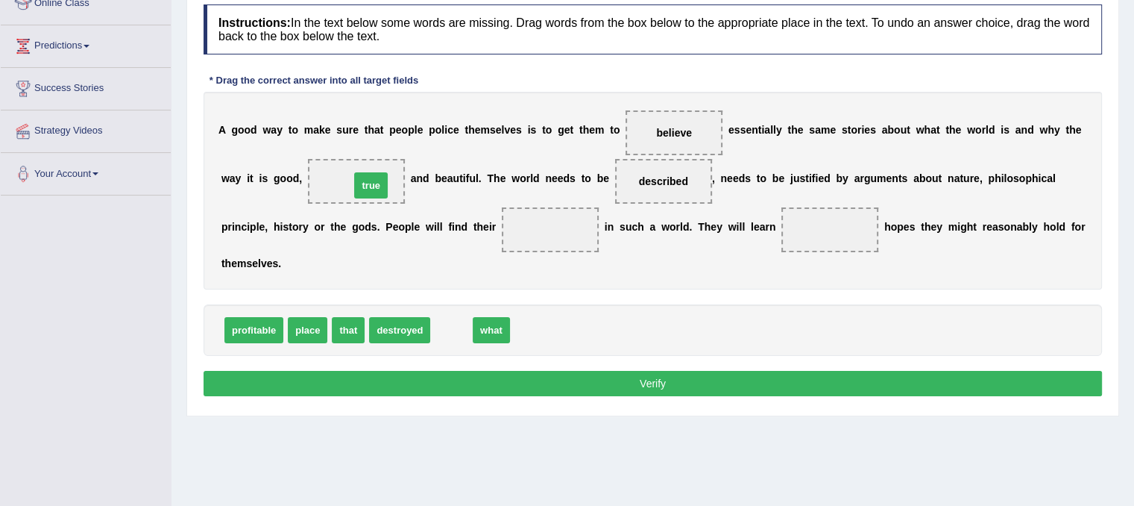
drag, startPoint x: 440, startPoint y: 315, endPoint x: 359, endPoint y: 171, distance: 164.9
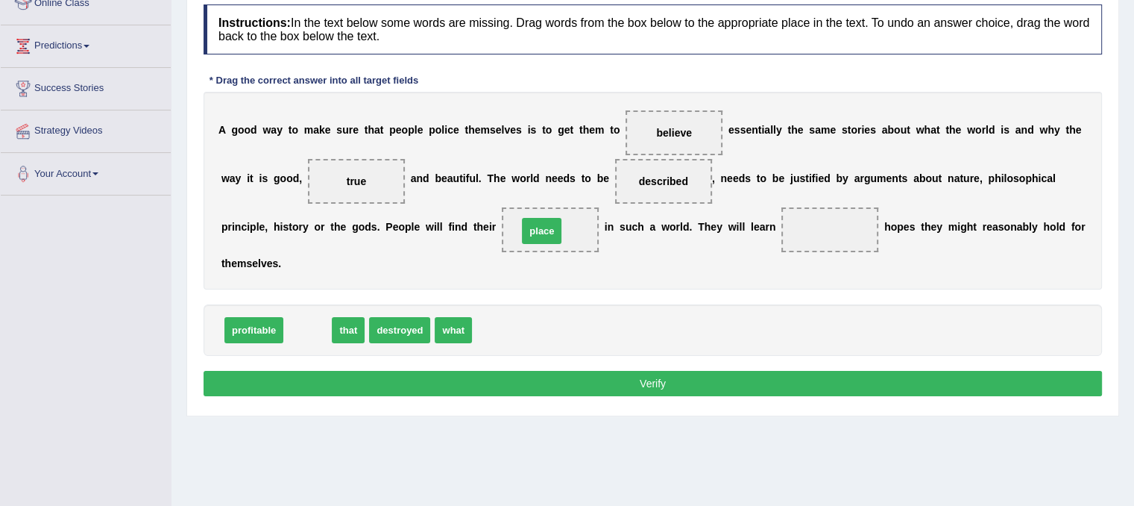
drag, startPoint x: 313, startPoint y: 322, endPoint x: 547, endPoint y: 222, distance: 254.6
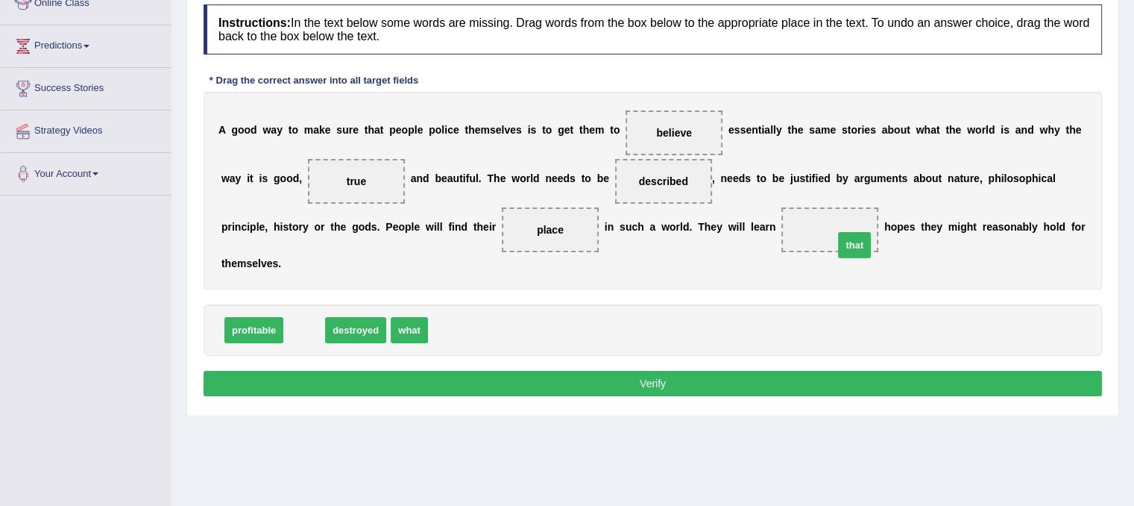
drag, startPoint x: 311, startPoint y: 326, endPoint x: 861, endPoint y: 240, distance: 557.0
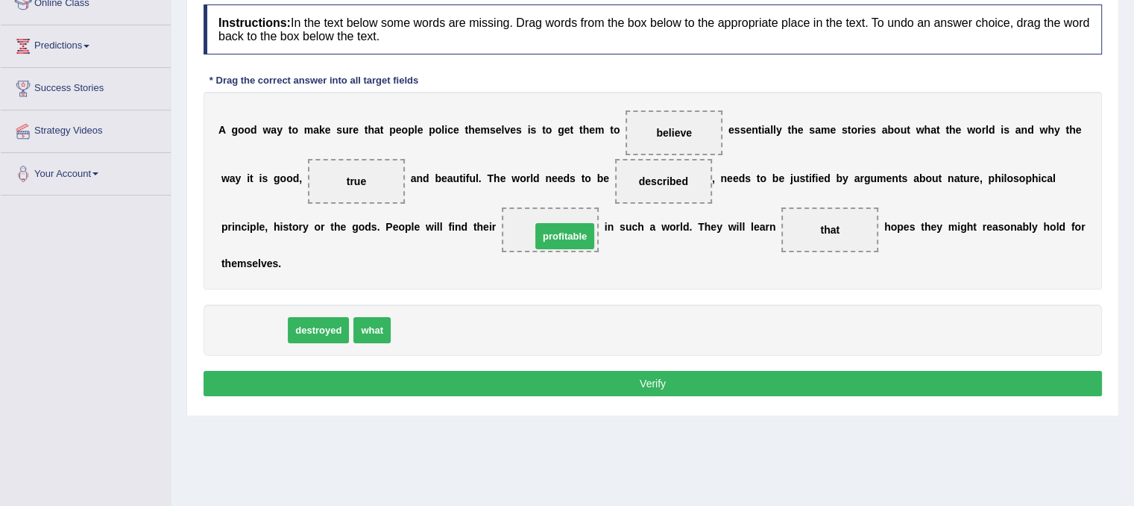
drag, startPoint x: 263, startPoint y: 327, endPoint x: 574, endPoint y: 233, distance: 324.9
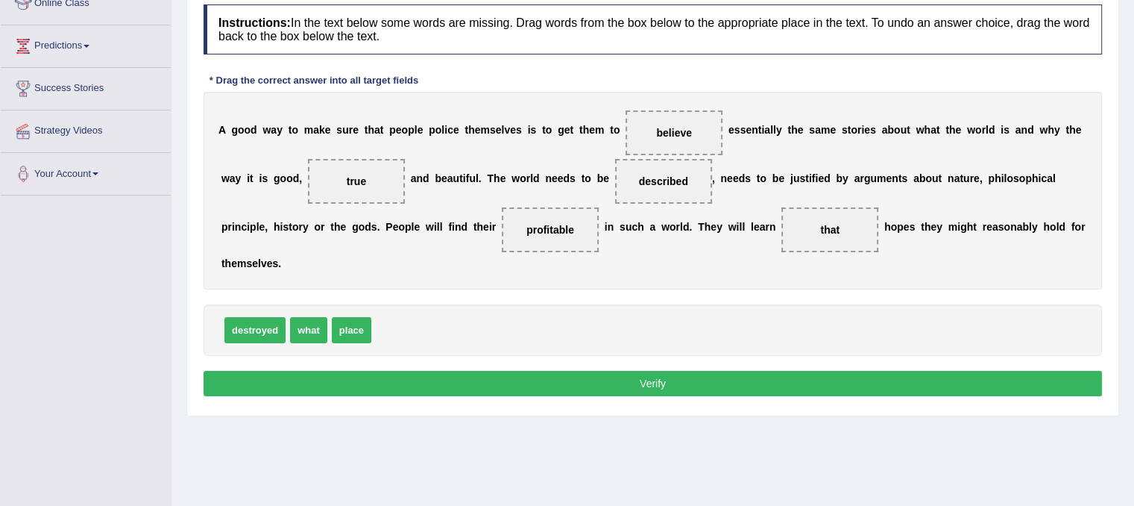
click at [418, 383] on button "Verify" at bounding box center [653, 383] width 899 height 25
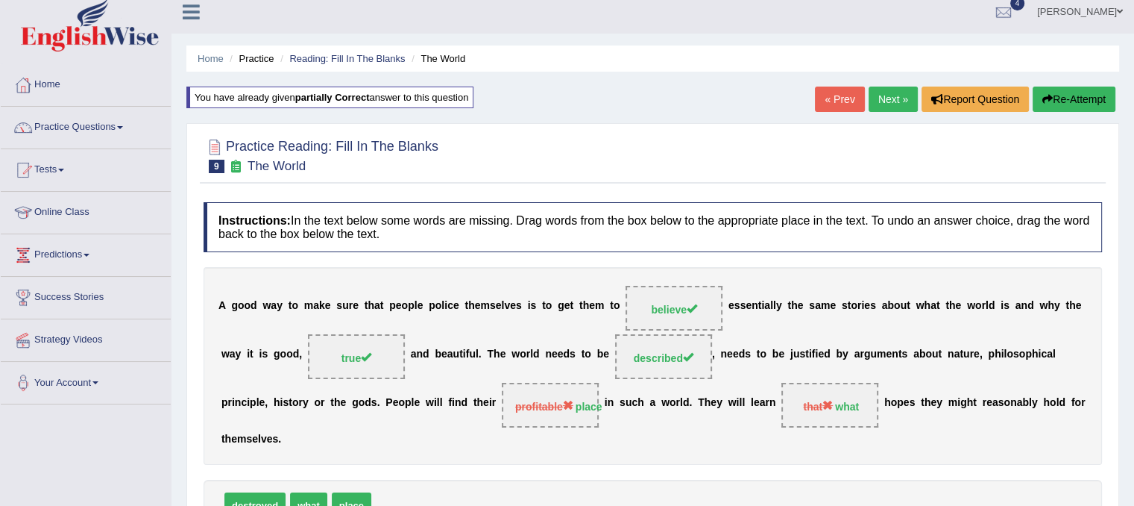
scroll to position [0, 0]
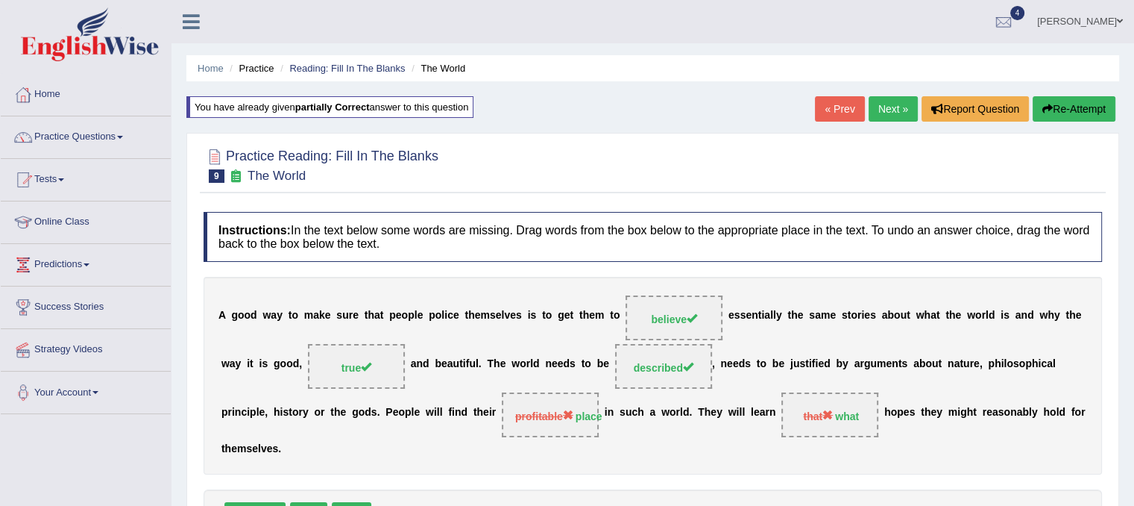
click at [892, 114] on link "Next »" at bounding box center [893, 108] width 49 height 25
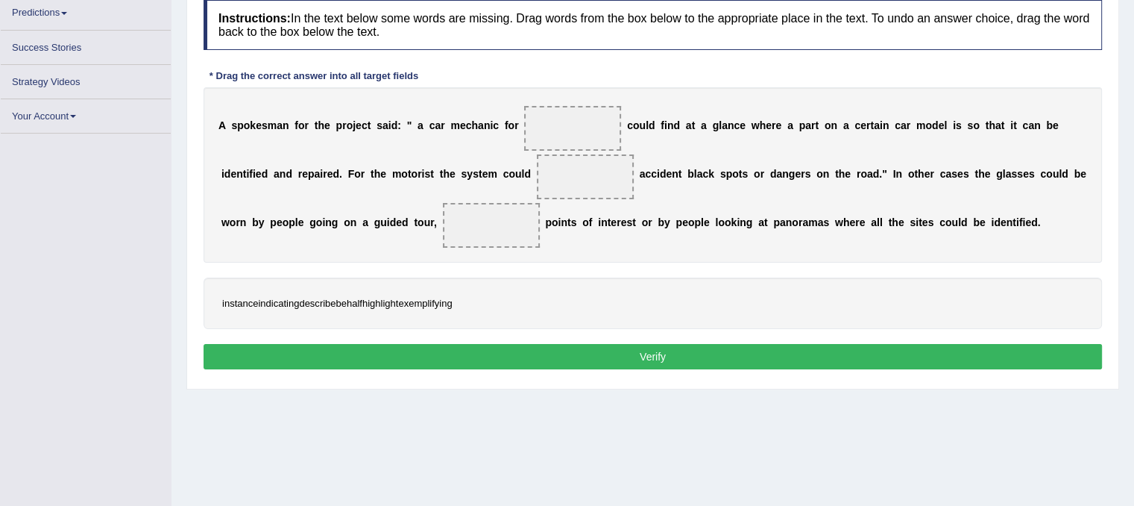
scroll to position [252, 0]
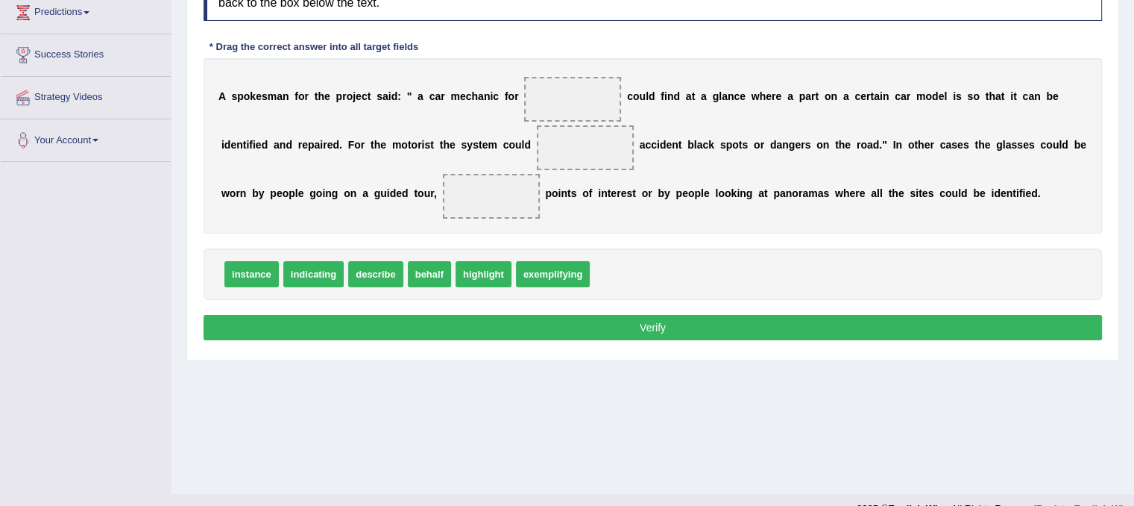
click at [568, 277] on span "exemplifying" at bounding box center [553, 274] width 74 height 26
drag, startPoint x: 552, startPoint y: 269, endPoint x: 571, endPoint y: 100, distance: 170.4
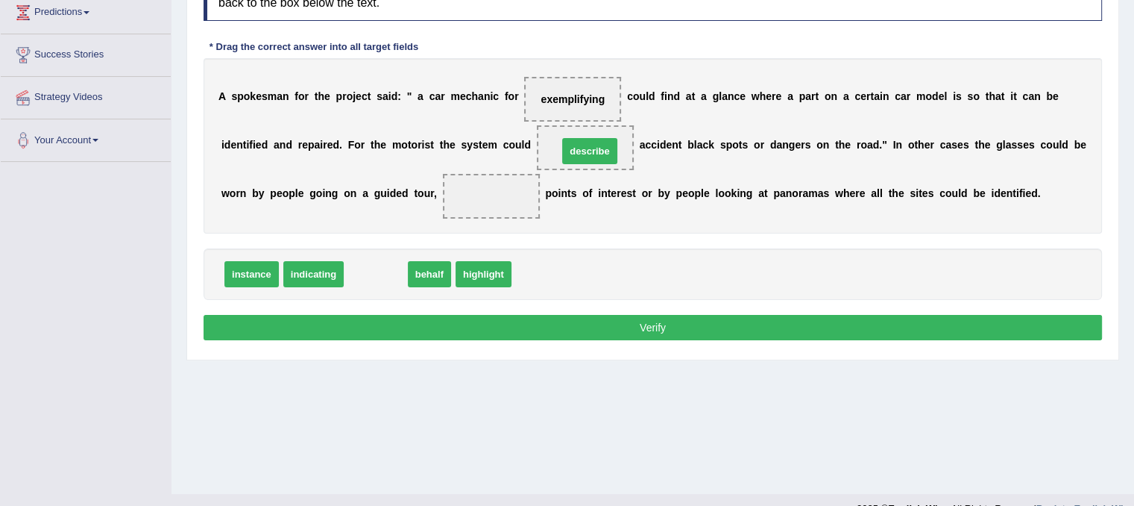
drag, startPoint x: 377, startPoint y: 271, endPoint x: 591, endPoint y: 148, distance: 246.9
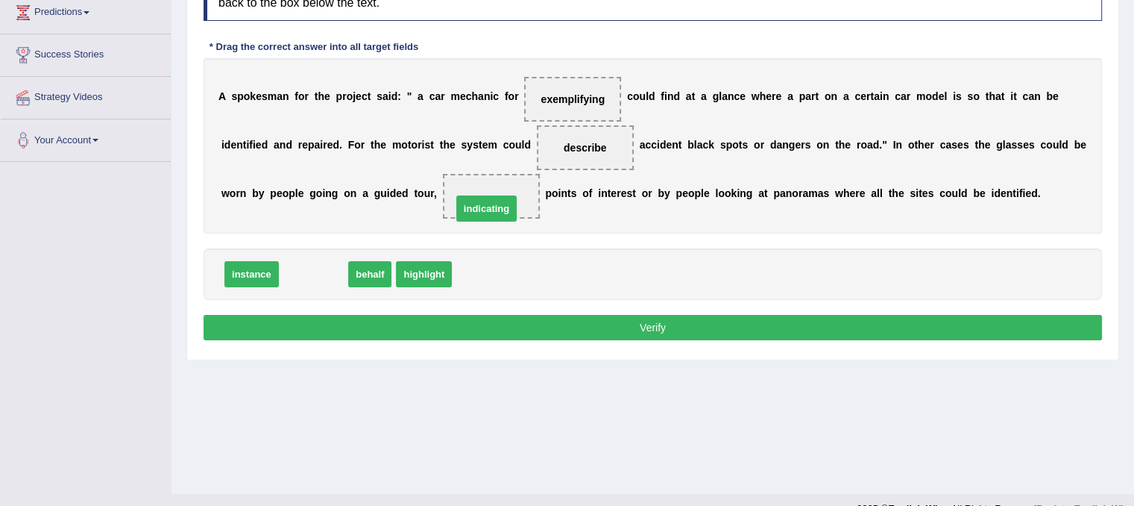
drag, startPoint x: 319, startPoint y: 276, endPoint x: 492, endPoint y: 210, distance: 185.1
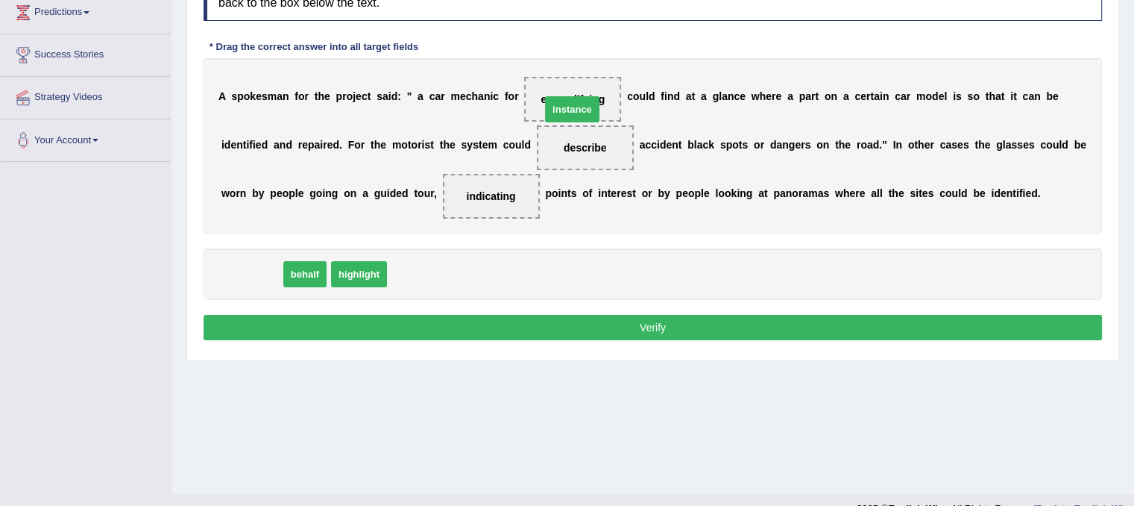
drag, startPoint x: 264, startPoint y: 281, endPoint x: 585, endPoint y: 116, distance: 360.6
click at [621, 315] on button "Verify" at bounding box center [653, 327] width 899 height 25
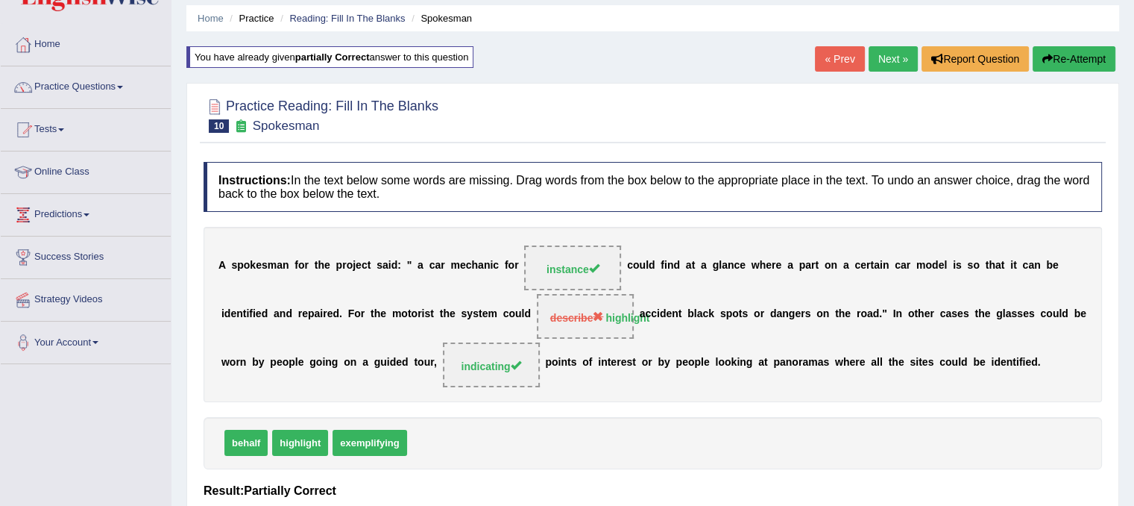
scroll to position [39, 0]
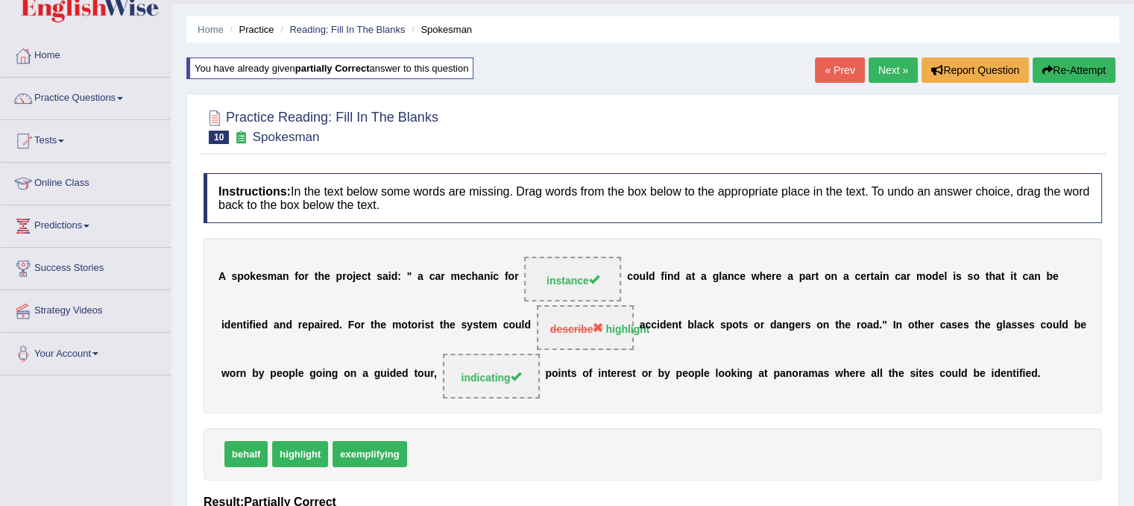
click at [883, 75] on link "Next »" at bounding box center [893, 69] width 49 height 25
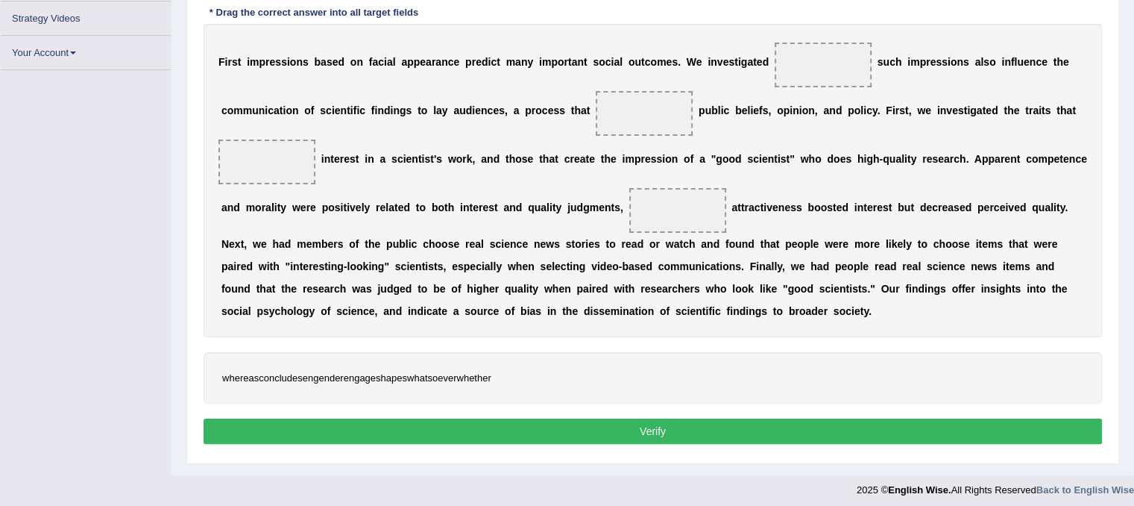
scroll to position [291, 0]
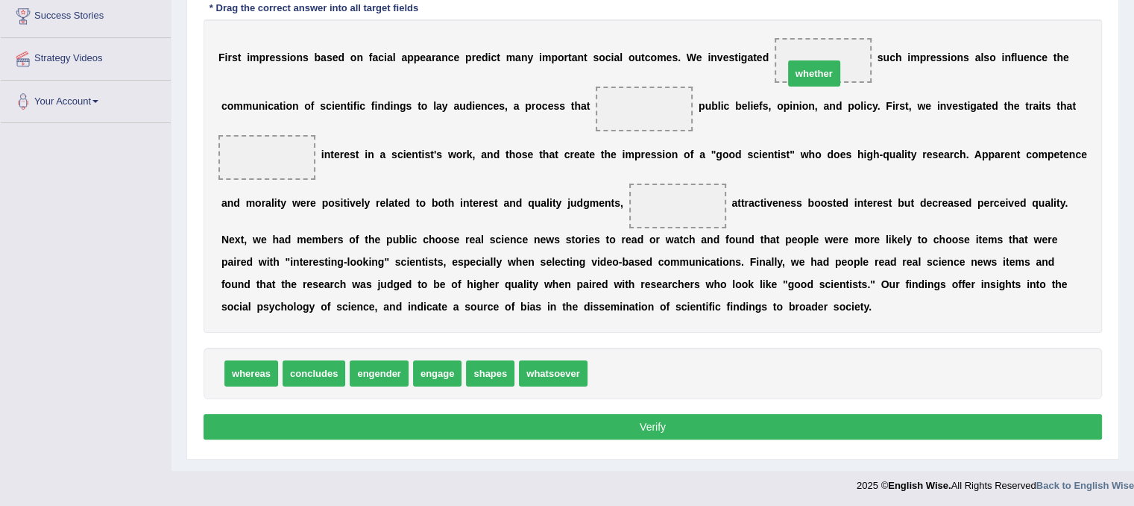
drag, startPoint x: 634, startPoint y: 368, endPoint x: 830, endPoint y: 66, distance: 359.5
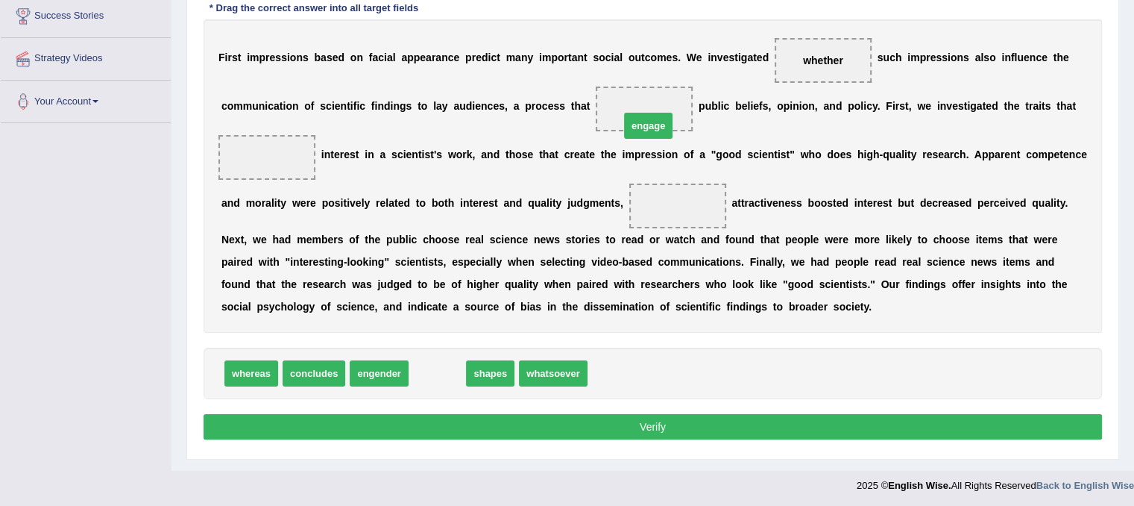
drag, startPoint x: 444, startPoint y: 371, endPoint x: 655, endPoint y: 123, distance: 325.4
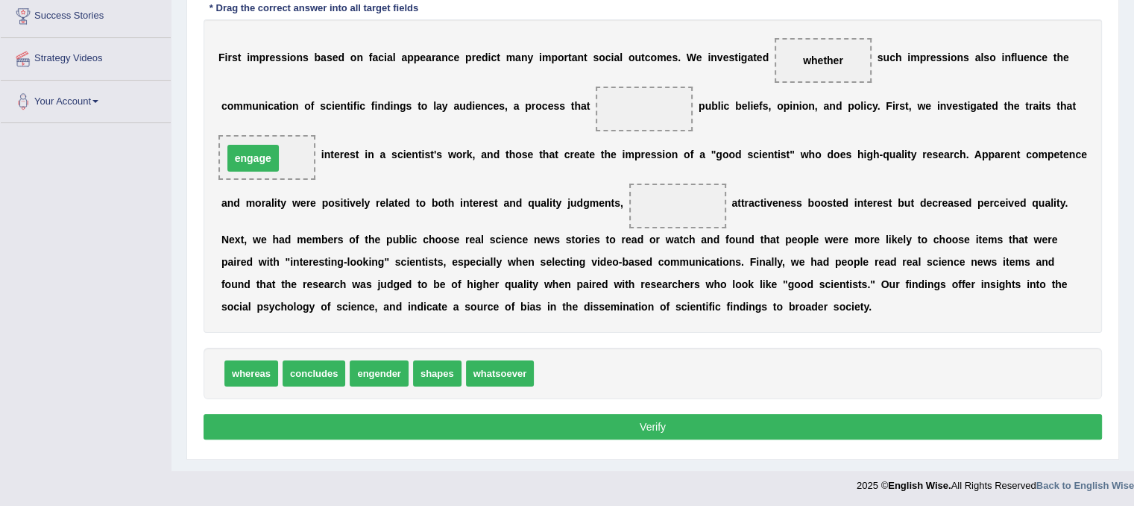
drag, startPoint x: 642, startPoint y: 105, endPoint x: 251, endPoint y: 154, distance: 394.6
drag, startPoint x: 442, startPoint y: 376, endPoint x: 457, endPoint y: 368, distance: 17.7
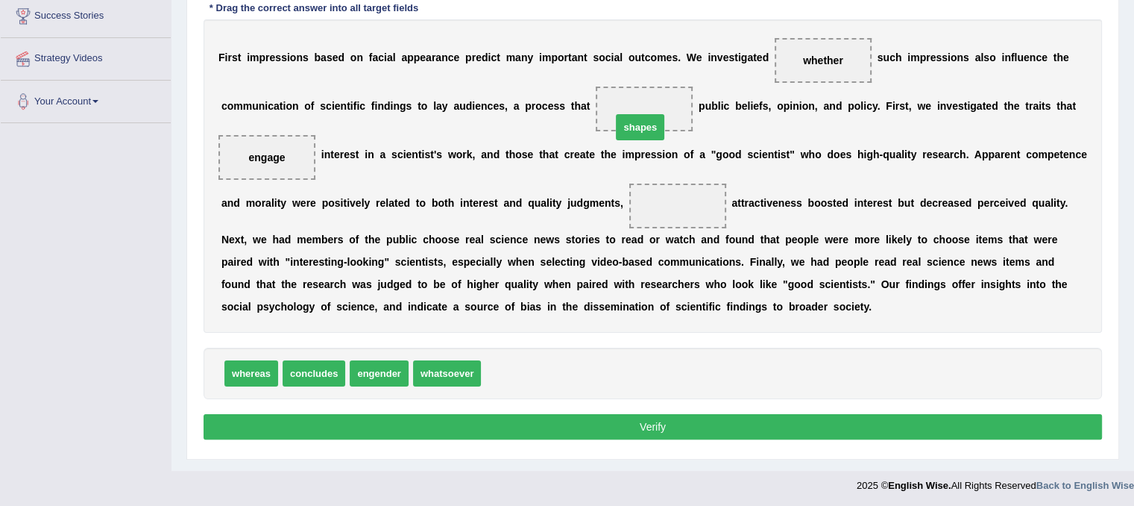
drag, startPoint x: 509, startPoint y: 363, endPoint x: 641, endPoint y: 114, distance: 281.6
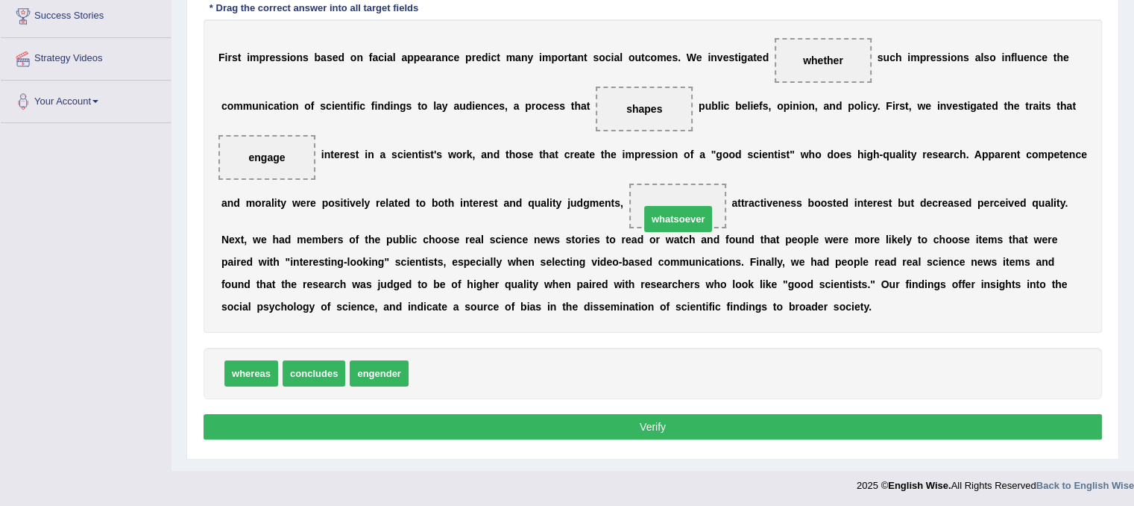
drag, startPoint x: 436, startPoint y: 372, endPoint x: 667, endPoint y: 218, distance: 278.0
click at [591, 420] on button "Verify" at bounding box center [653, 426] width 899 height 25
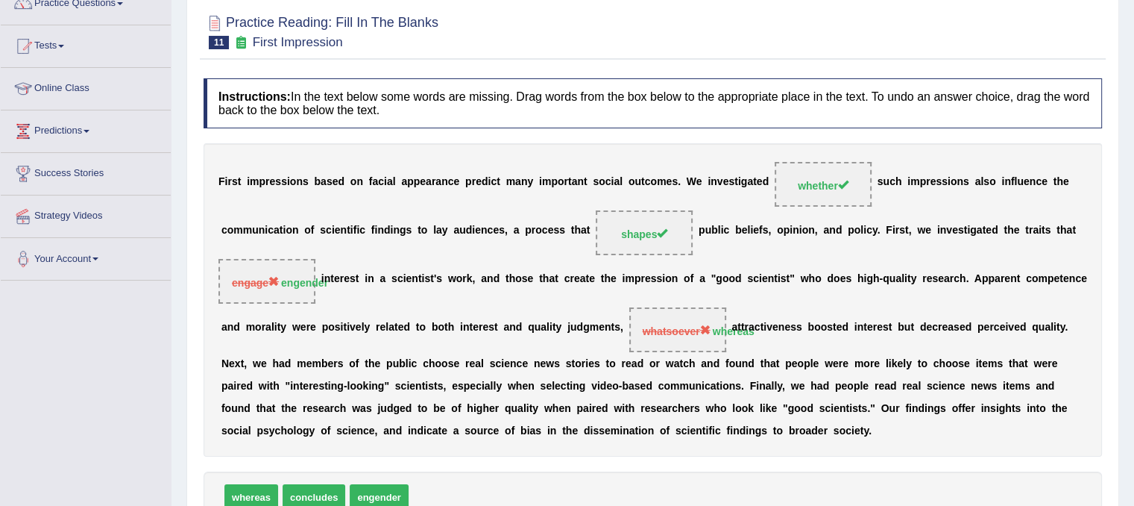
scroll to position [0, 0]
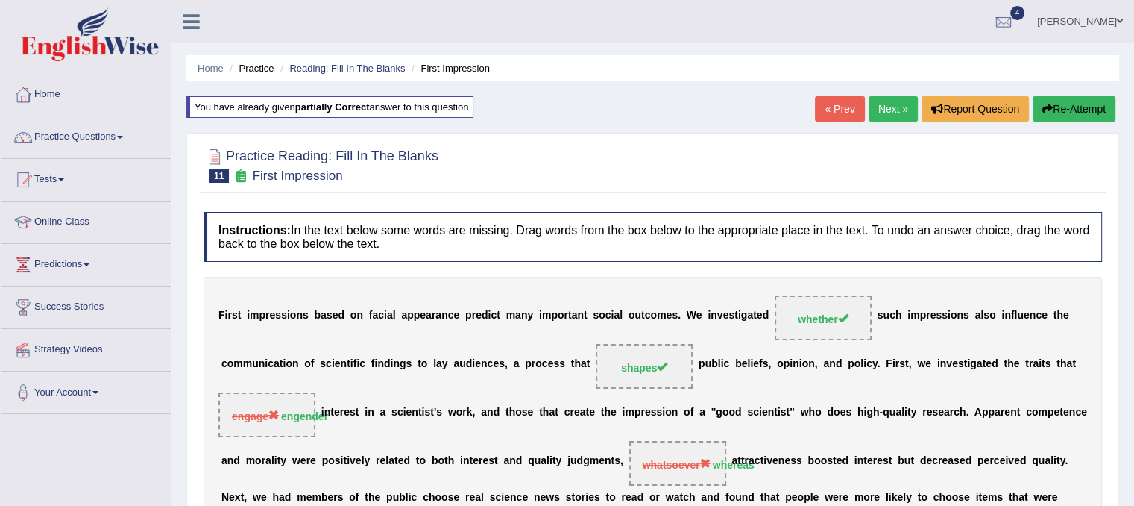
click at [913, 110] on div "« Prev Next » Report Question Re-Attempt" at bounding box center [967, 110] width 304 height 29
click at [870, 117] on link "Next »" at bounding box center [893, 108] width 49 height 25
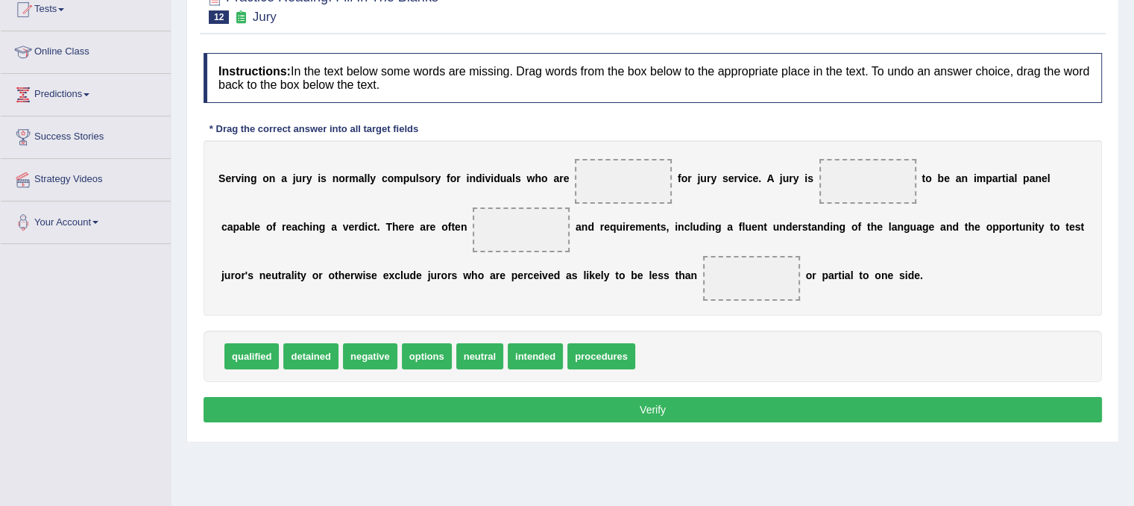
scroll to position [196, 0]
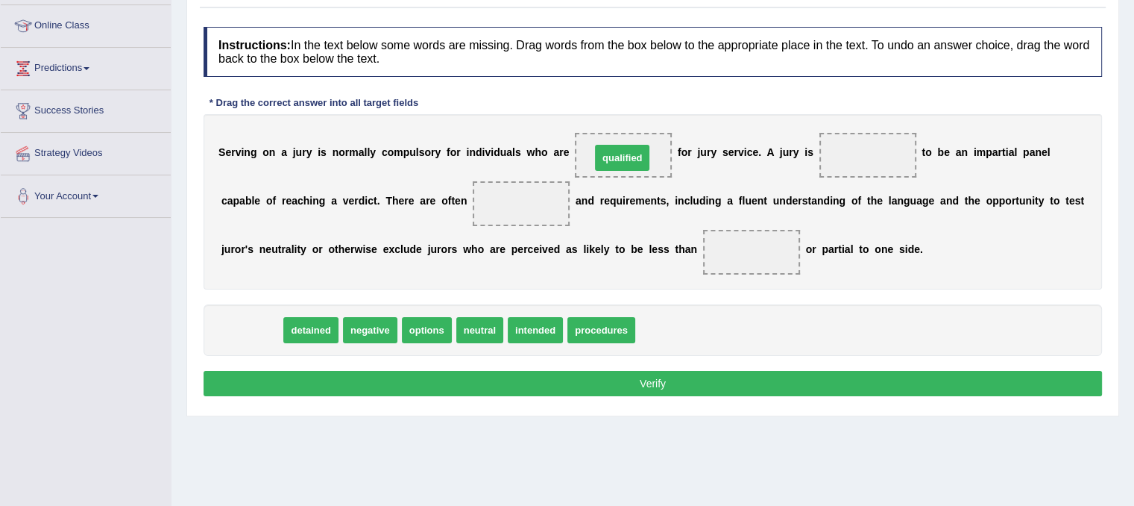
drag, startPoint x: 274, startPoint y: 336, endPoint x: 645, endPoint y: 164, distance: 408.7
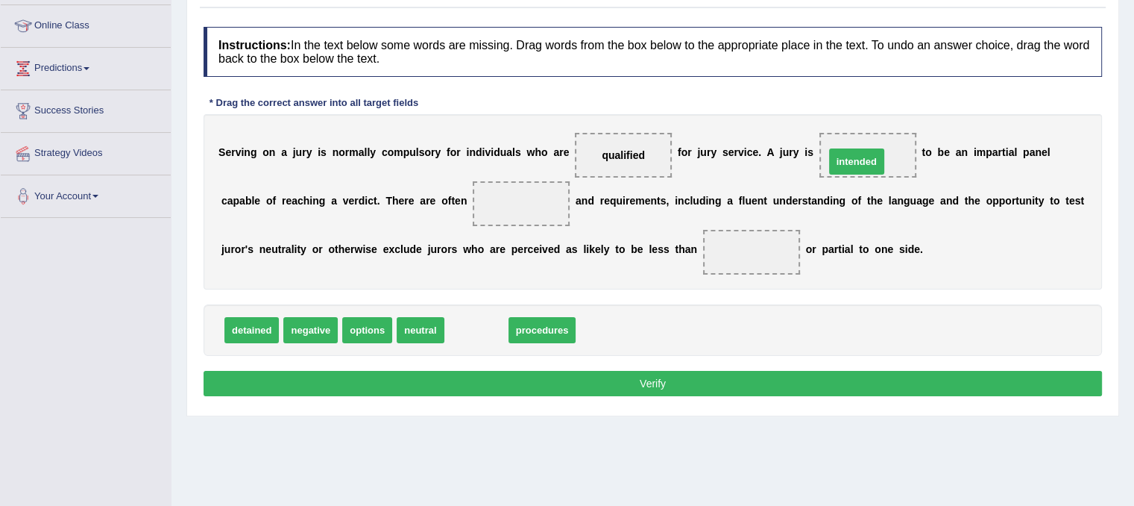
drag, startPoint x: 467, startPoint y: 330, endPoint x: 847, endPoint y: 161, distance: 416.0
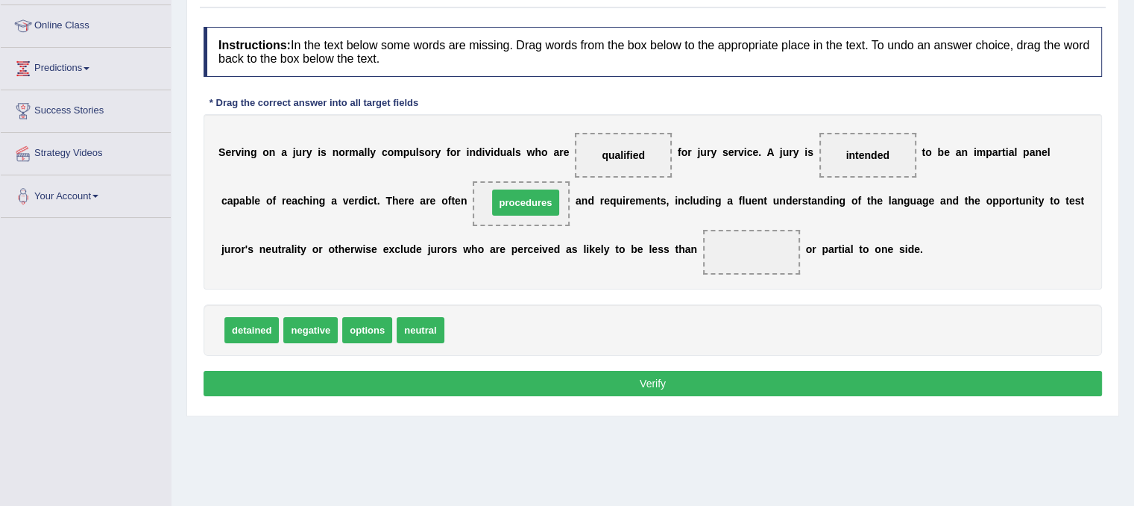
drag, startPoint x: 489, startPoint y: 329, endPoint x: 532, endPoint y: 202, distance: 134.0
drag, startPoint x: 429, startPoint y: 324, endPoint x: 770, endPoint y: 246, distance: 349.7
click at [551, 380] on button "Verify" at bounding box center [653, 383] width 899 height 25
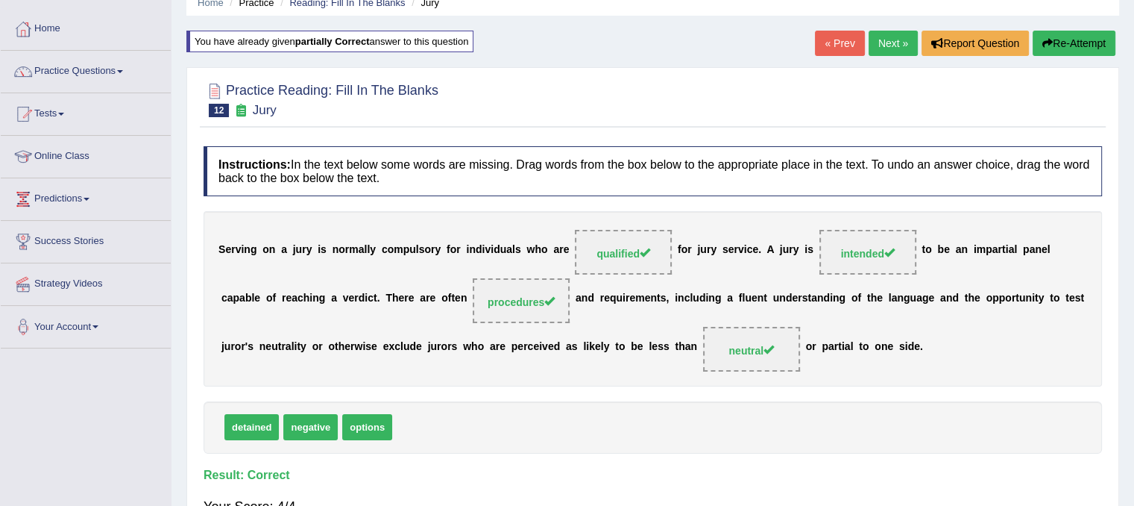
scroll to position [63, 0]
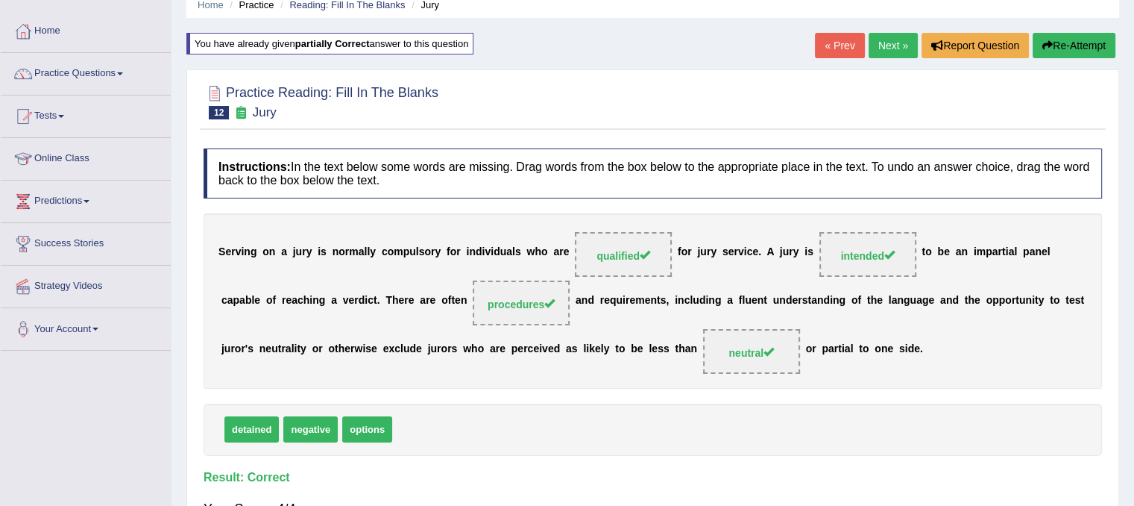
click at [883, 51] on link "Next »" at bounding box center [893, 45] width 49 height 25
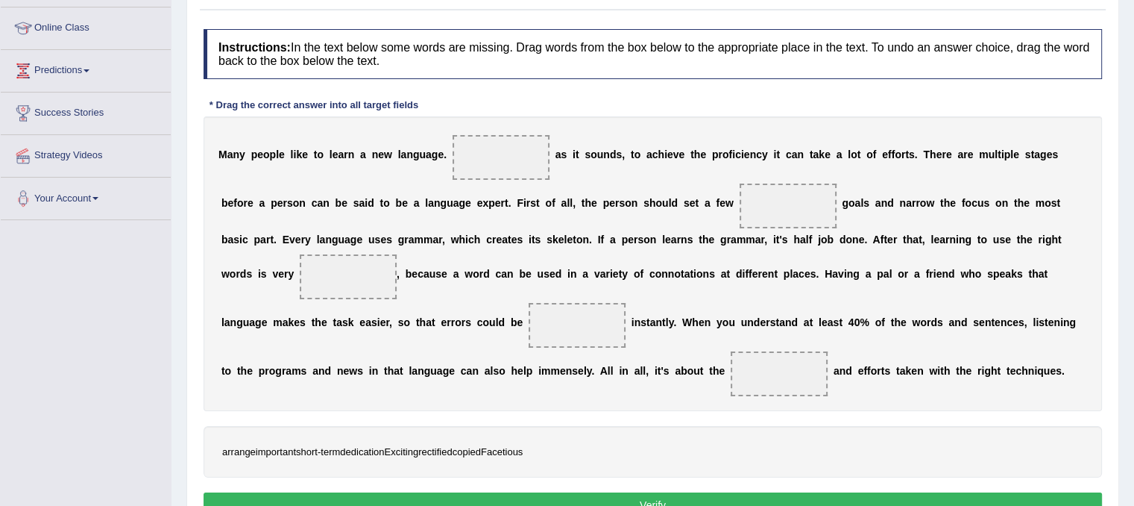
scroll to position [222, 0]
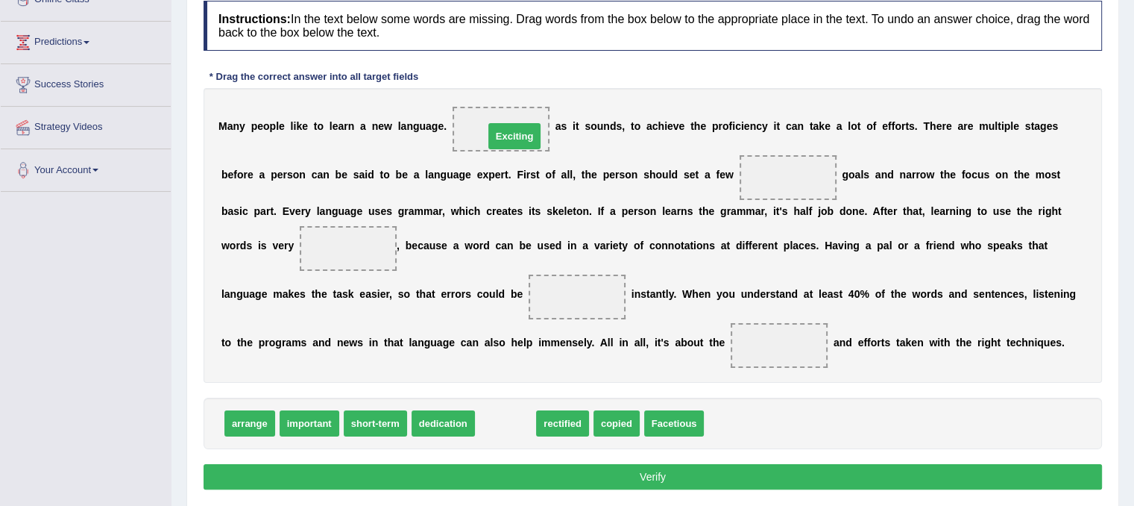
drag, startPoint x: 510, startPoint y: 421, endPoint x: 519, endPoint y: 134, distance: 287.3
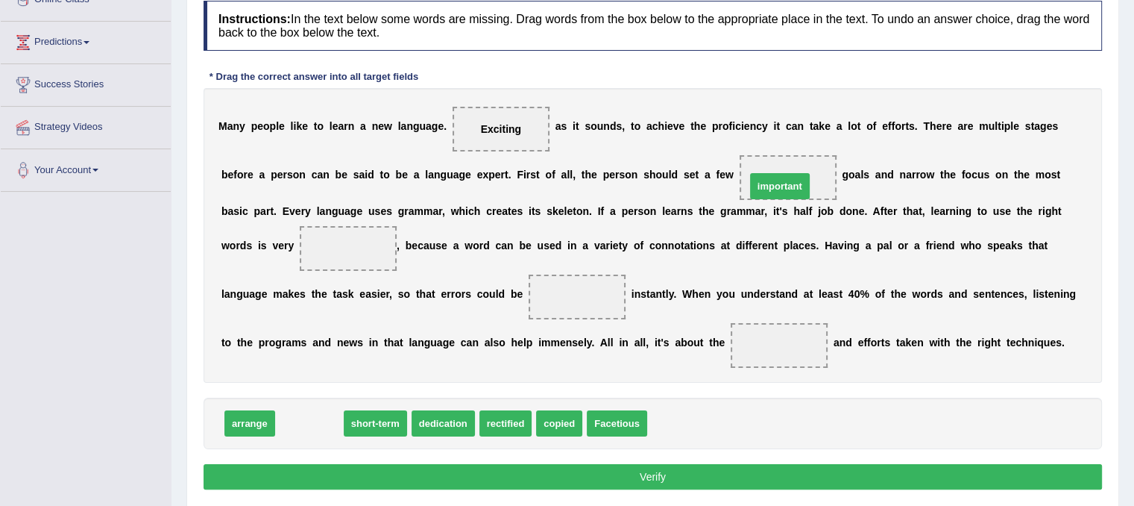
drag, startPoint x: 321, startPoint y: 426, endPoint x: 791, endPoint y: 189, distance: 526.3
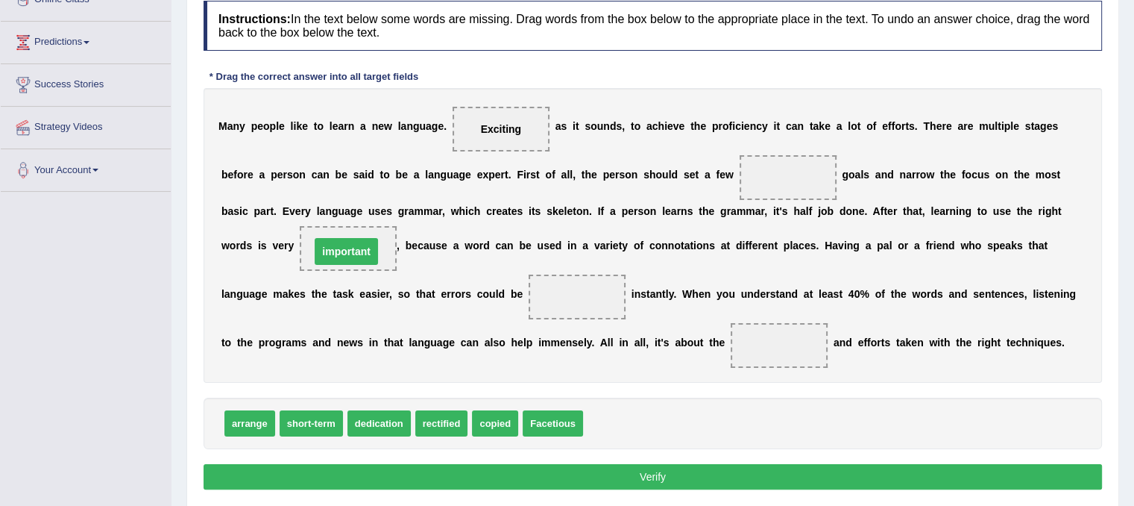
drag, startPoint x: 783, startPoint y: 180, endPoint x: 342, endPoint y: 254, distance: 447.6
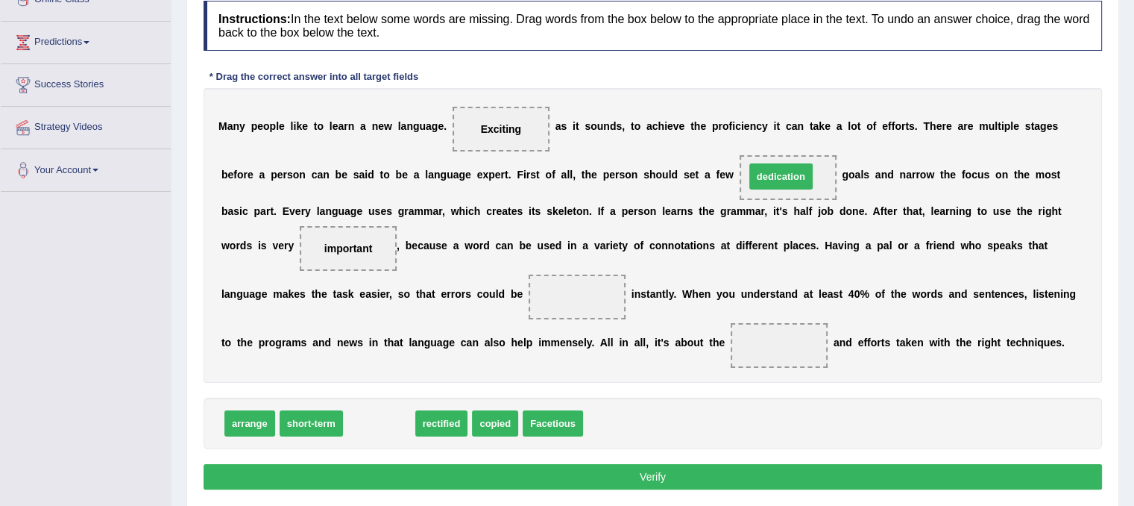
drag, startPoint x: 370, startPoint y: 425, endPoint x: 772, endPoint y: 179, distance: 471.3
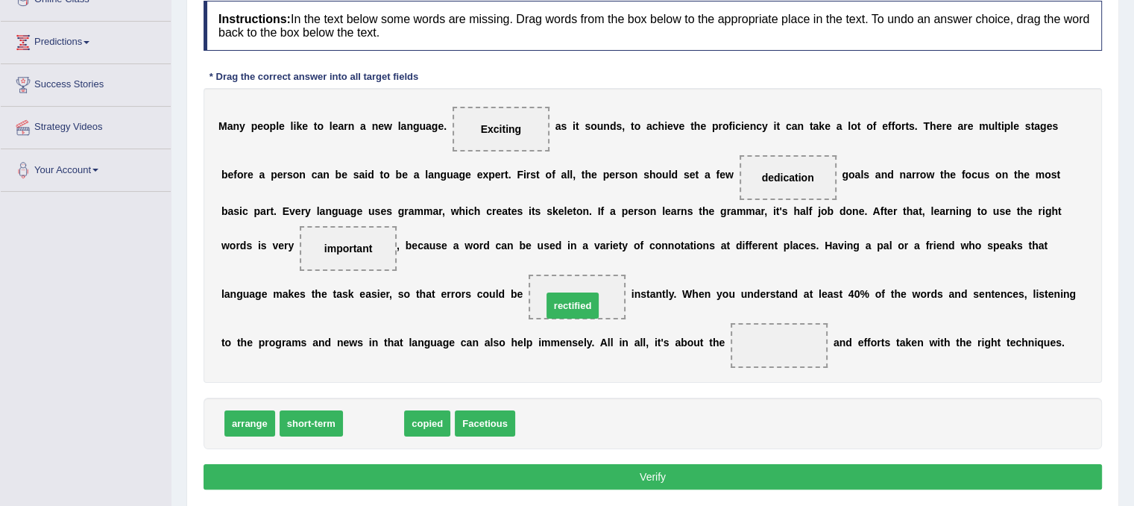
drag, startPoint x: 398, startPoint y: 409, endPoint x: 597, endPoint y: 292, distance: 231.4
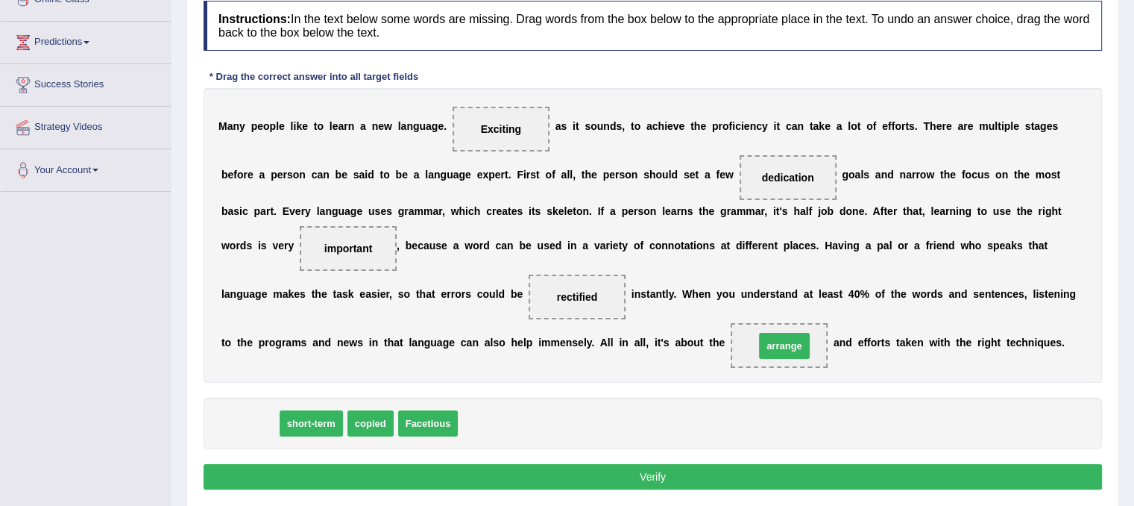
drag, startPoint x: 252, startPoint y: 413, endPoint x: 787, endPoint y: 336, distance: 540.2
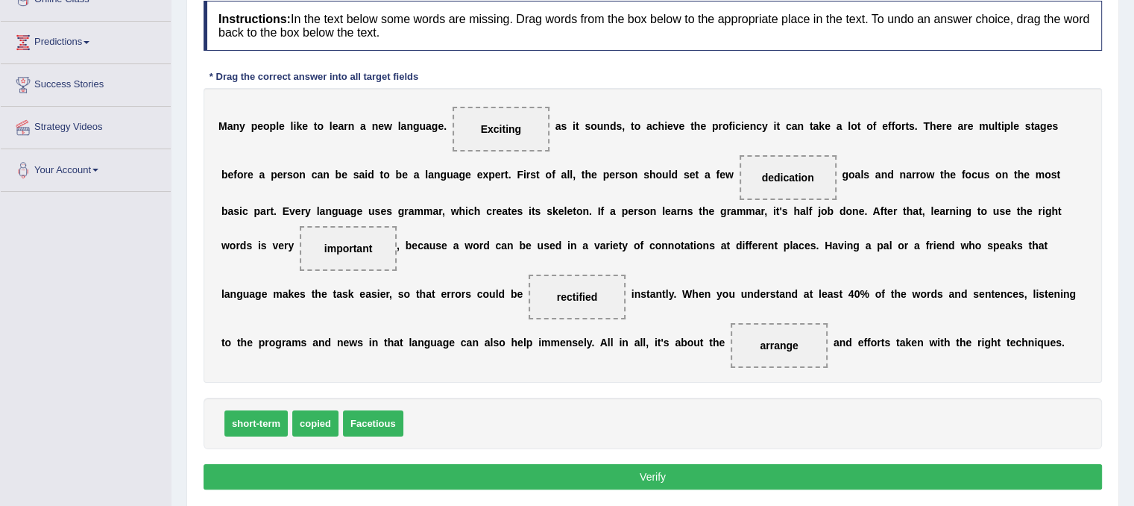
click at [662, 465] on button "Verify" at bounding box center [653, 476] width 899 height 25
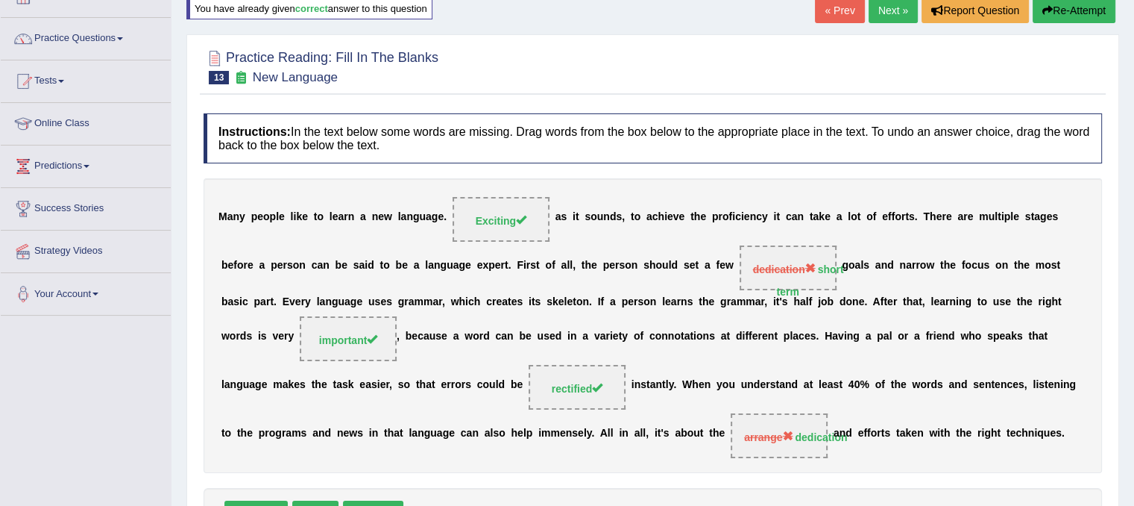
scroll to position [101, 0]
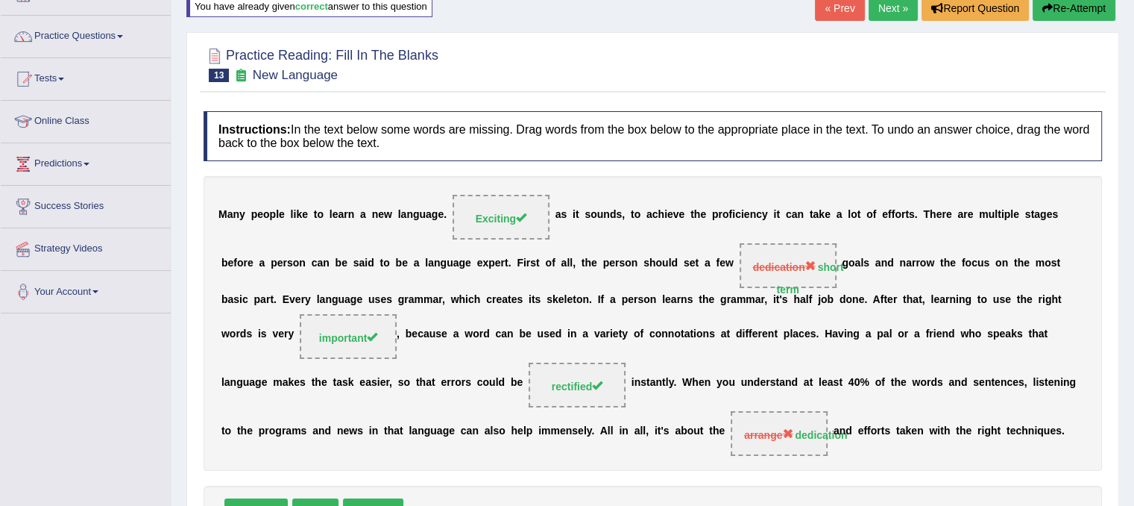
click at [895, 7] on link "Next »" at bounding box center [893, 8] width 49 height 25
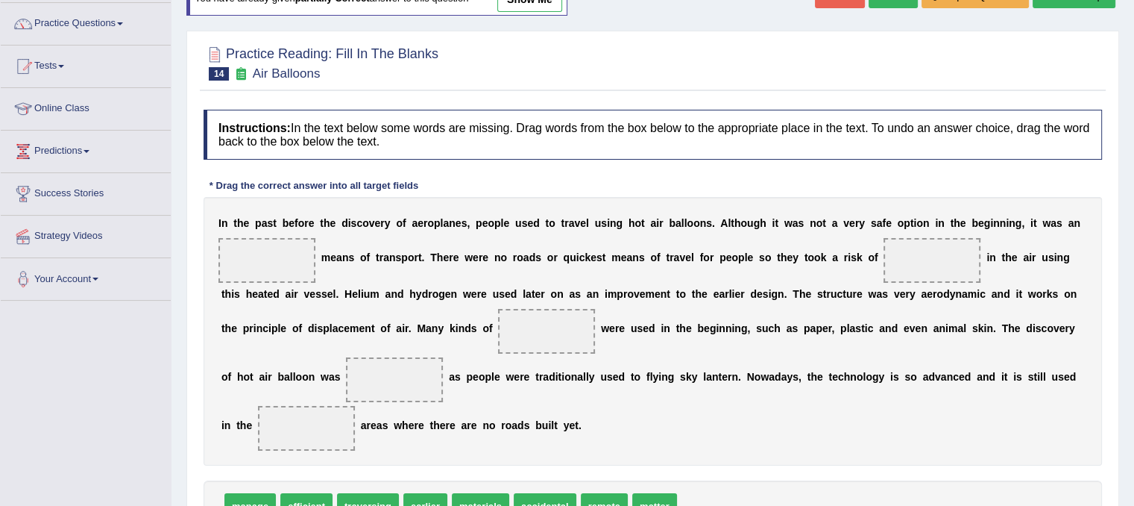
scroll to position [133, 0]
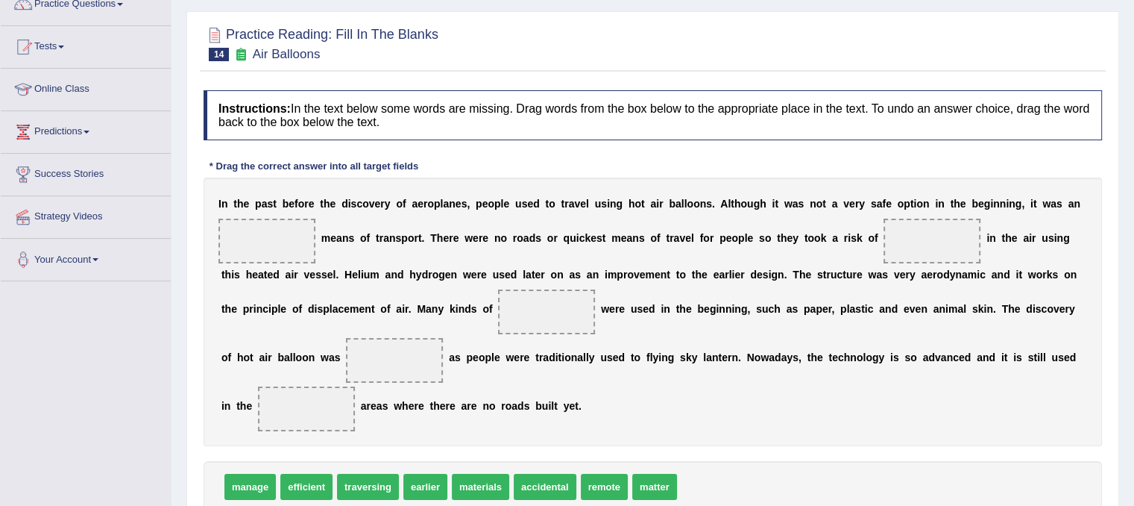
drag, startPoint x: 1133, startPoint y: 256, endPoint x: 1125, endPoint y: 327, distance: 71.3
click at [1125, 327] on div "Home Practice Reading: Fill In The Blanks Air Balloons You have already given p…" at bounding box center [653, 240] width 963 height 746
drag, startPoint x: 427, startPoint y: 480, endPoint x: 303, endPoint y: 237, distance: 273.2
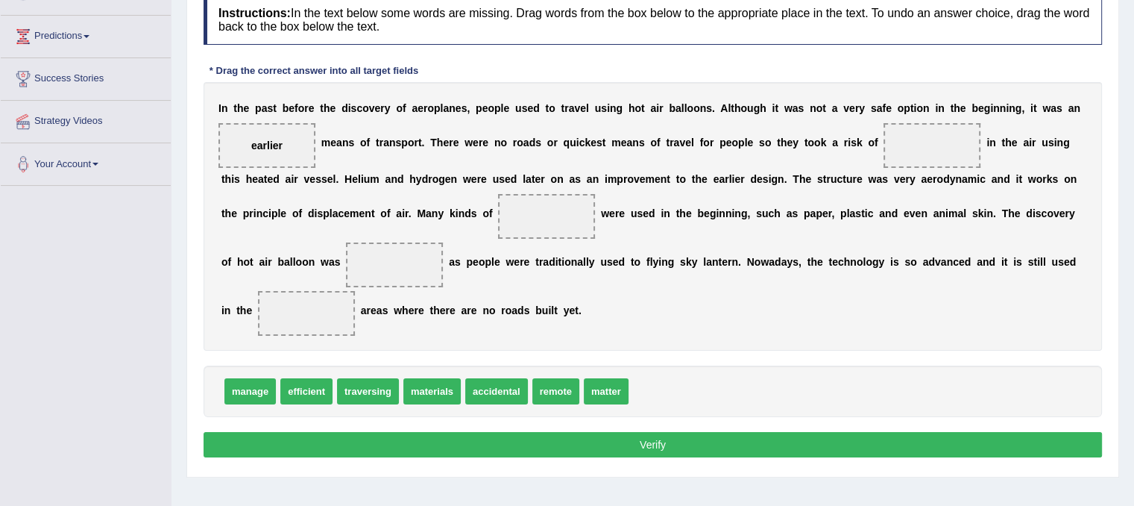
scroll to position [231, 0]
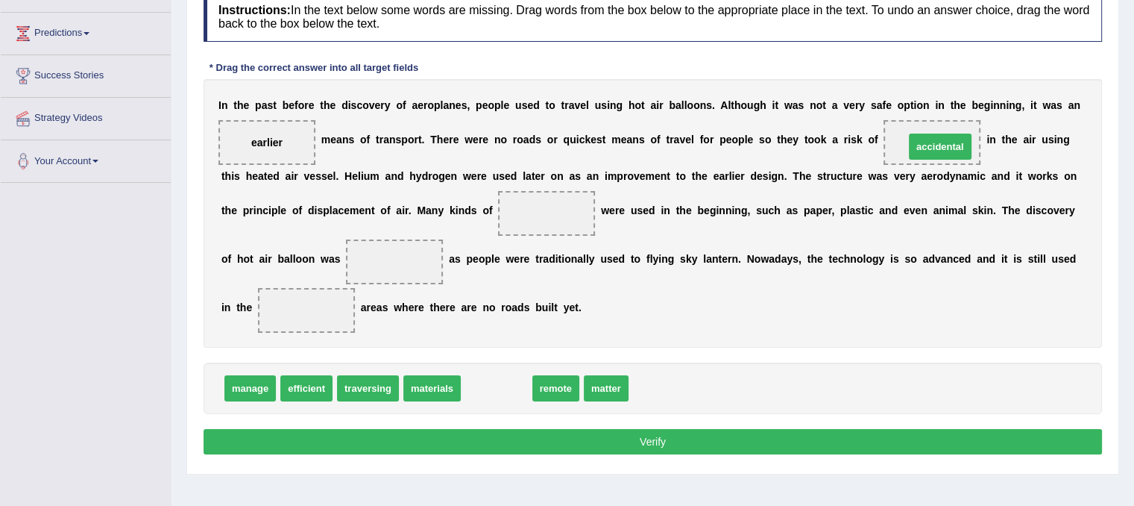
drag, startPoint x: 490, startPoint y: 386, endPoint x: 934, endPoint y: 144, distance: 505.3
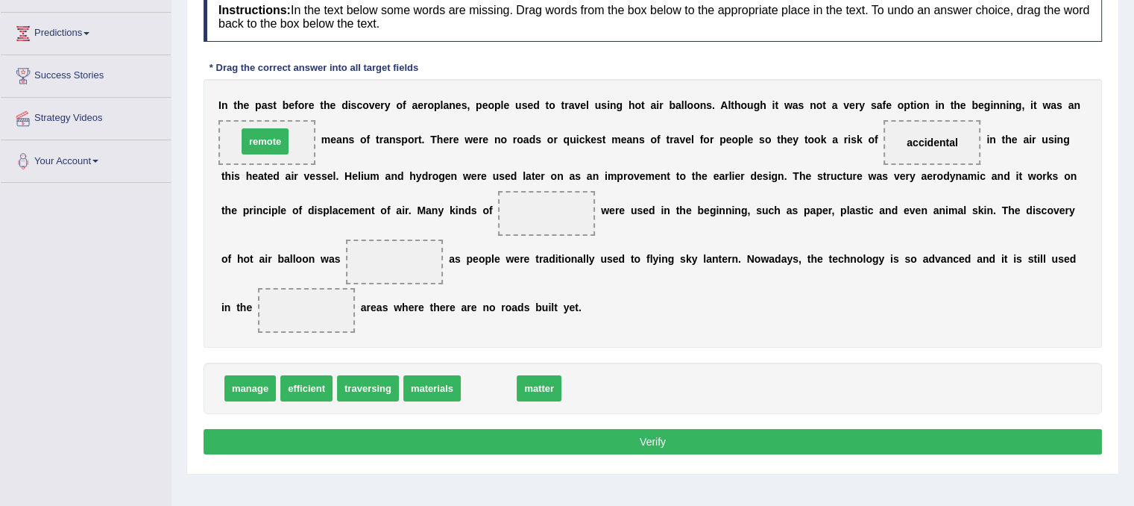
drag, startPoint x: 477, startPoint y: 385, endPoint x: 254, endPoint y: 138, distance: 333.2
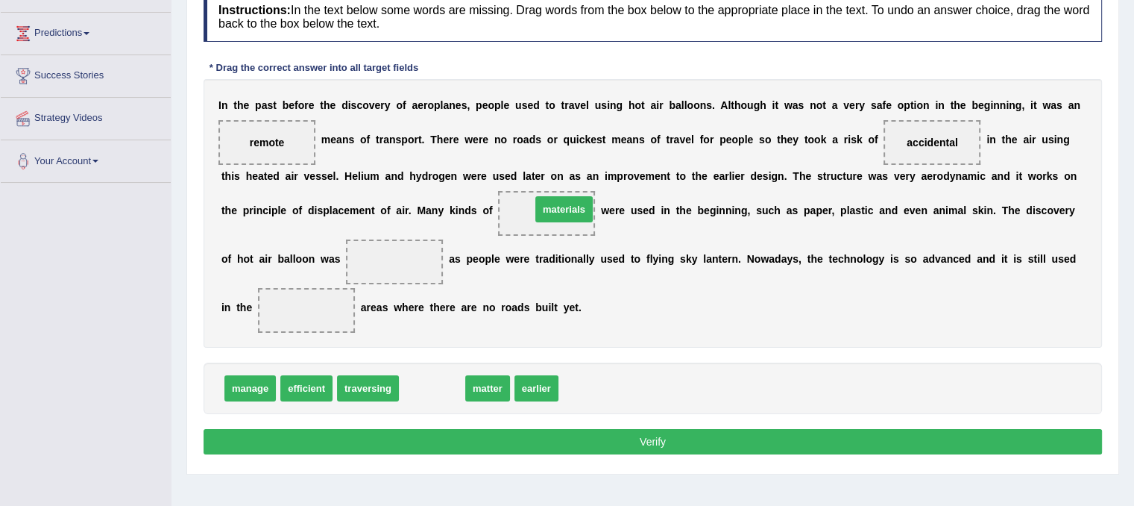
drag, startPoint x: 452, startPoint y: 380, endPoint x: 576, endPoint y: 202, distance: 217.0
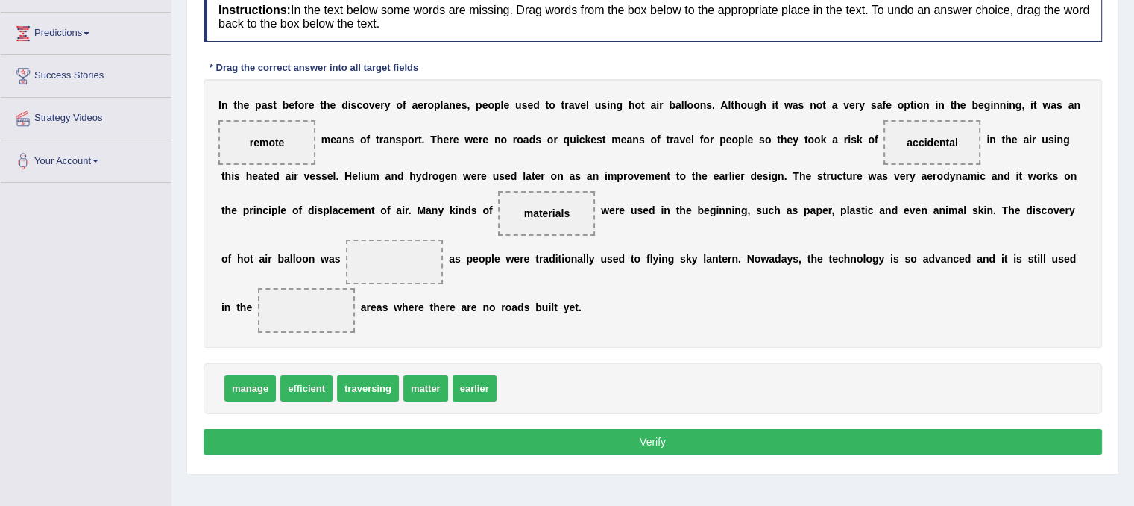
drag, startPoint x: 276, startPoint y: 121, endPoint x: 301, endPoint y: 223, distance: 105.3
click at [301, 223] on div "I n t h e p a s t b e f o r e t h e d i s c o v e r y o f a e r o p l a n e s ,…" at bounding box center [653, 213] width 899 height 268
drag, startPoint x: 268, startPoint y: 135, endPoint x: 298, endPoint y: 320, distance: 187.3
drag, startPoint x: 480, startPoint y: 386, endPoint x: 544, endPoint y: 377, distance: 64.9
drag, startPoint x: 291, startPoint y: 389, endPoint x: 251, endPoint y: 147, distance: 244.9
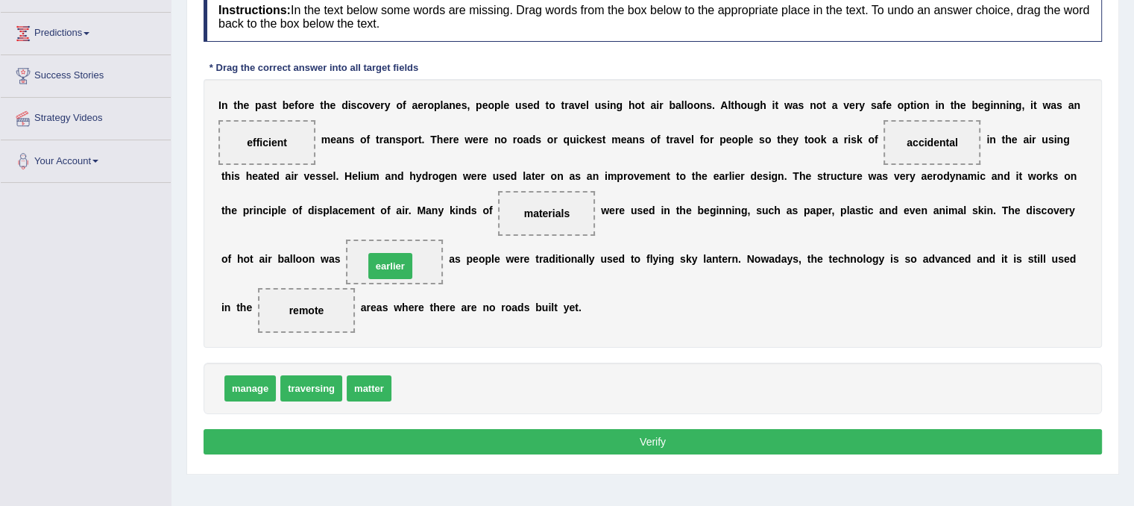
drag, startPoint x: 412, startPoint y: 383, endPoint x: 384, endPoint y: 260, distance: 125.4
click at [488, 430] on button "Verify" at bounding box center [653, 441] width 899 height 25
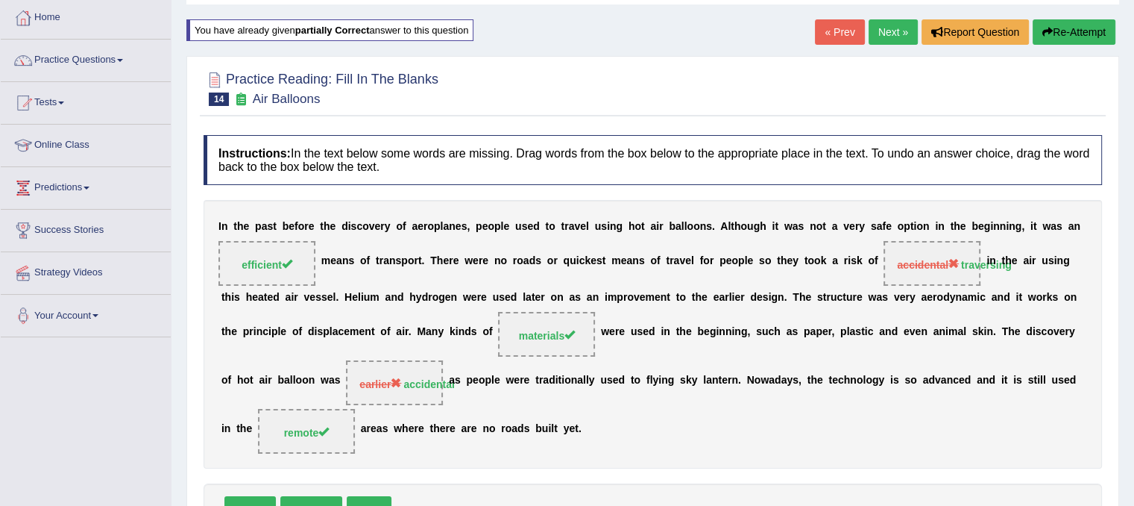
scroll to position [72, 0]
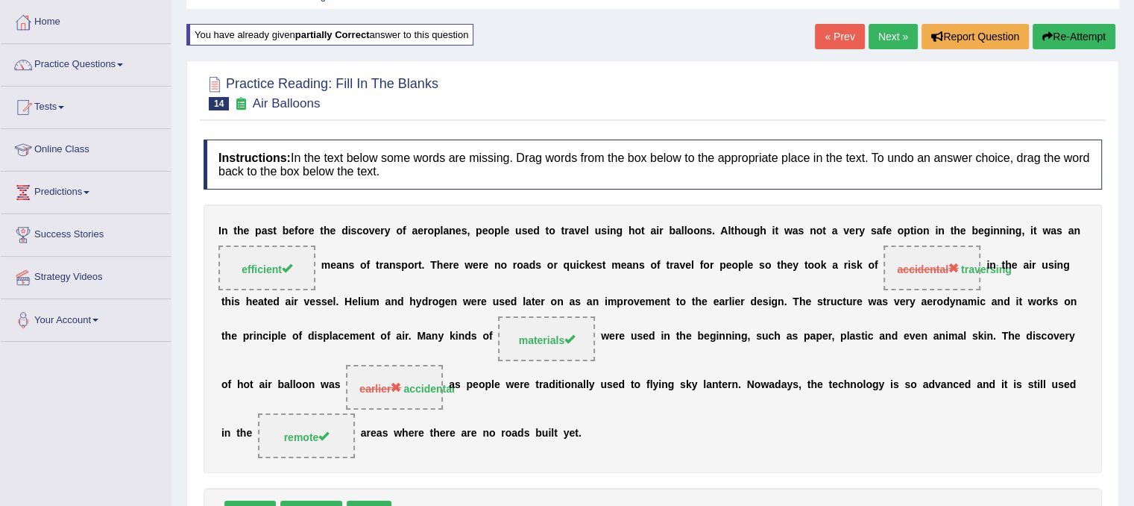
click at [898, 41] on link "Next »" at bounding box center [893, 36] width 49 height 25
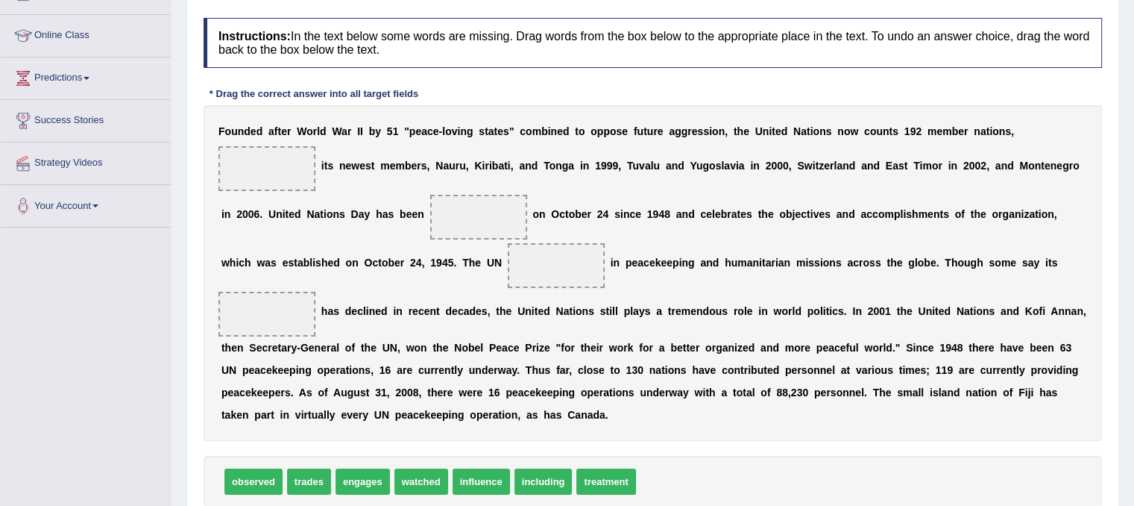
scroll to position [188, 0]
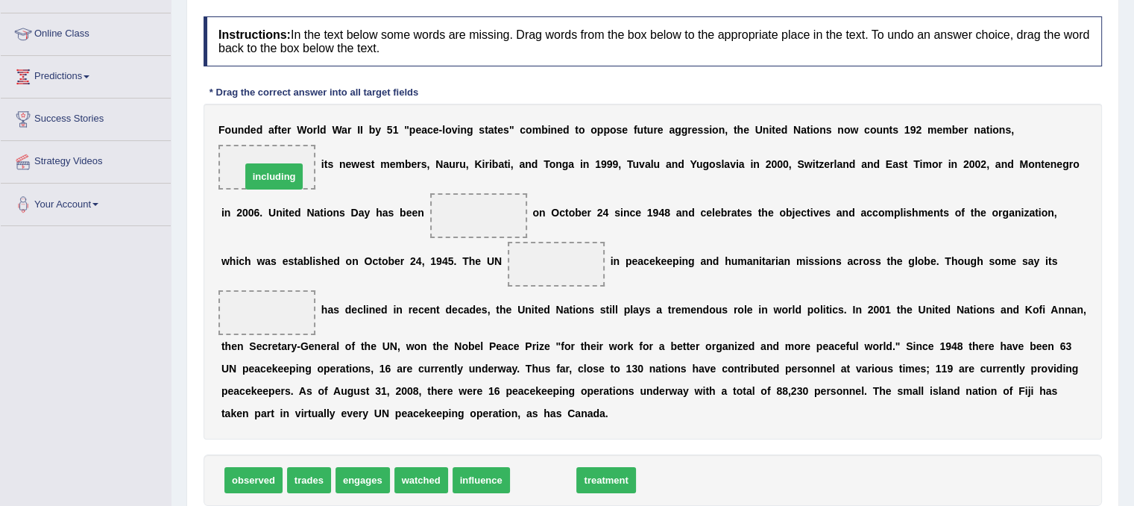
drag, startPoint x: 549, startPoint y: 486, endPoint x: 280, endPoint y: 182, distance: 405.7
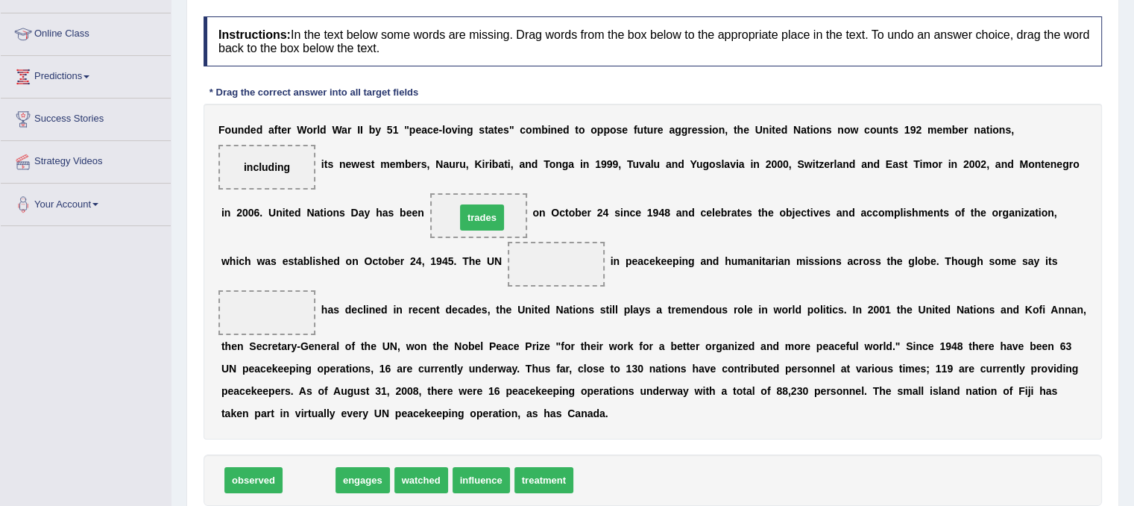
drag, startPoint x: 306, startPoint y: 484, endPoint x: 479, endPoint y: 222, distance: 314.4
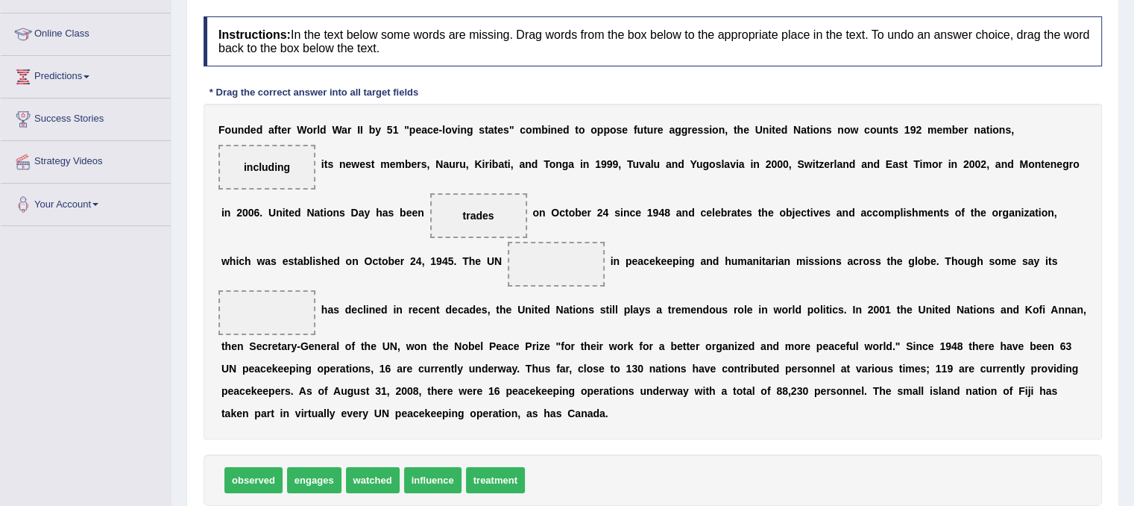
click at [438, 475] on span "influence" at bounding box center [432, 480] width 57 height 26
drag, startPoint x: 309, startPoint y: 481, endPoint x: 555, endPoint y: 266, distance: 327.2
click at [356, 471] on span "influence" at bounding box center [373, 480] width 57 height 26
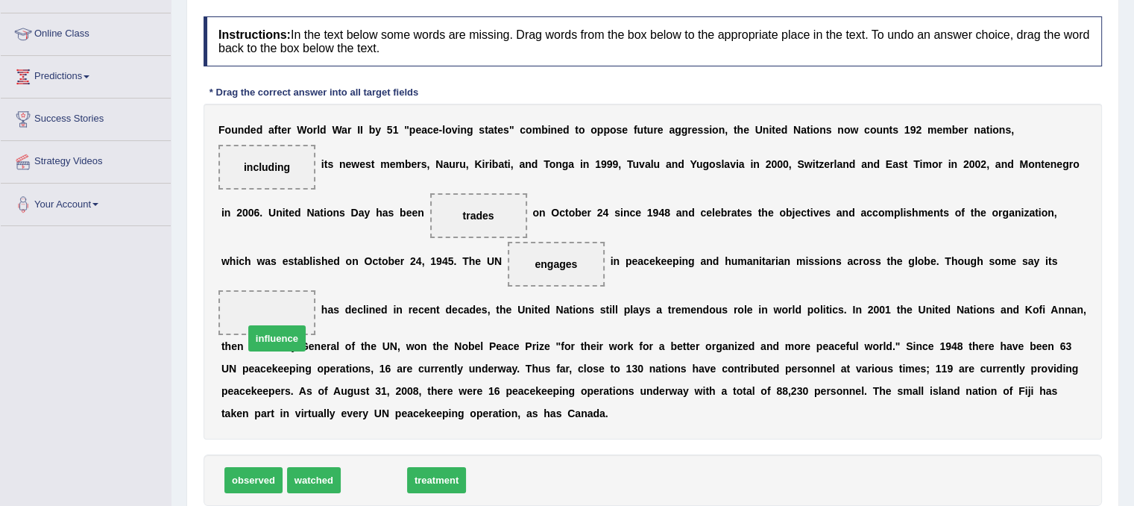
drag, startPoint x: 367, startPoint y: 466, endPoint x: 270, endPoint y: 324, distance: 171.7
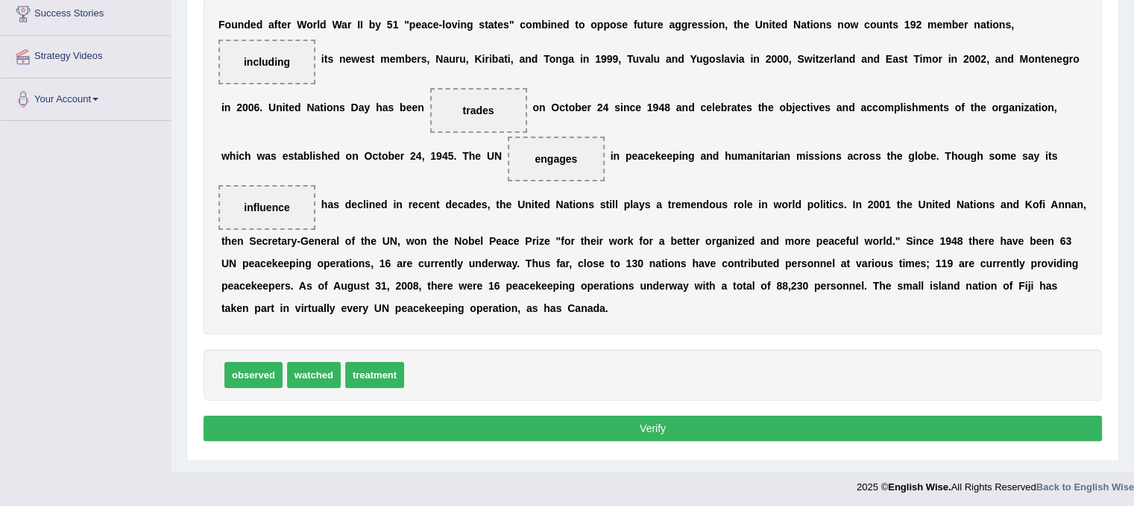
scroll to position [295, 0]
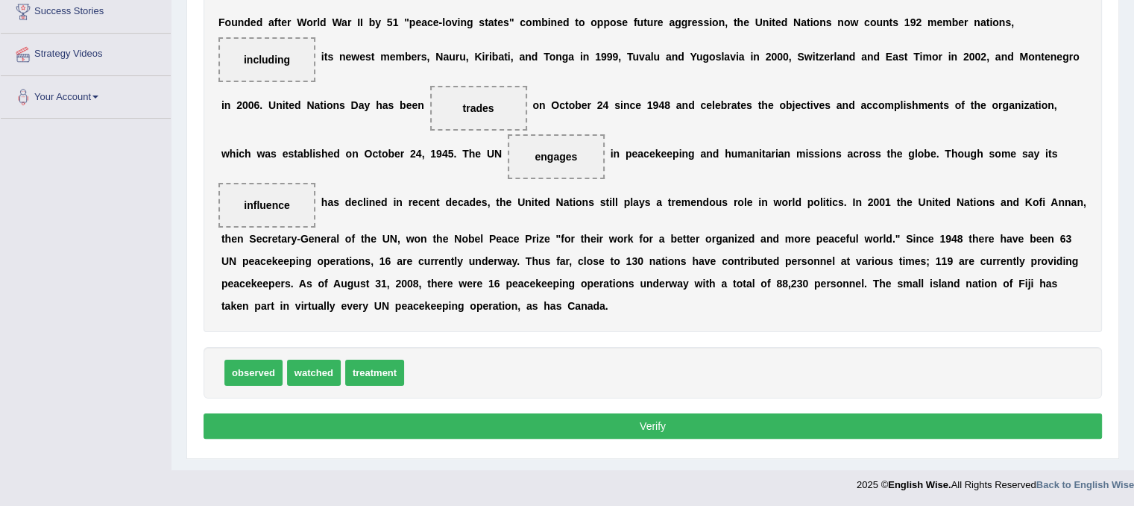
click at [565, 434] on button "Verify" at bounding box center [653, 425] width 899 height 25
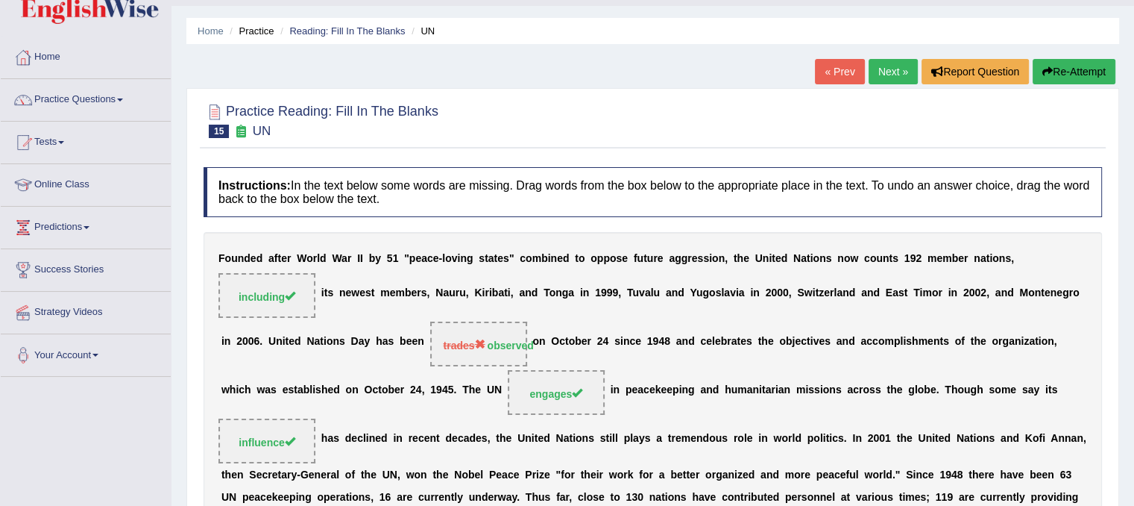
scroll to position [0, 0]
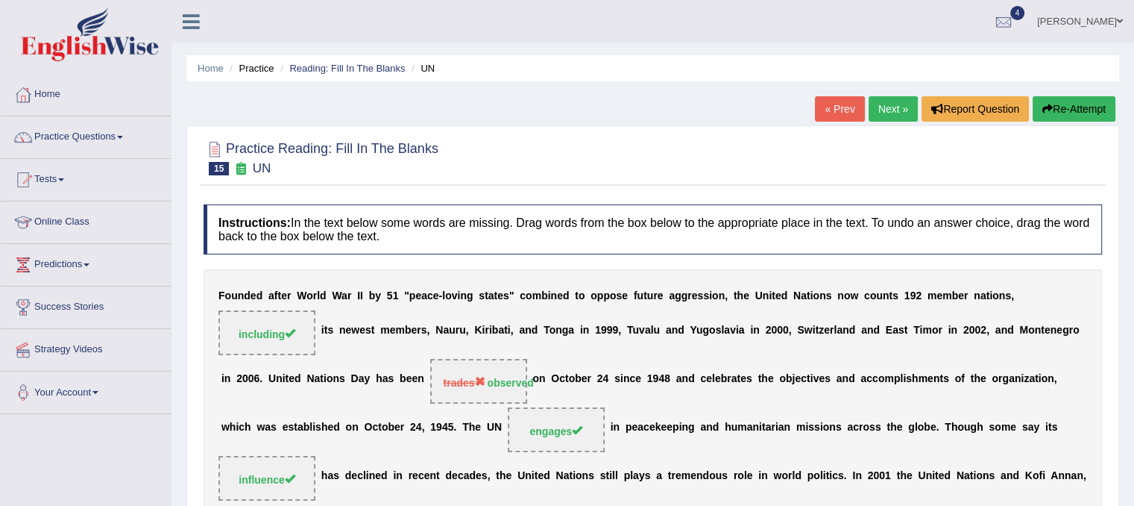
click at [898, 104] on link "Next »" at bounding box center [893, 108] width 49 height 25
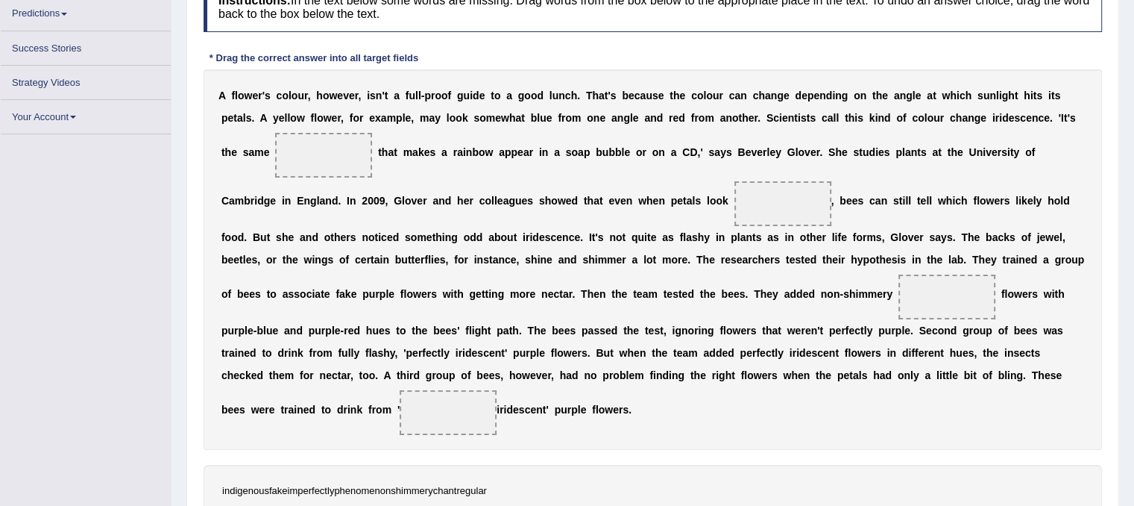
scroll to position [251, 0]
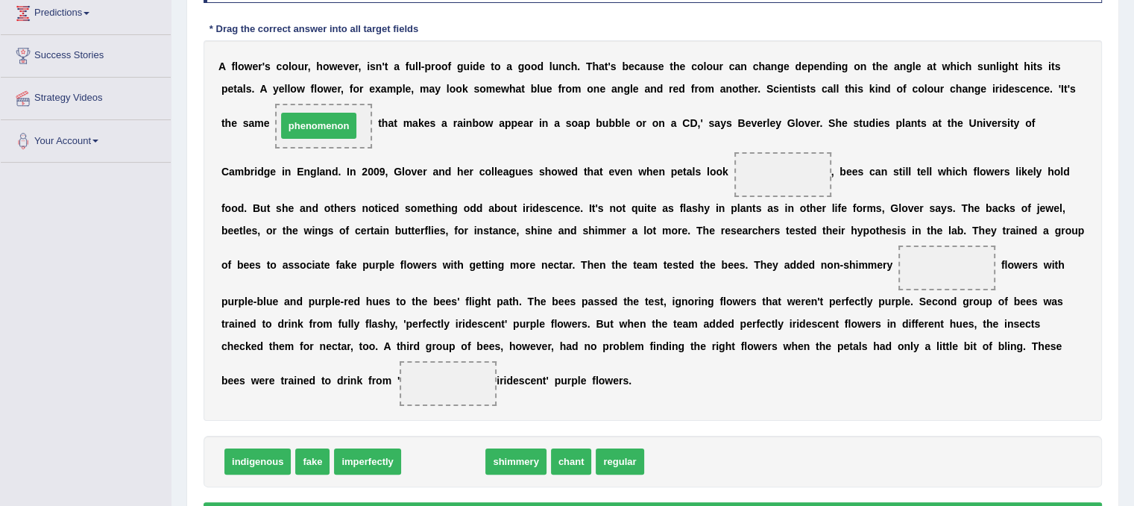
drag, startPoint x: 433, startPoint y: 464, endPoint x: 308, endPoint y: 129, distance: 357.3
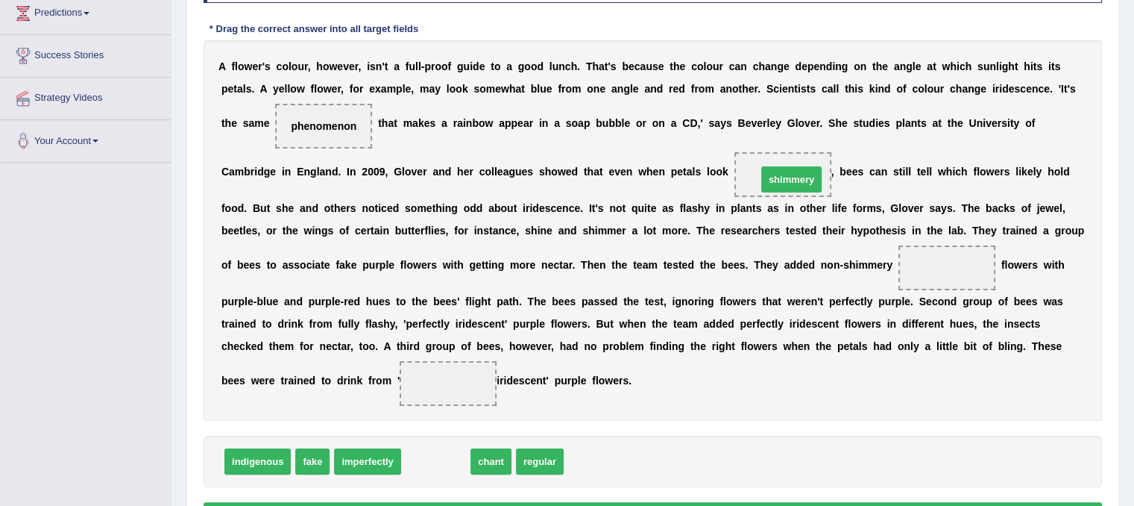
drag, startPoint x: 450, startPoint y: 459, endPoint x: 805, endPoint y: 176, distance: 453.8
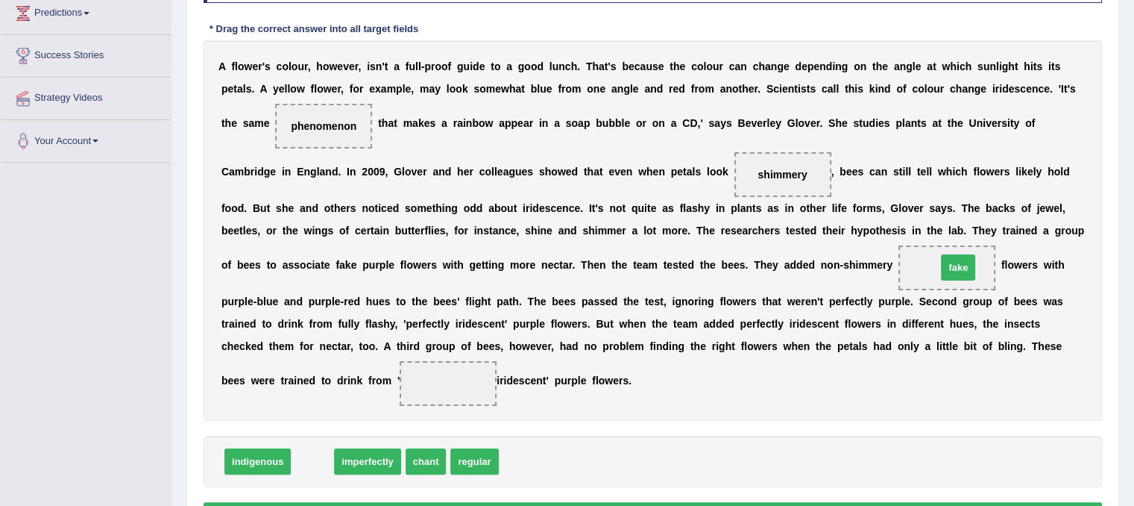
drag, startPoint x: 310, startPoint y: 460, endPoint x: 955, endPoint y: 266, distance: 674.3
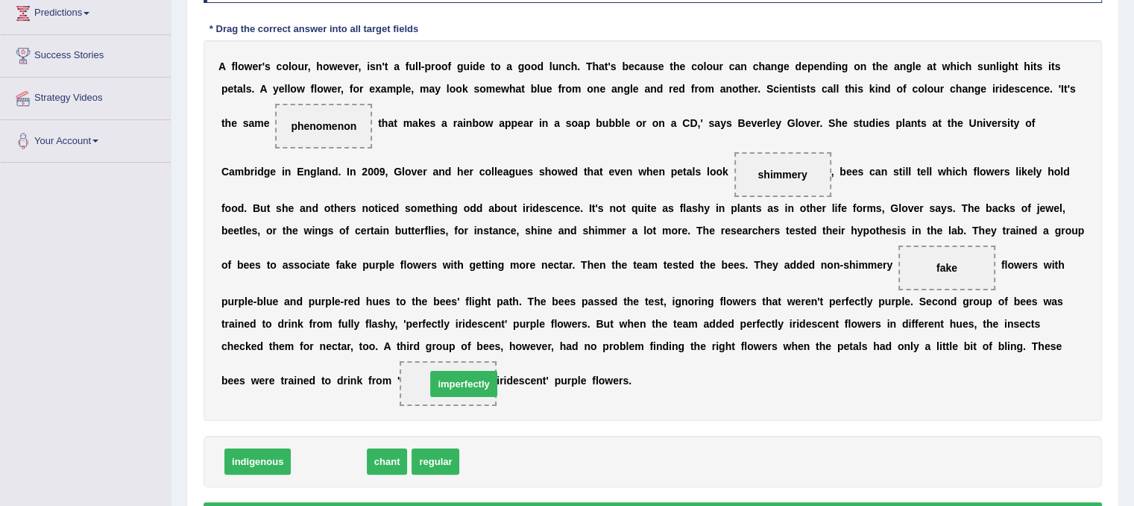
drag, startPoint x: 322, startPoint y: 454, endPoint x: 457, endPoint y: 377, distance: 155.7
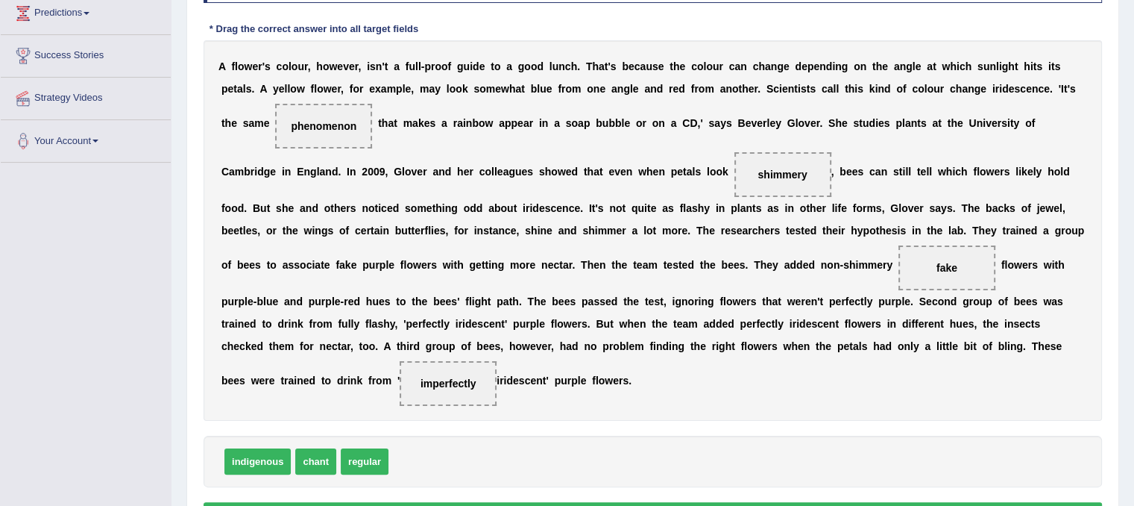
scroll to position [340, 0]
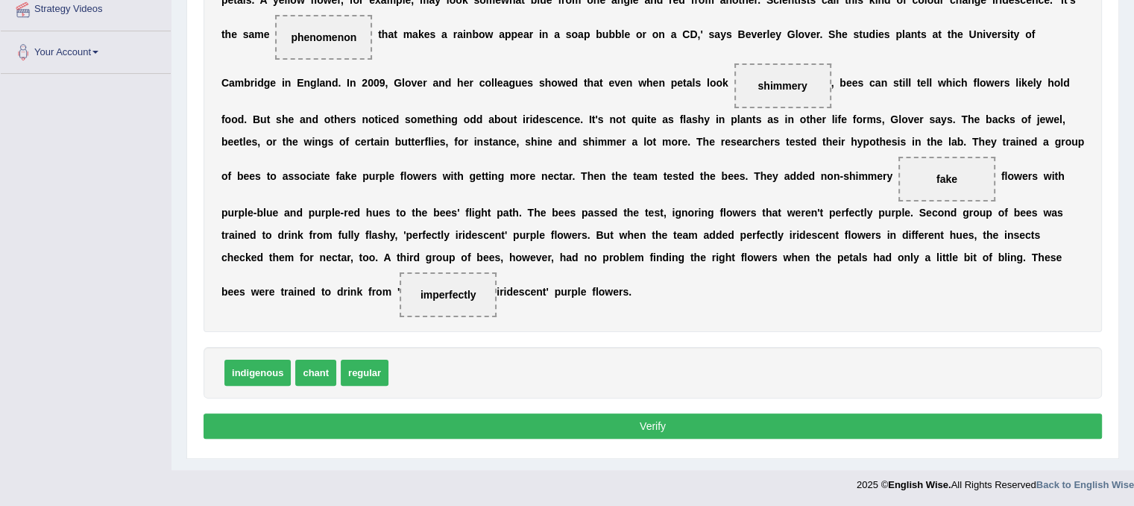
click at [758, 418] on button "Verify" at bounding box center [653, 425] width 899 height 25
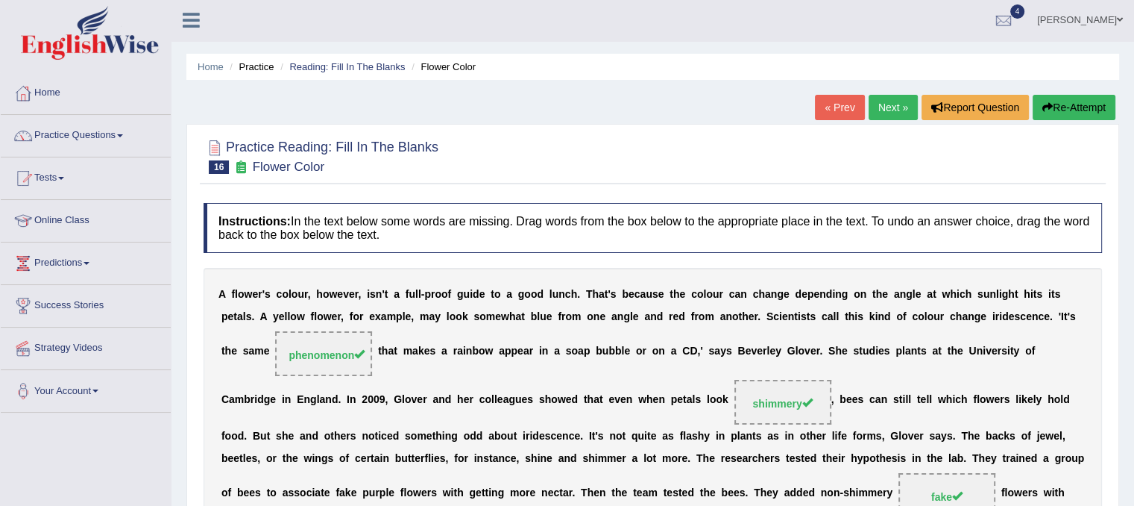
scroll to position [0, 0]
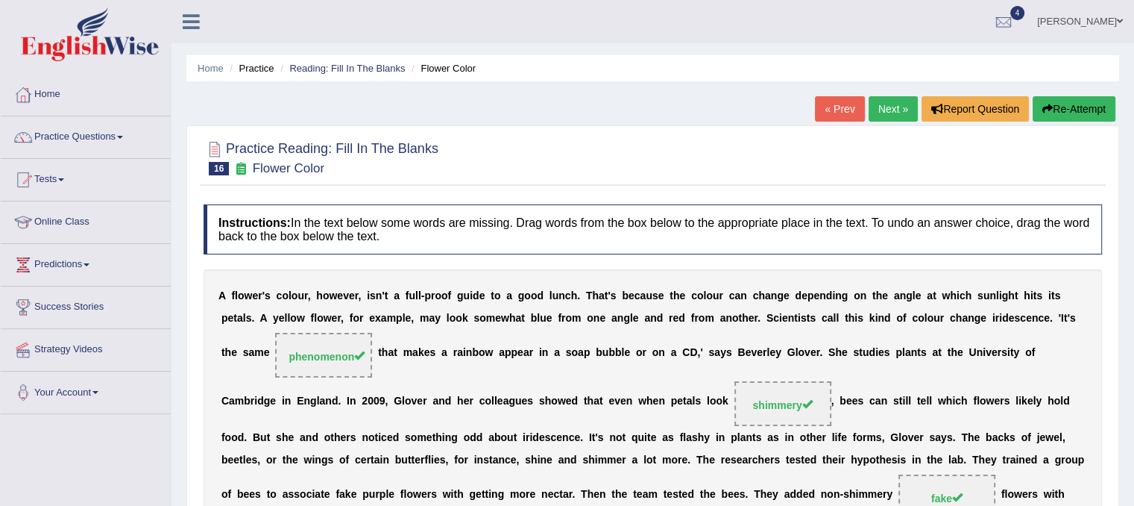
click at [883, 102] on link "Next »" at bounding box center [893, 108] width 49 height 25
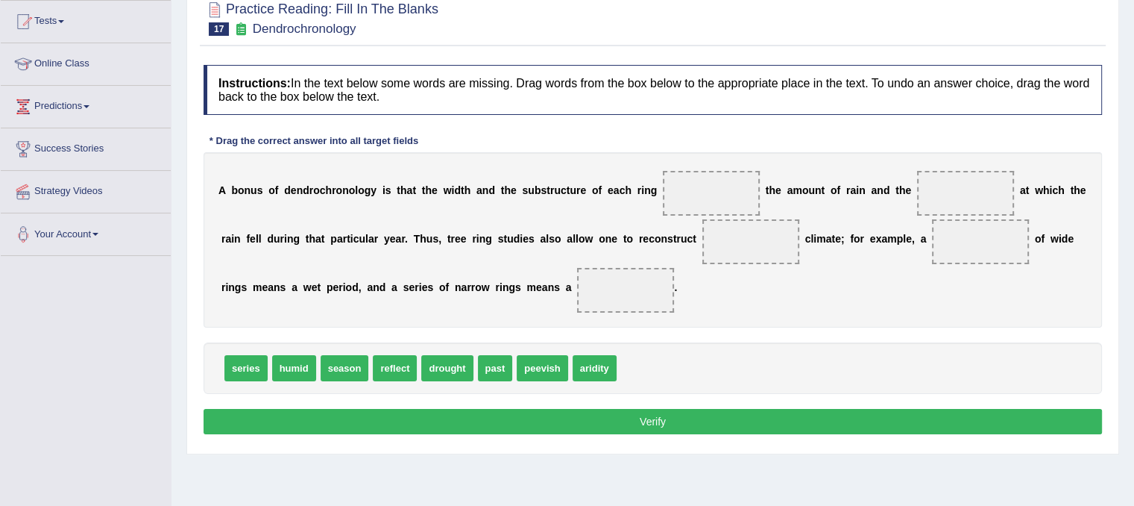
scroll to position [194, 0]
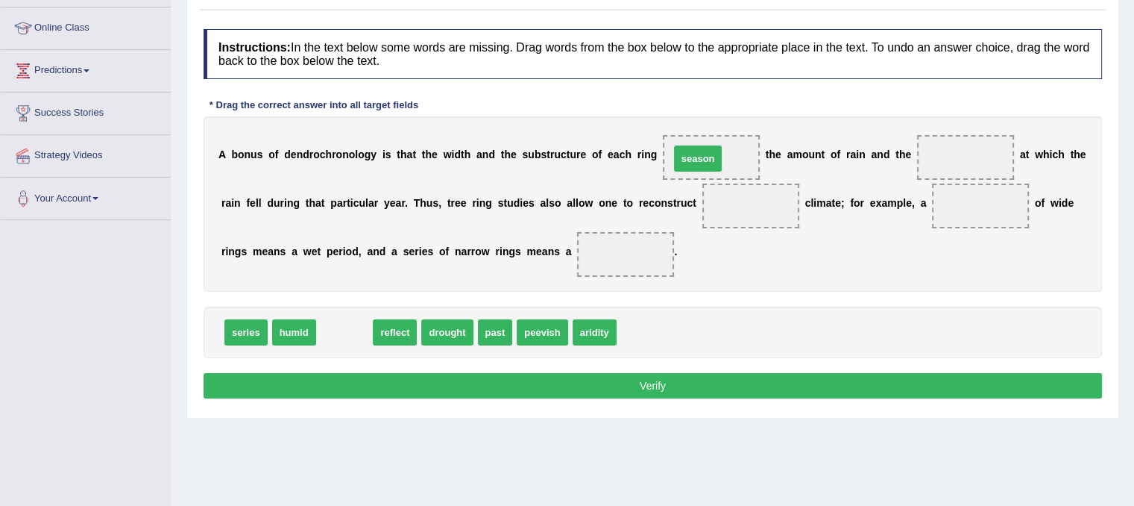
drag, startPoint x: 339, startPoint y: 332, endPoint x: 692, endPoint y: 158, distance: 393.9
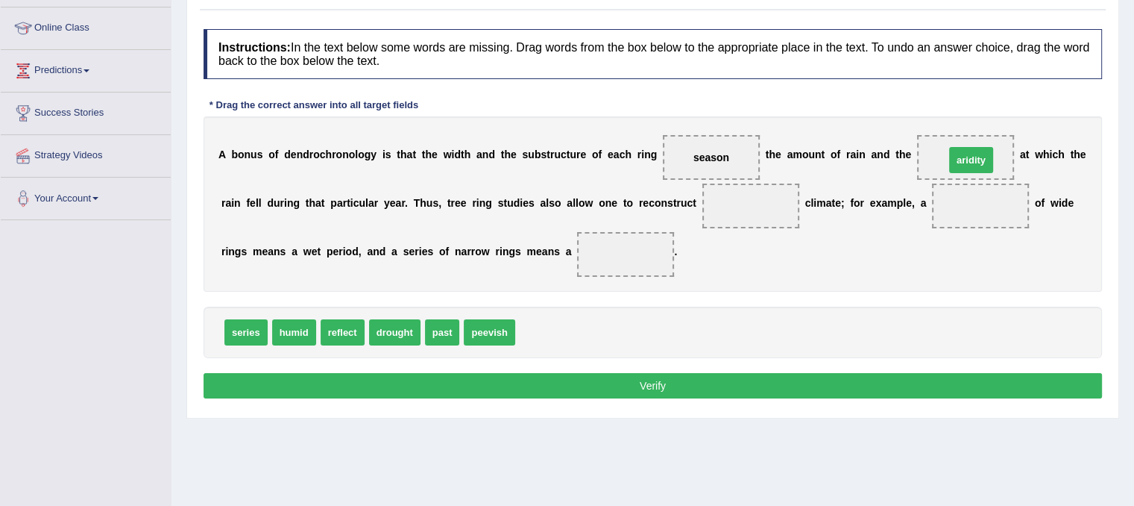
drag, startPoint x: 522, startPoint y: 335, endPoint x: 949, endPoint y: 163, distance: 460.1
drag, startPoint x: 338, startPoint y: 327, endPoint x: 703, endPoint y: 160, distance: 400.8
drag, startPoint x: 352, startPoint y: 329, endPoint x: 730, endPoint y: 219, distance: 393.9
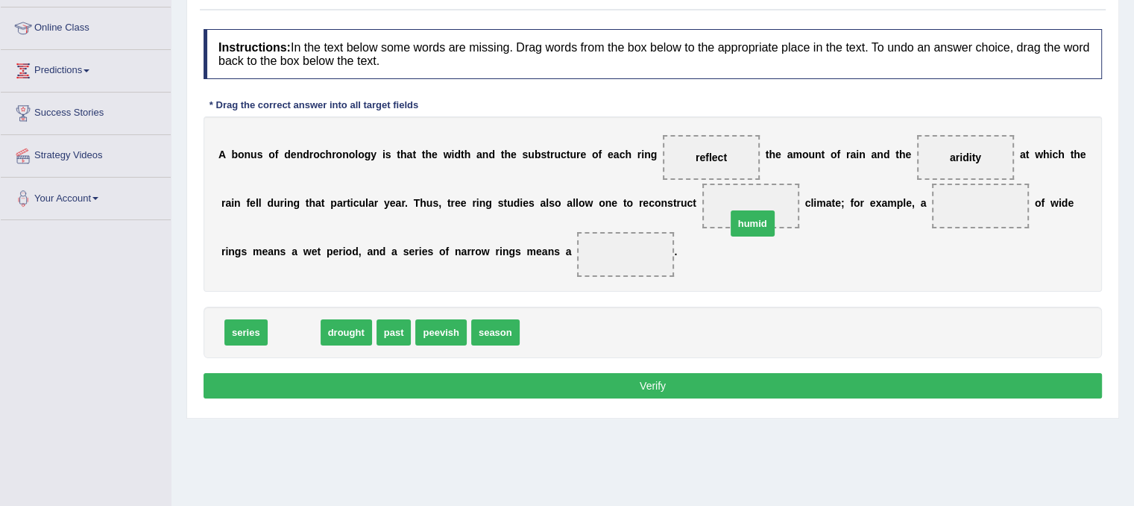
drag, startPoint x: 296, startPoint y: 332, endPoint x: 755, endPoint y: 223, distance: 471.4
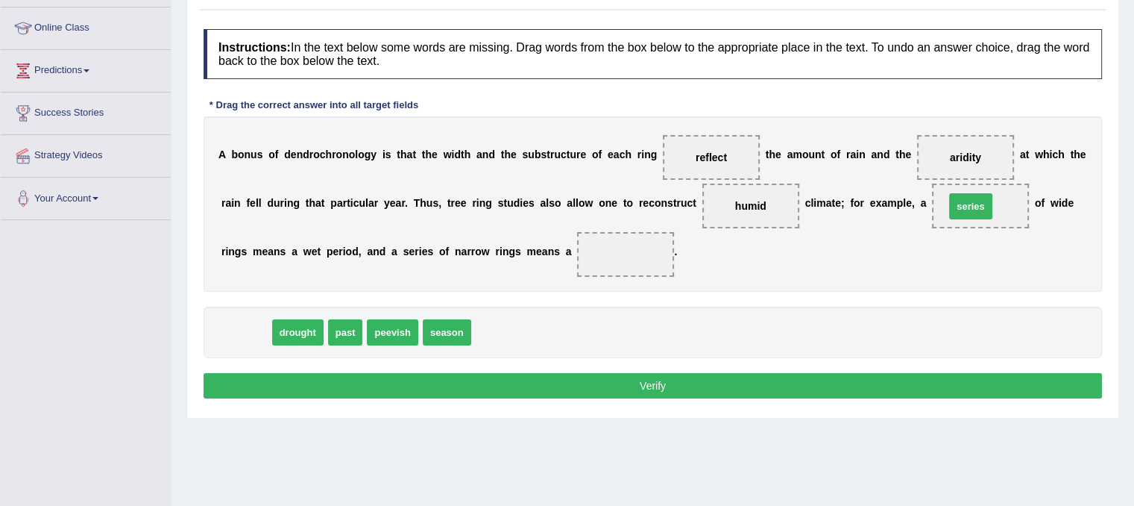
drag, startPoint x: 249, startPoint y: 335, endPoint x: 974, endPoint y: 208, distance: 735.9
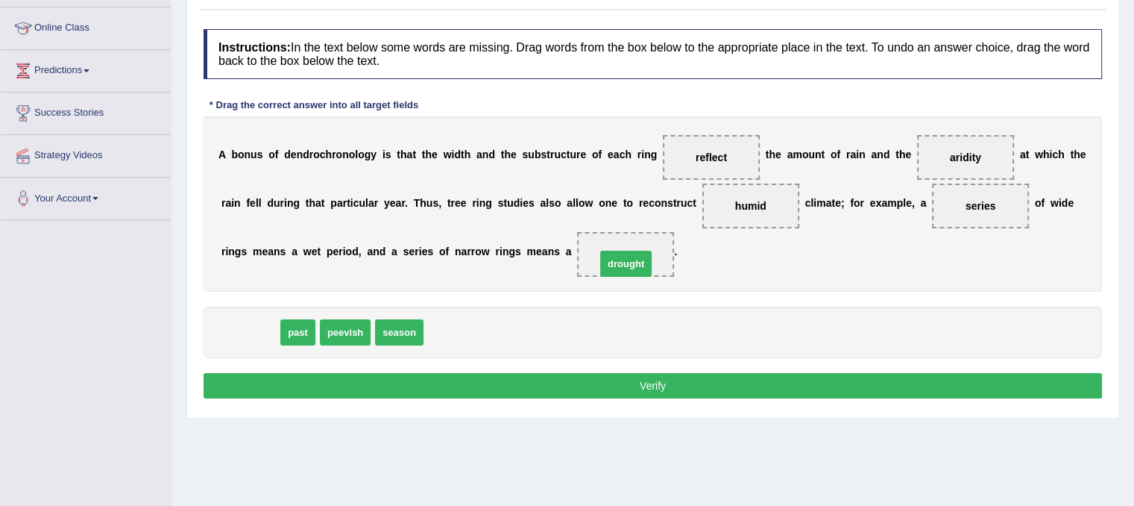
drag, startPoint x: 245, startPoint y: 332, endPoint x: 621, endPoint y: 263, distance: 382.1
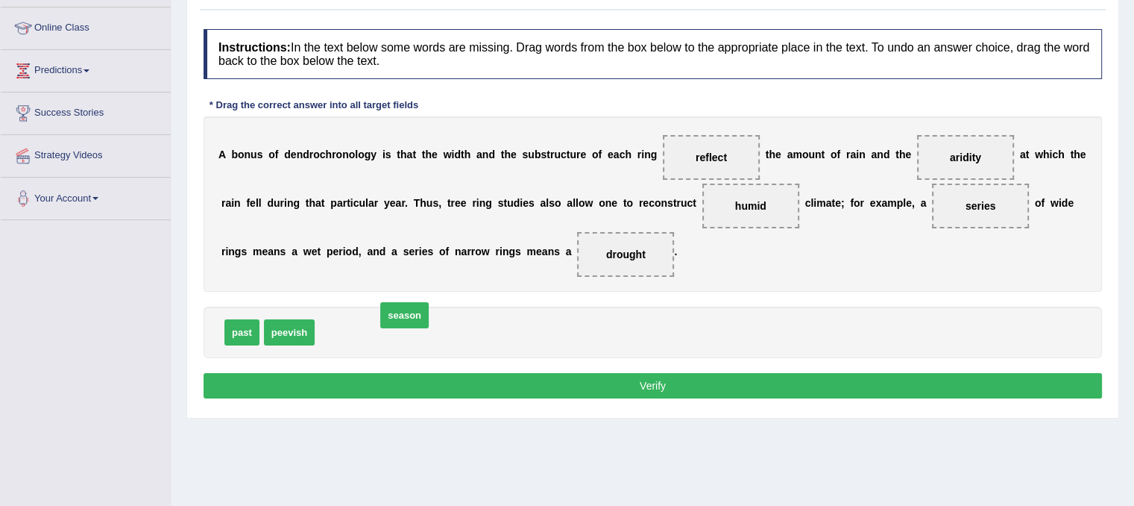
drag, startPoint x: 354, startPoint y: 323, endPoint x: 415, endPoint y: 305, distance: 63.7
drag, startPoint x: 987, startPoint y: 153, endPoint x: 870, endPoint y: 169, distance: 119.0
click at [847, 186] on div "A b o n u s o f d e n d r o c h r o n o l o g y i s t h a t t h e w i d t h a n…" at bounding box center [653, 203] width 899 height 175
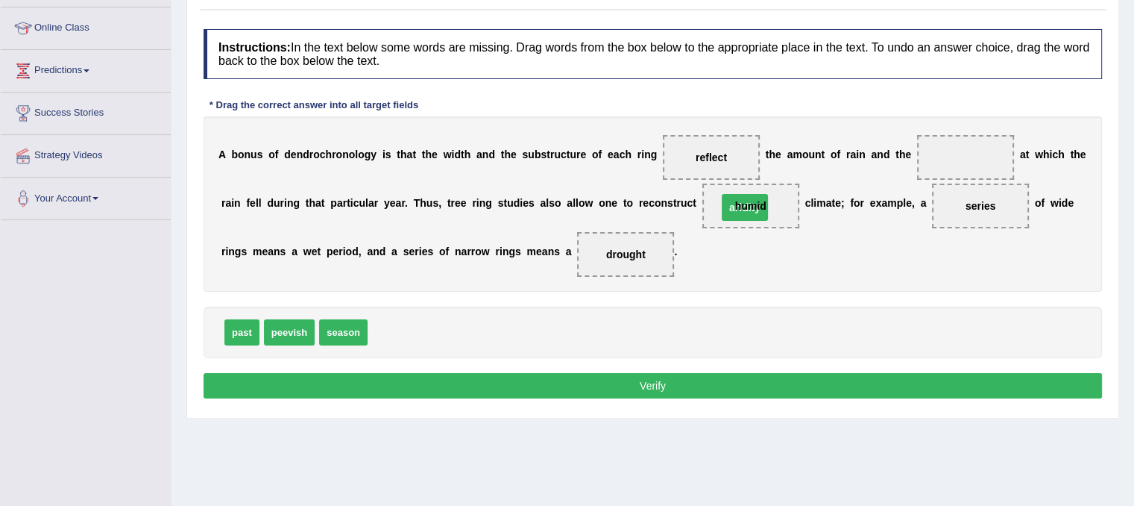
drag, startPoint x: 958, startPoint y: 159, endPoint x: 737, endPoint y: 208, distance: 226.2
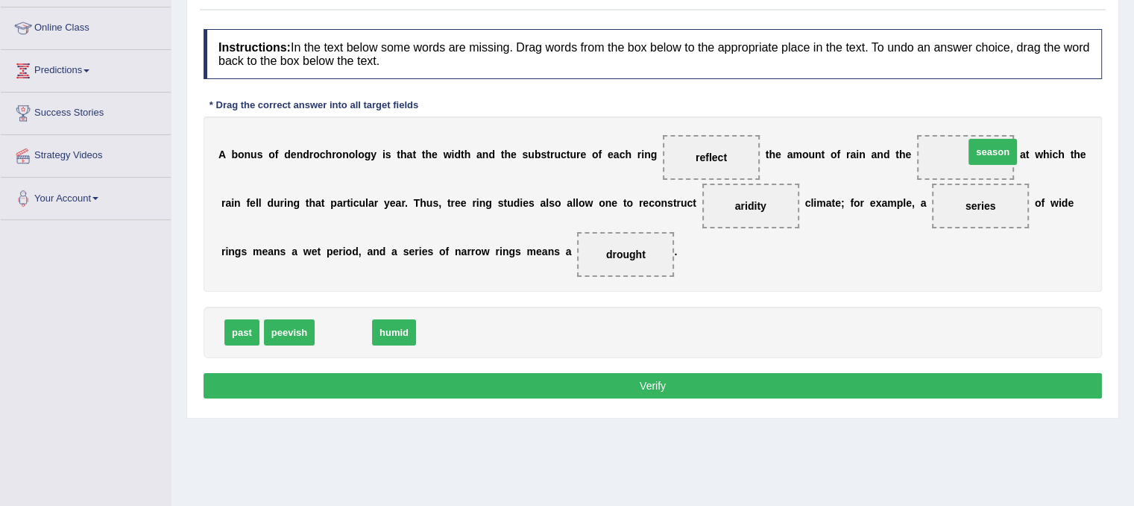
drag, startPoint x: 353, startPoint y: 324, endPoint x: 1002, endPoint y: 143, distance: 673.5
click at [702, 386] on button "Verify" at bounding box center [653, 385] width 899 height 25
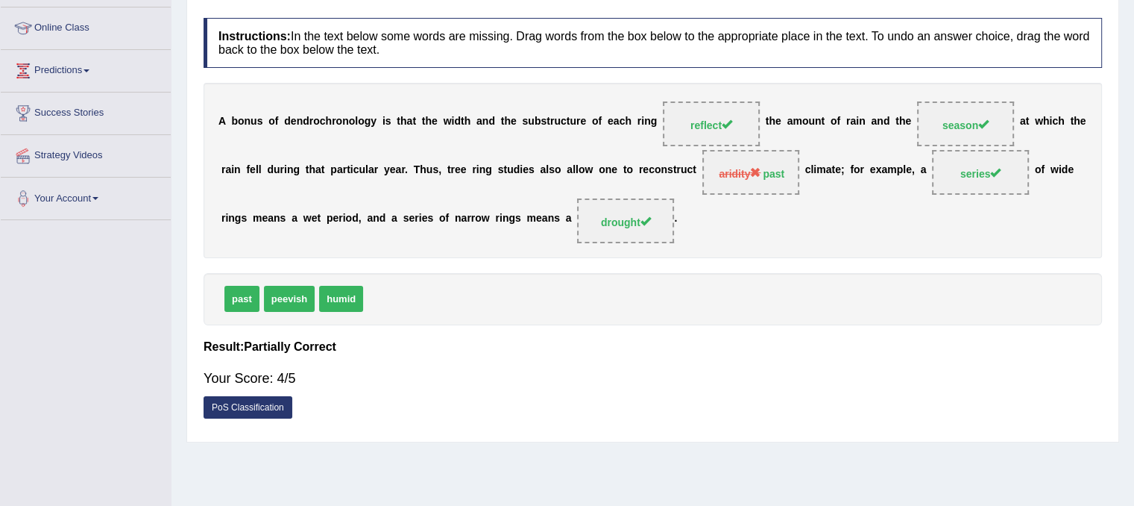
scroll to position [277, 0]
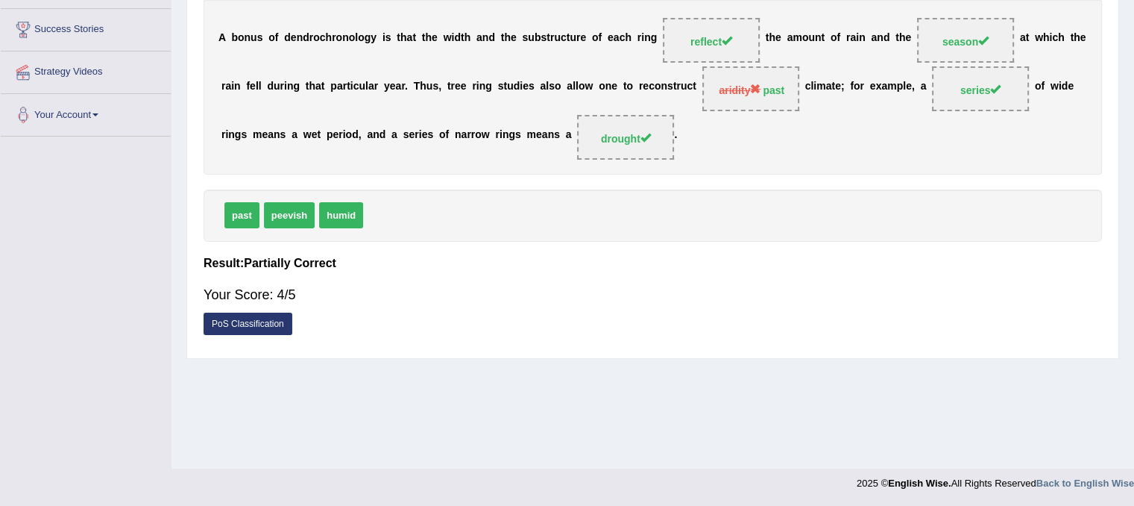
drag, startPoint x: 1129, startPoint y: 149, endPoint x: 1145, endPoint y: 142, distance: 17.0
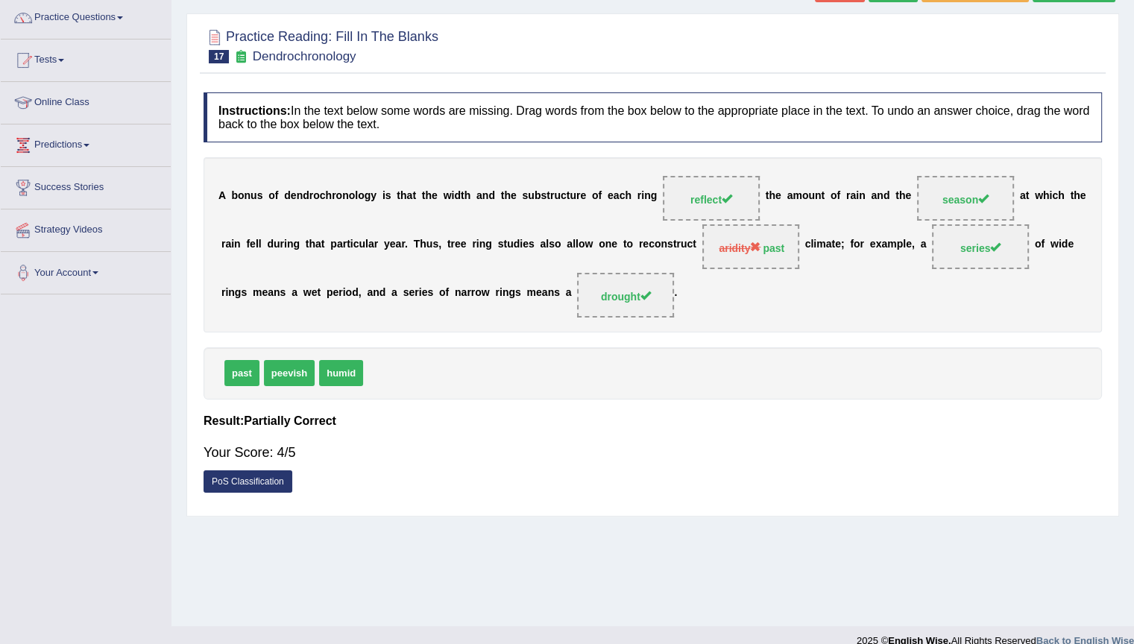
scroll to position [122, 0]
